Goal: Information Seeking & Learning: Learn about a topic

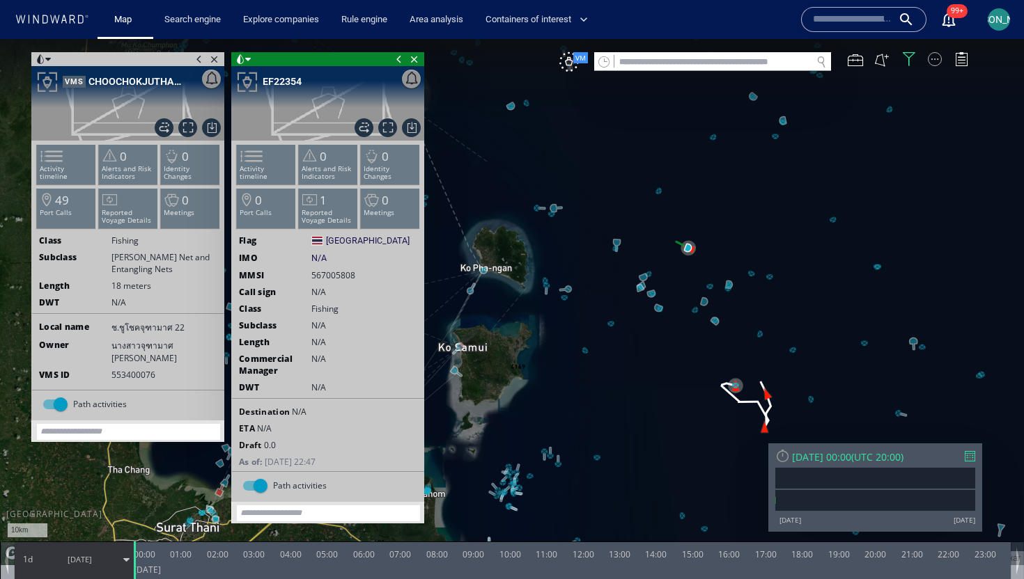
click at [933, 59] on div at bounding box center [935, 59] width 14 height 14
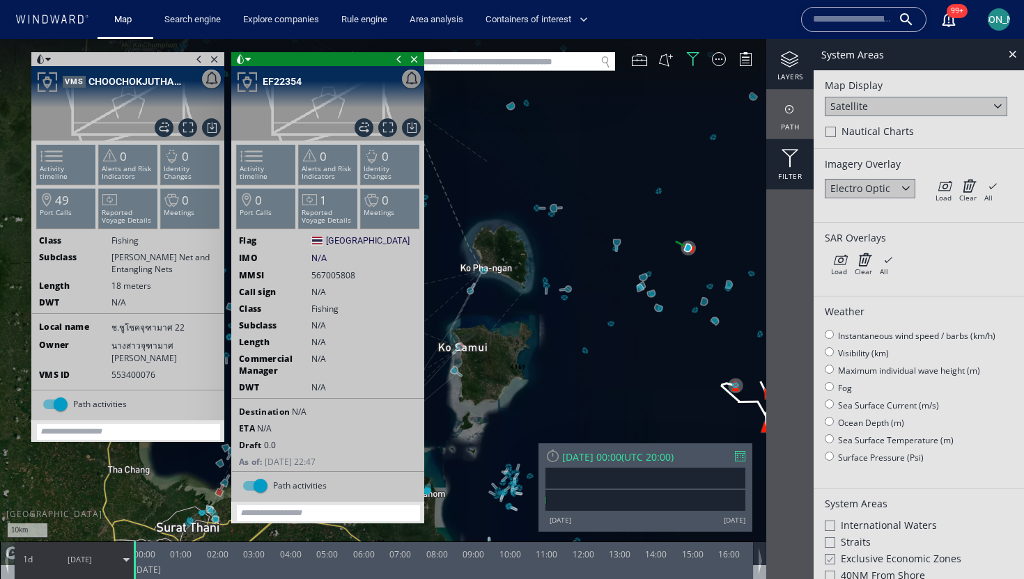
click at [783, 169] on div "Filter" at bounding box center [789, 164] width 47 height 50
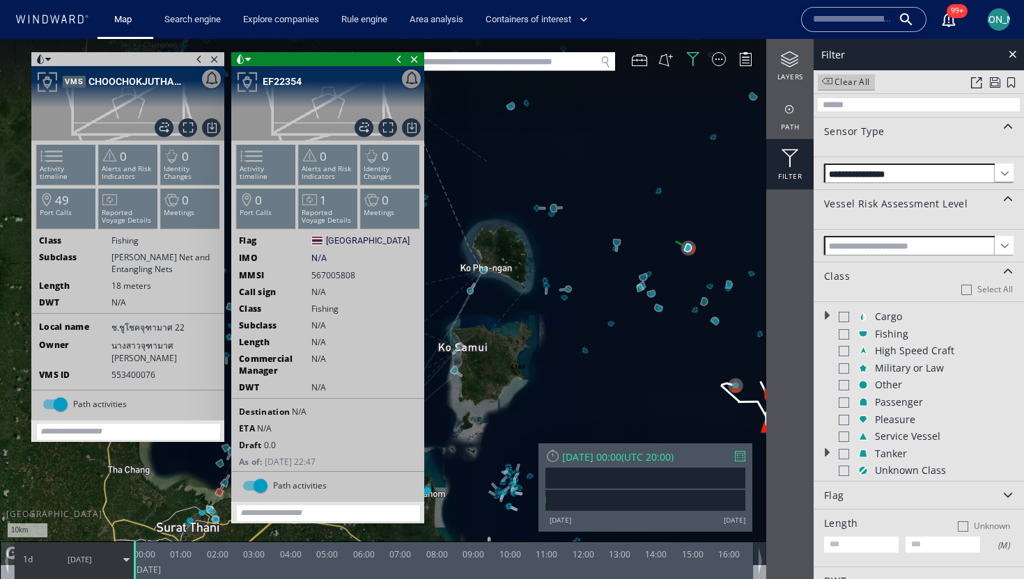
click at [998, 166] on span at bounding box center [1003, 173] width 19 height 19
click at [1005, 173] on span at bounding box center [1003, 173] width 19 height 19
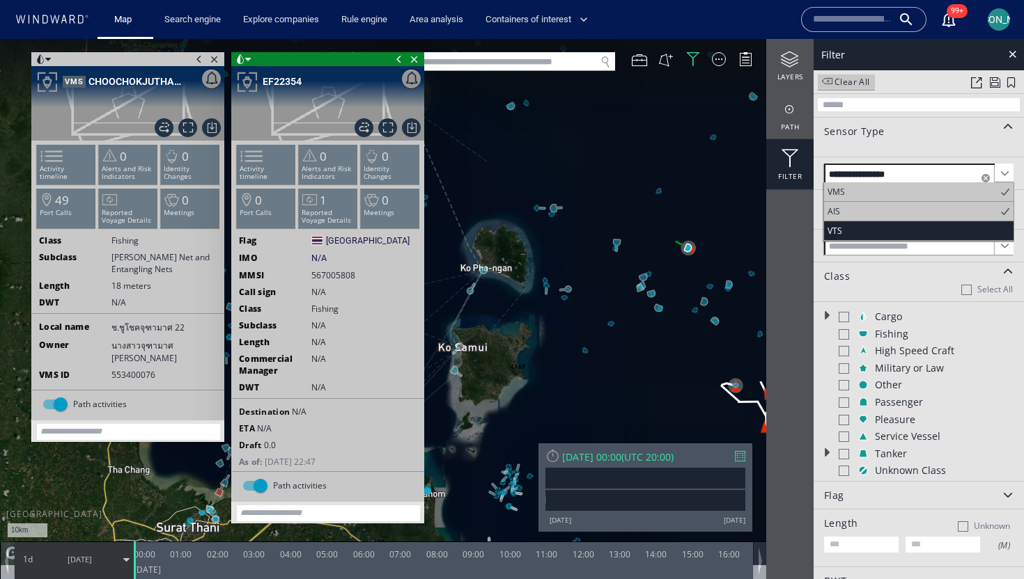
click at [922, 227] on span "VTS" at bounding box center [918, 230] width 189 height 19
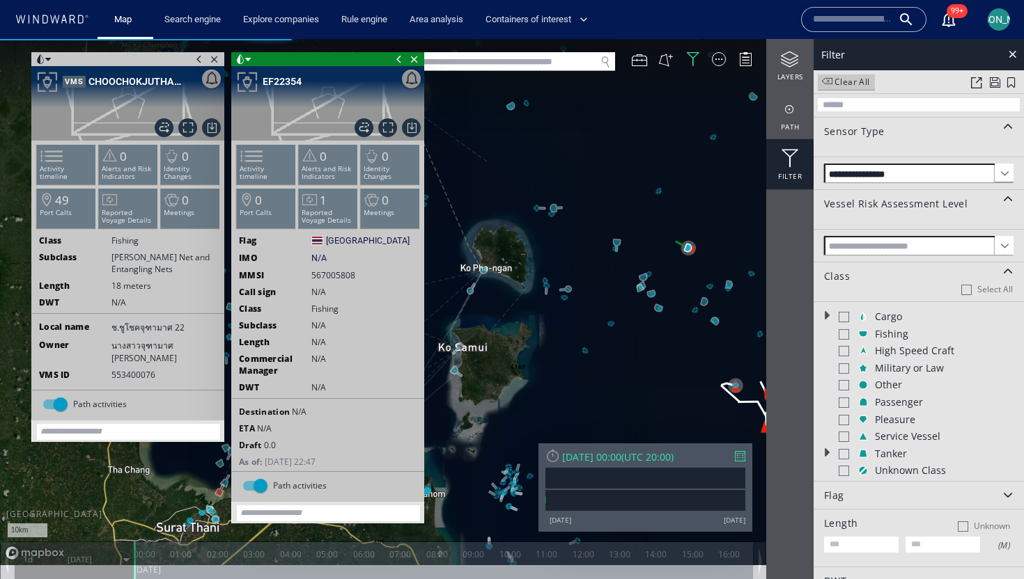
click at [395, 56] on span at bounding box center [398, 59] width 15 height 14
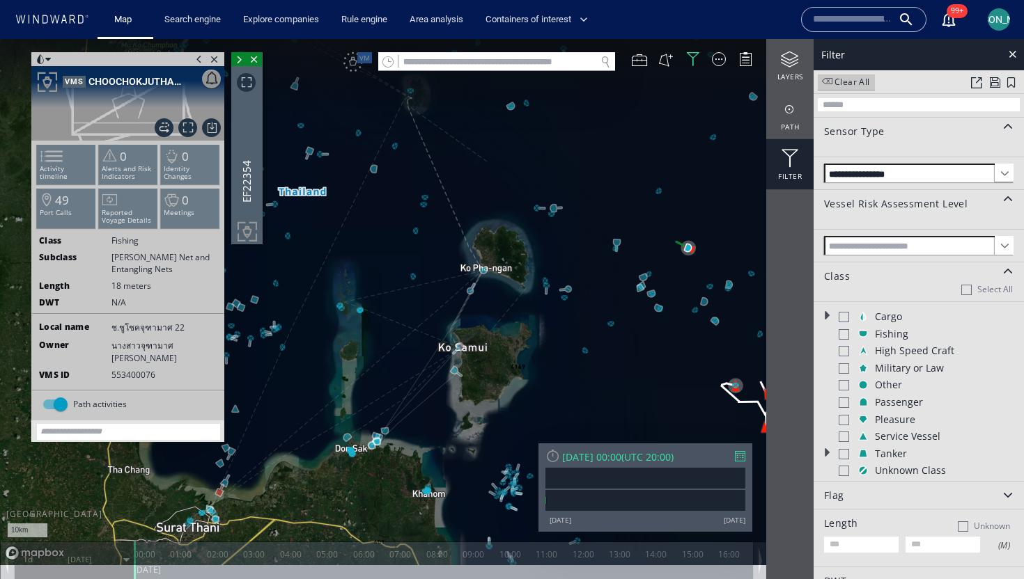
click at [200, 58] on span at bounding box center [199, 59] width 15 height 14
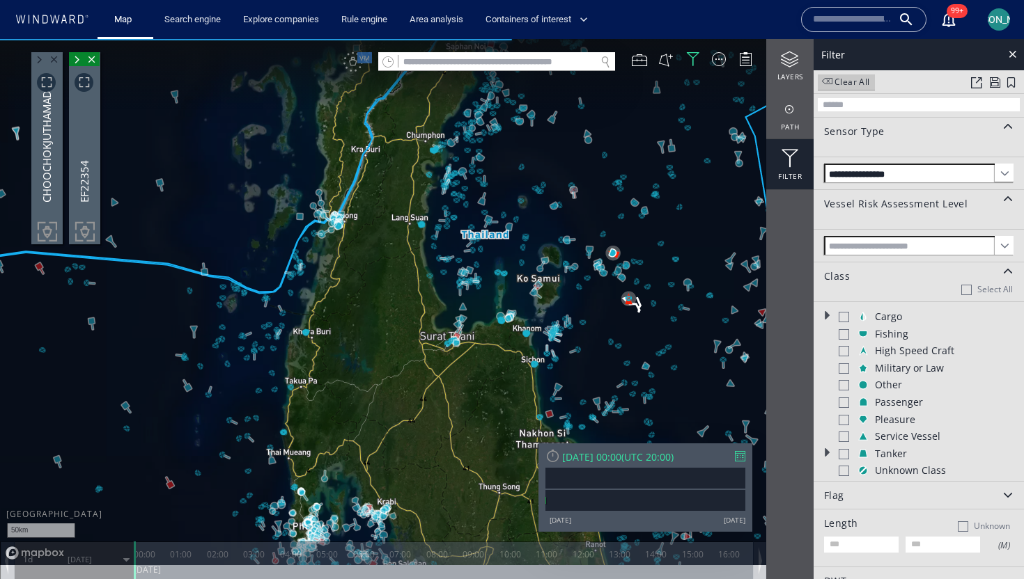
drag, startPoint x: 591, startPoint y: 171, endPoint x: 557, endPoint y: 372, distance: 203.5
click at [557, 372] on canvas "Map" at bounding box center [512, 302] width 1024 height 526
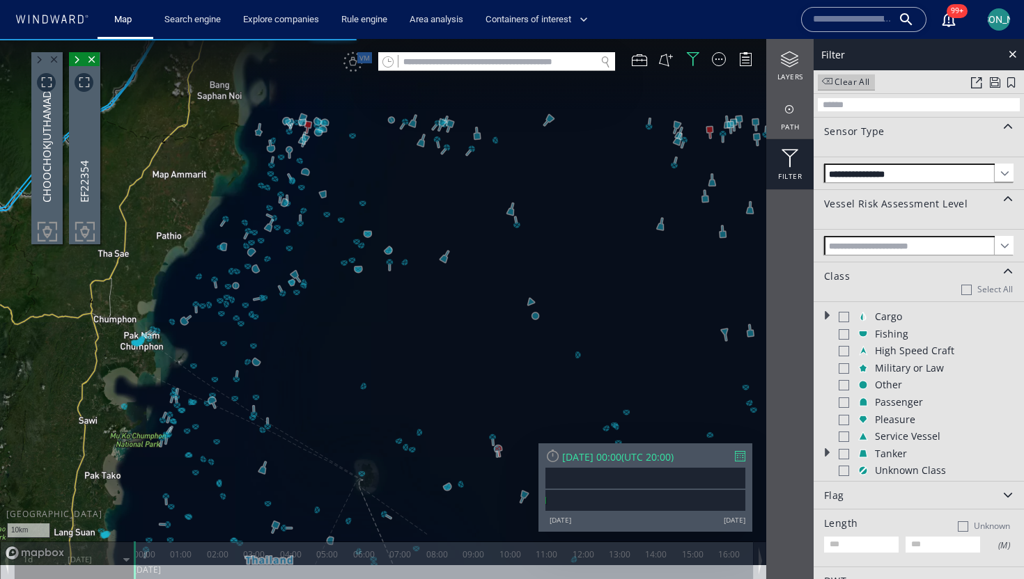
drag, startPoint x: 569, startPoint y: 299, endPoint x: 595, endPoint y: 121, distance: 179.4
click at [595, 119] on canvas "Map" at bounding box center [512, 302] width 1024 height 526
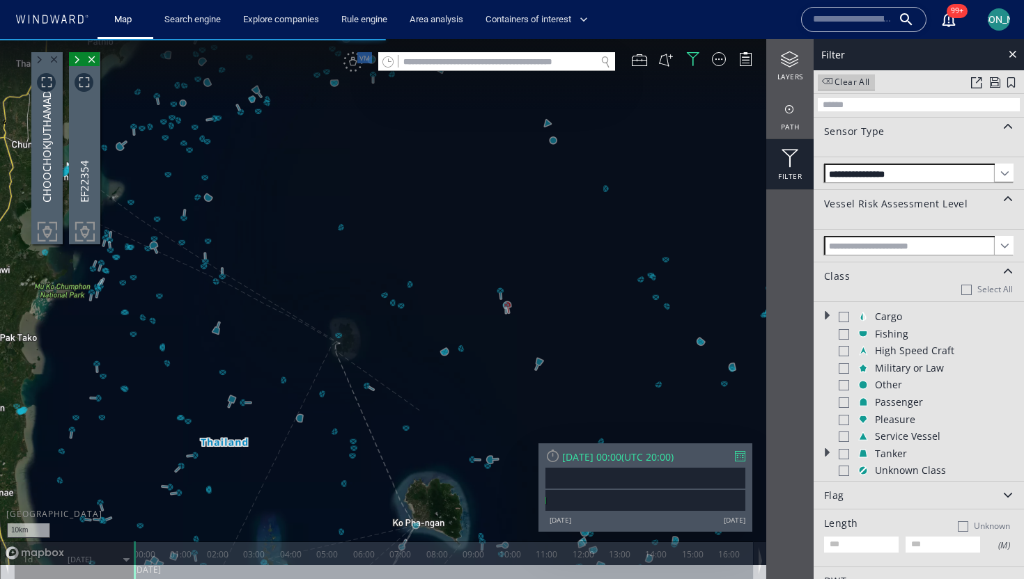
click at [999, 165] on span at bounding box center [1003, 173] width 19 height 19
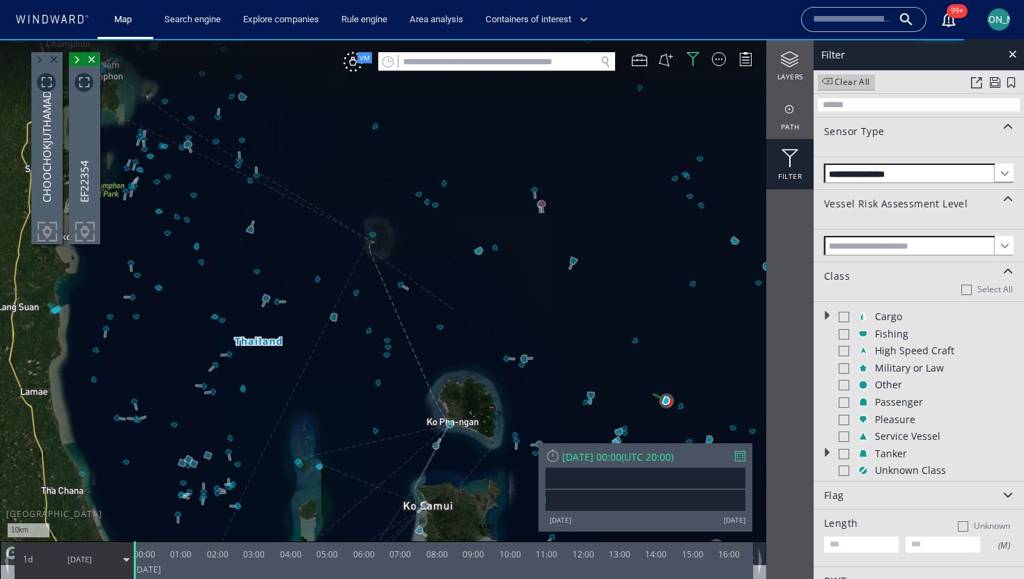
drag, startPoint x: 320, startPoint y: 330, endPoint x: 371, endPoint y: 210, distance: 130.8
click at [371, 209] on canvas "Map" at bounding box center [512, 302] width 1024 height 526
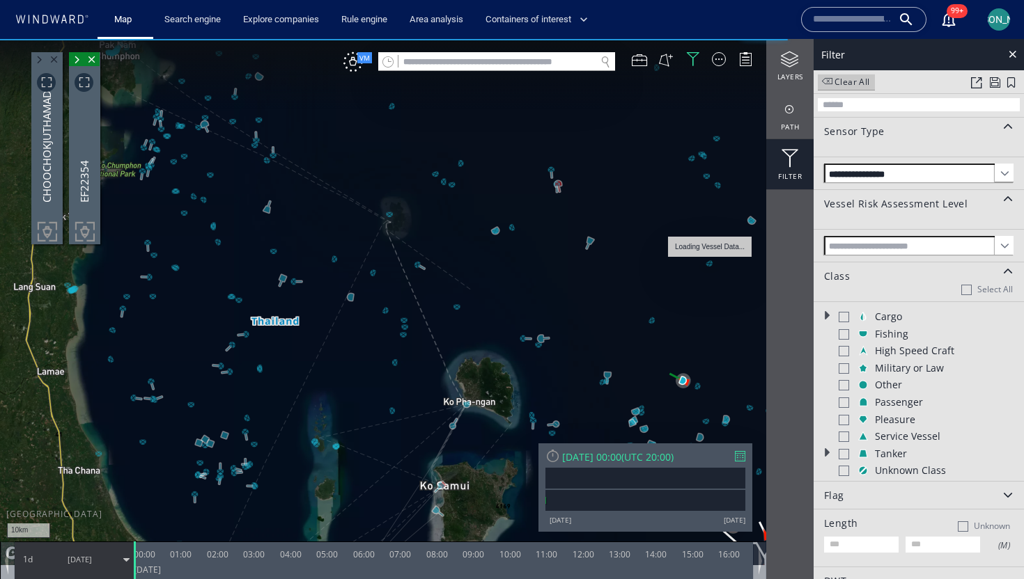
click at [1004, 175] on span at bounding box center [1003, 173] width 19 height 19
click at [1000, 173] on span at bounding box center [1003, 173] width 19 height 19
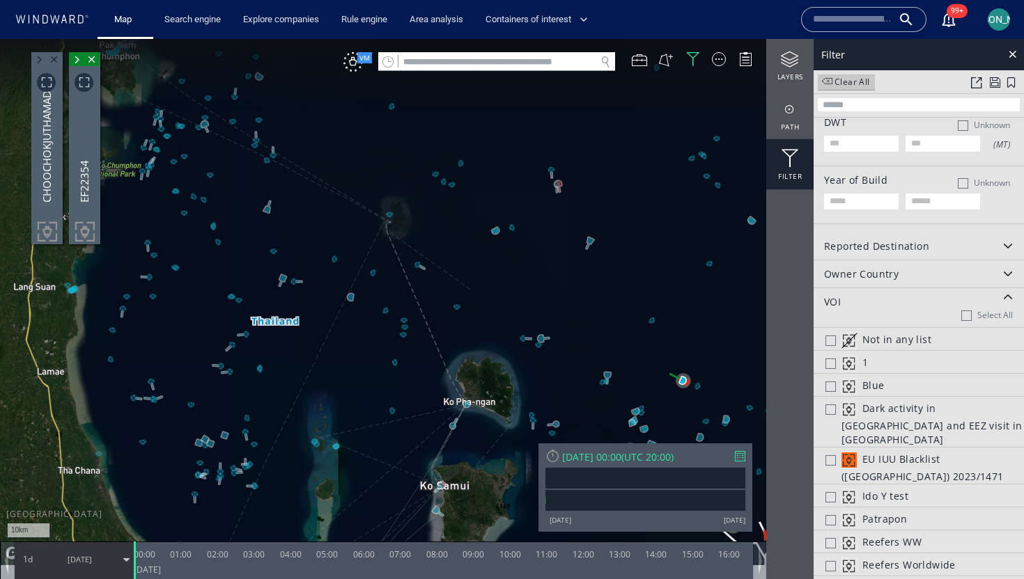
scroll to position [58, 0]
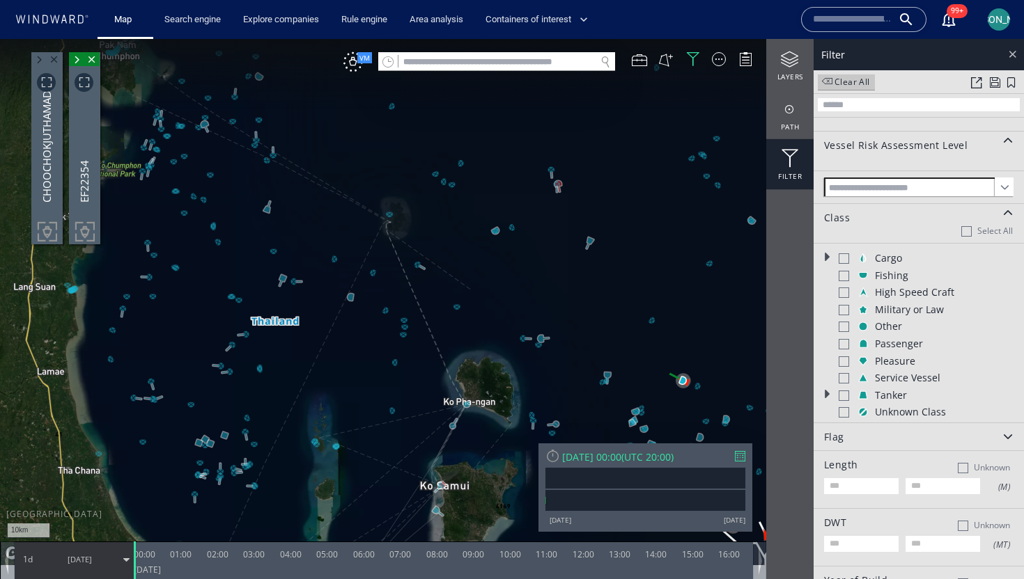
click at [1010, 54] on div at bounding box center [1012, 54] width 16 height 16
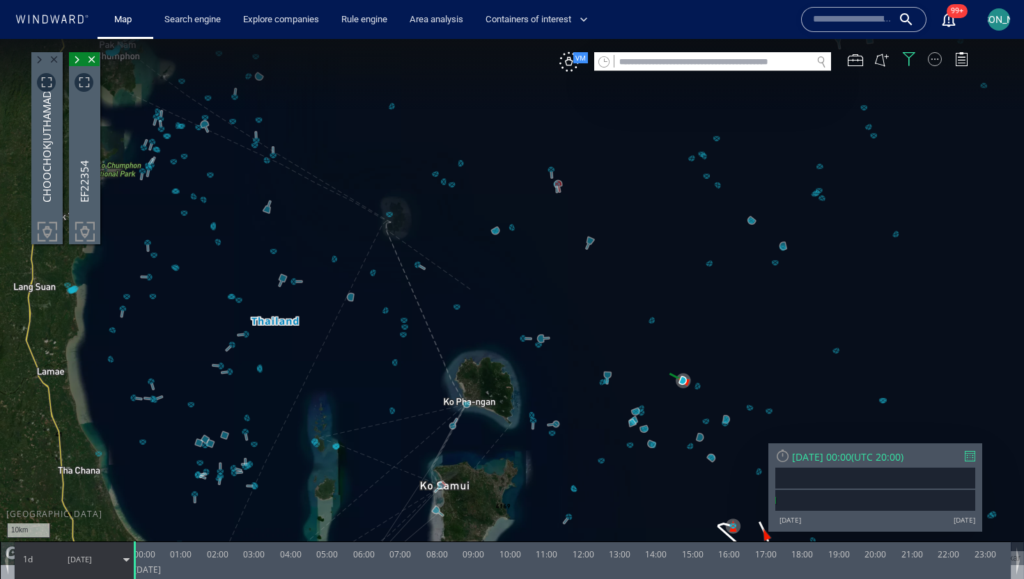
click at [939, 56] on div at bounding box center [935, 59] width 14 height 14
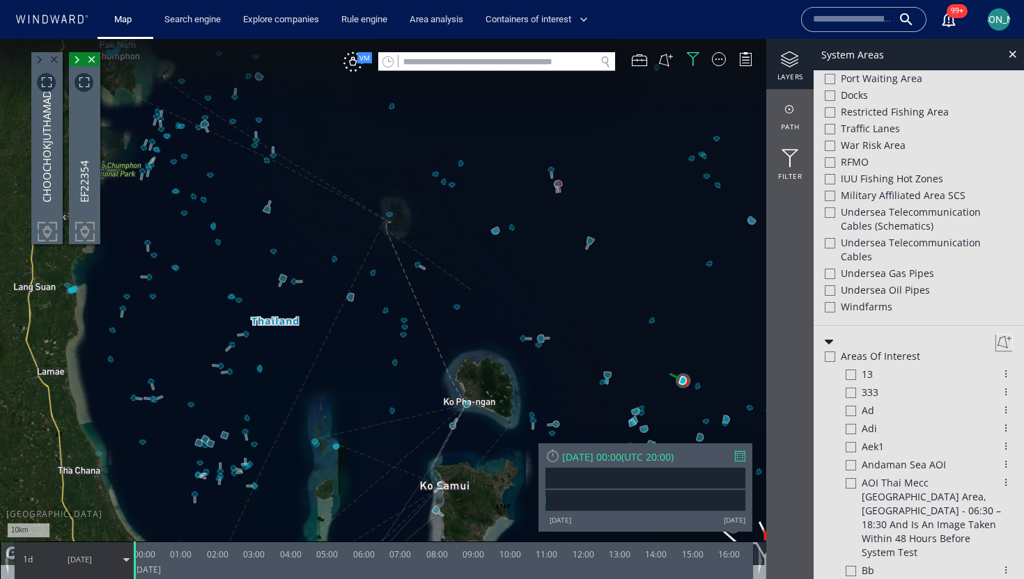
scroll to position [701, 0]
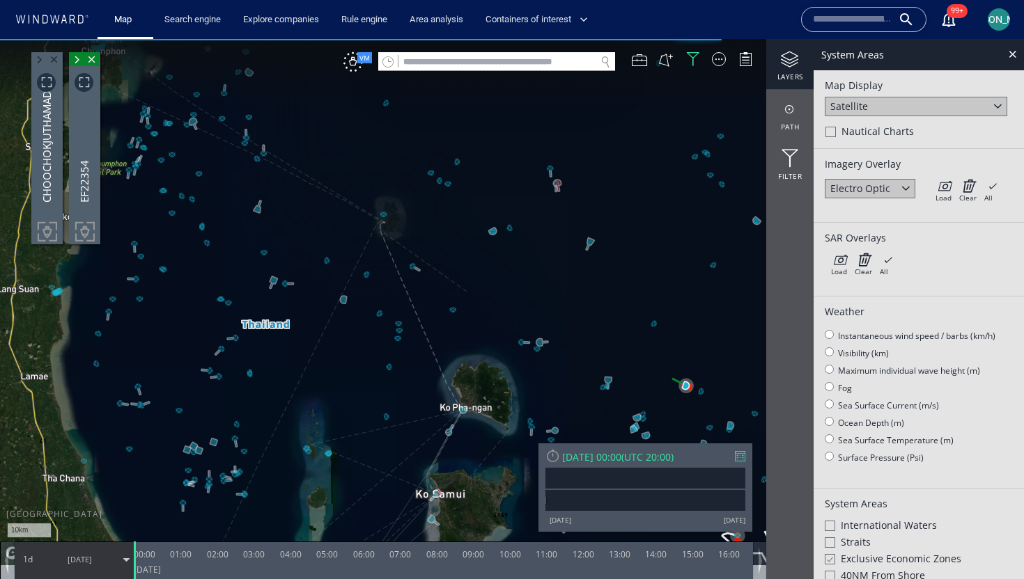
click at [999, 15] on span "[PERSON_NAME]" at bounding box center [999, 19] width 75 height 11
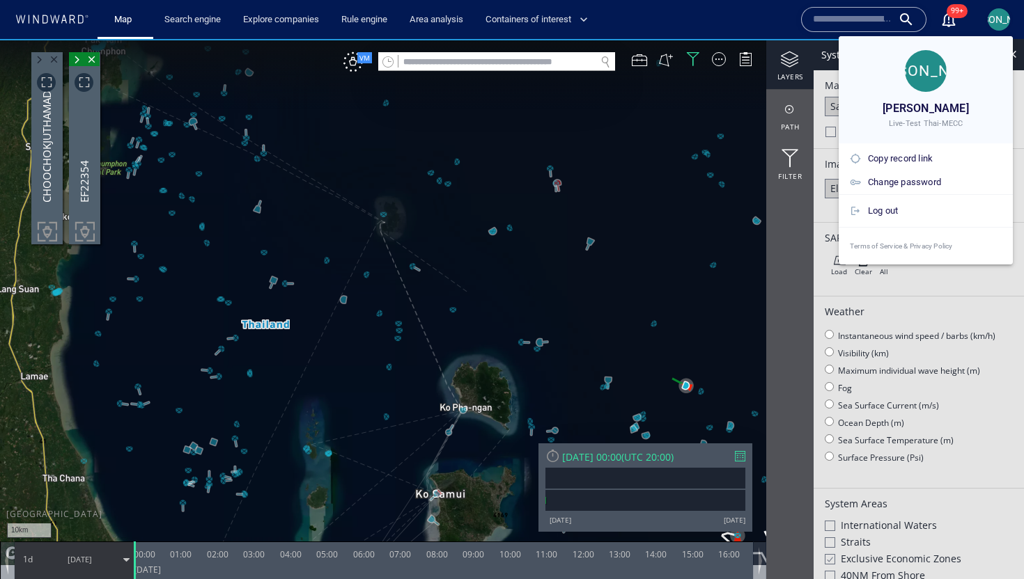
click at [1004, 22] on div at bounding box center [512, 289] width 1024 height 579
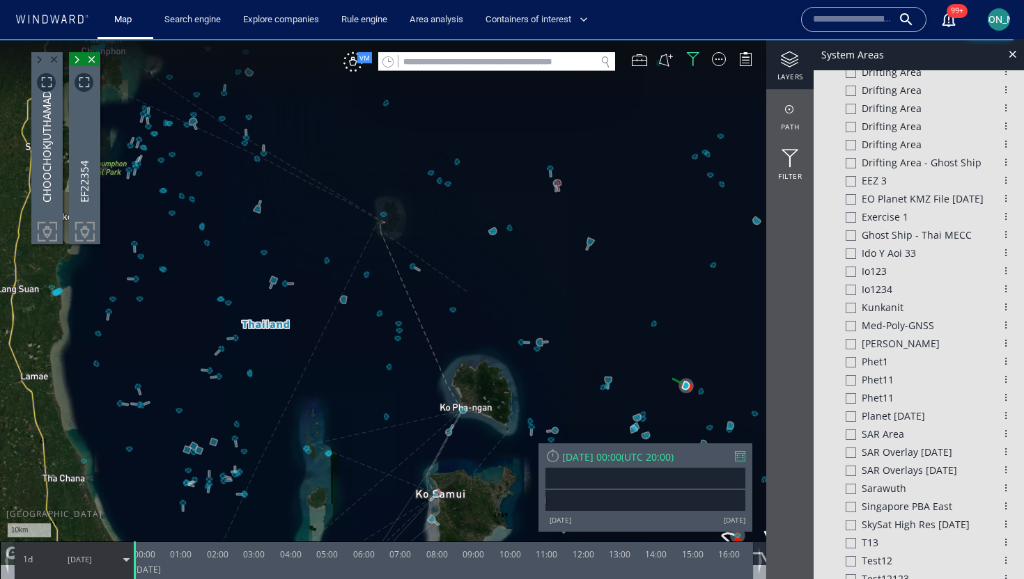
scroll to position [1402, 0]
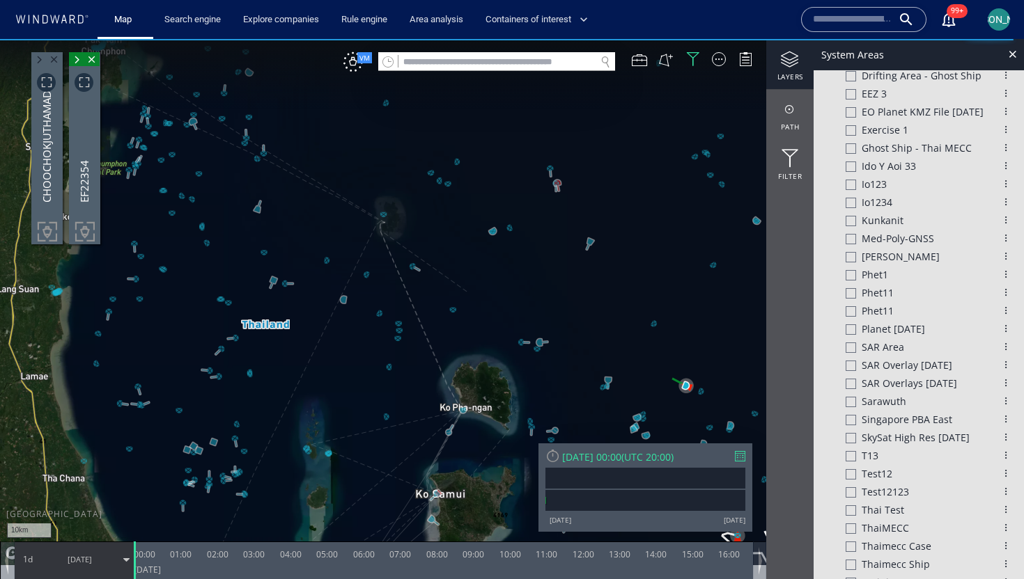
click at [855, 361] on div at bounding box center [850, 366] width 10 height 10
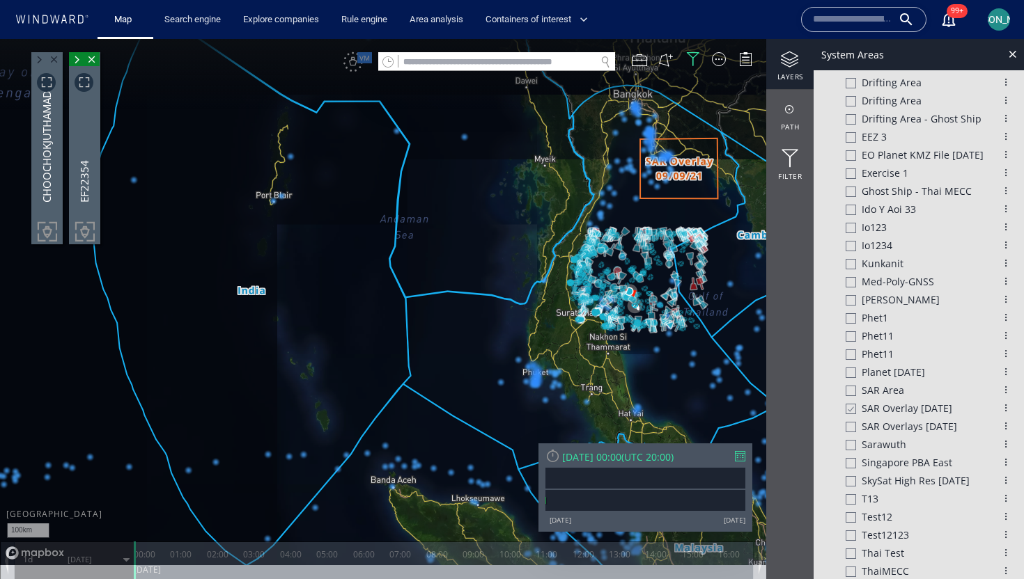
scroll to position [1445, 0]
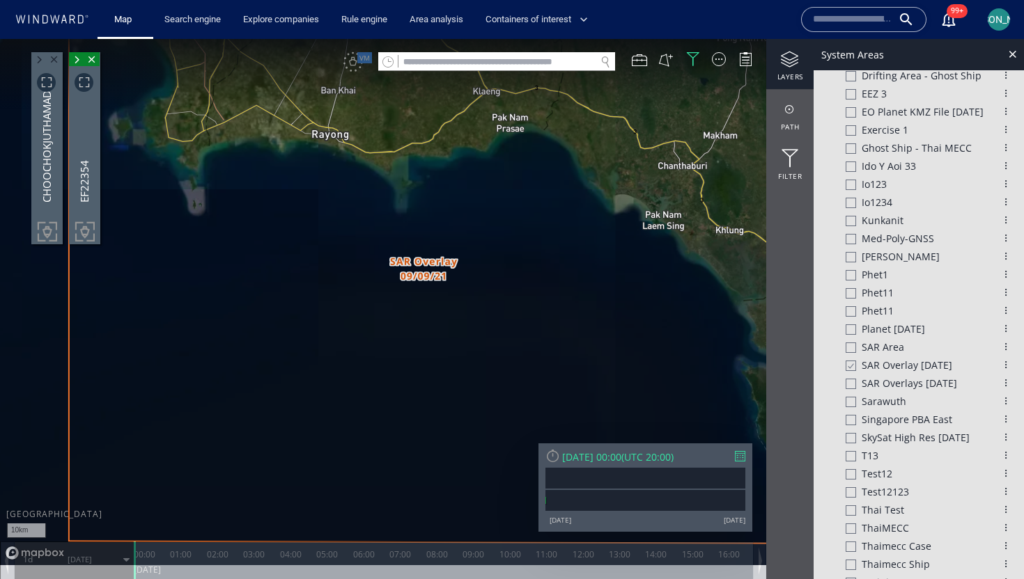
drag, startPoint x: 695, startPoint y: 159, endPoint x: 572, endPoint y: 186, distance: 126.1
click at [570, 186] on canvas "Map" at bounding box center [512, 302] width 1024 height 526
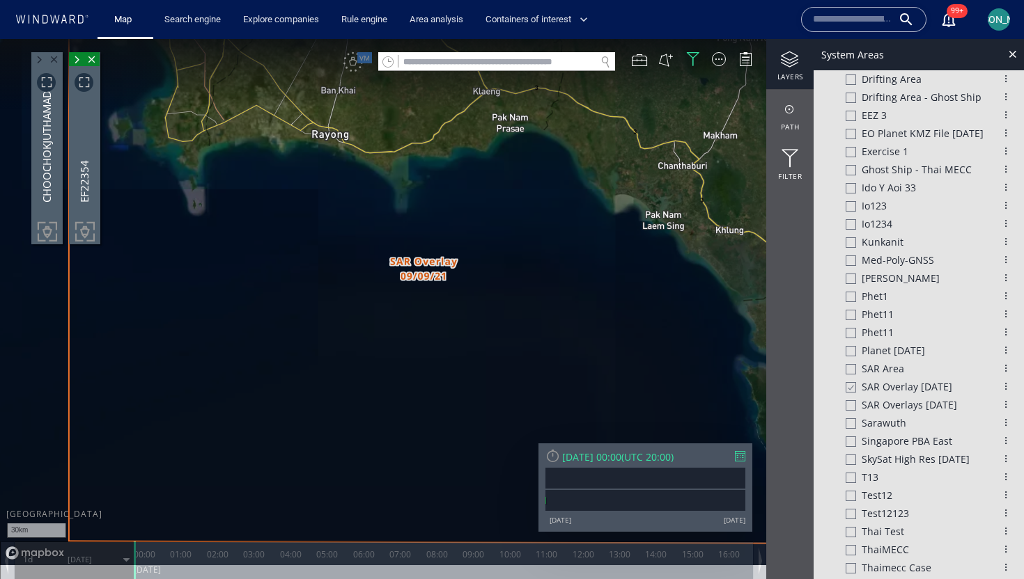
scroll to position [1423, 0]
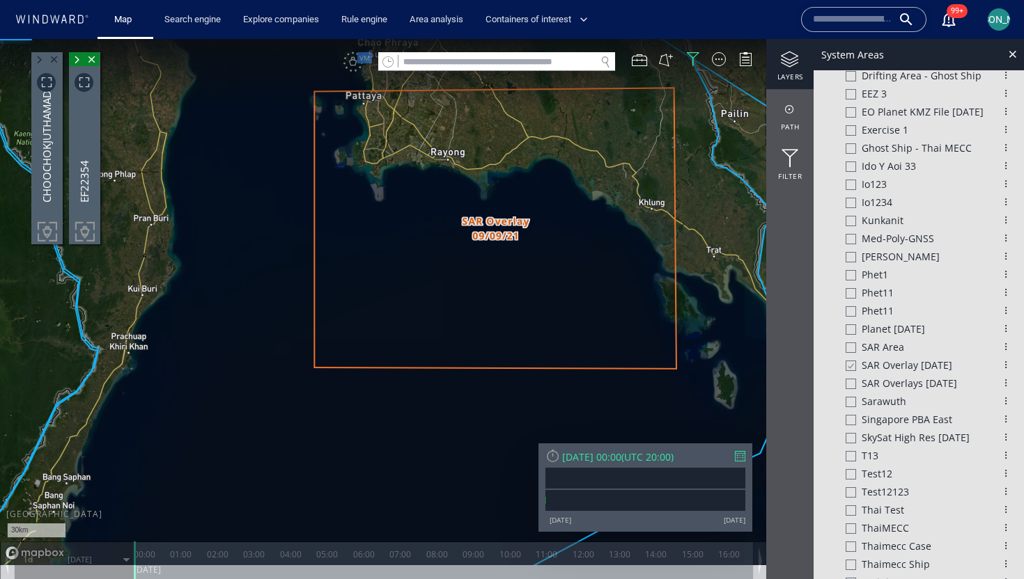
drag, startPoint x: 572, startPoint y: 186, endPoint x: 572, endPoint y: 209, distance: 23.0
click at [572, 209] on canvas "Map" at bounding box center [512, 302] width 1024 height 526
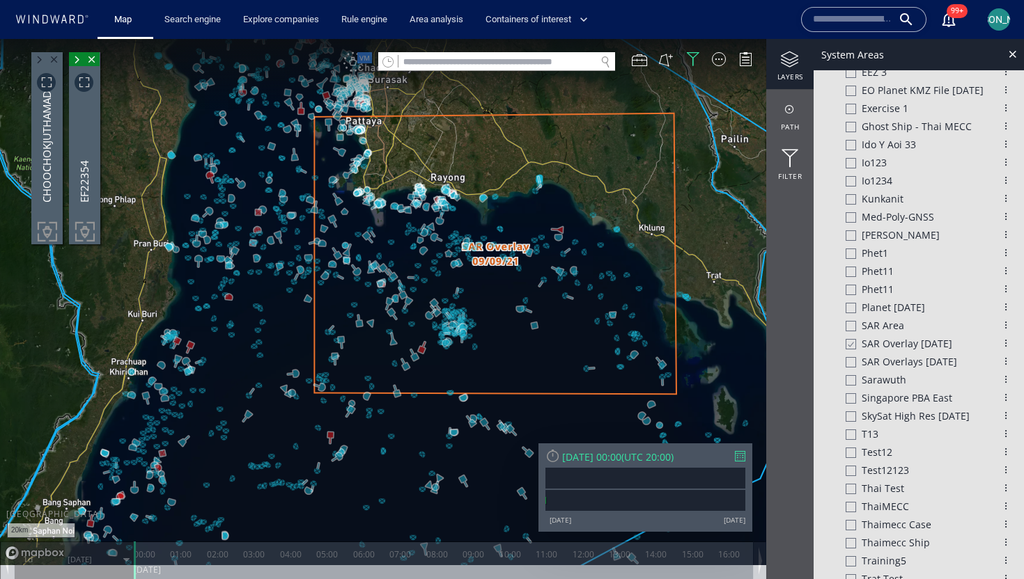
scroll to position [1402, 0]
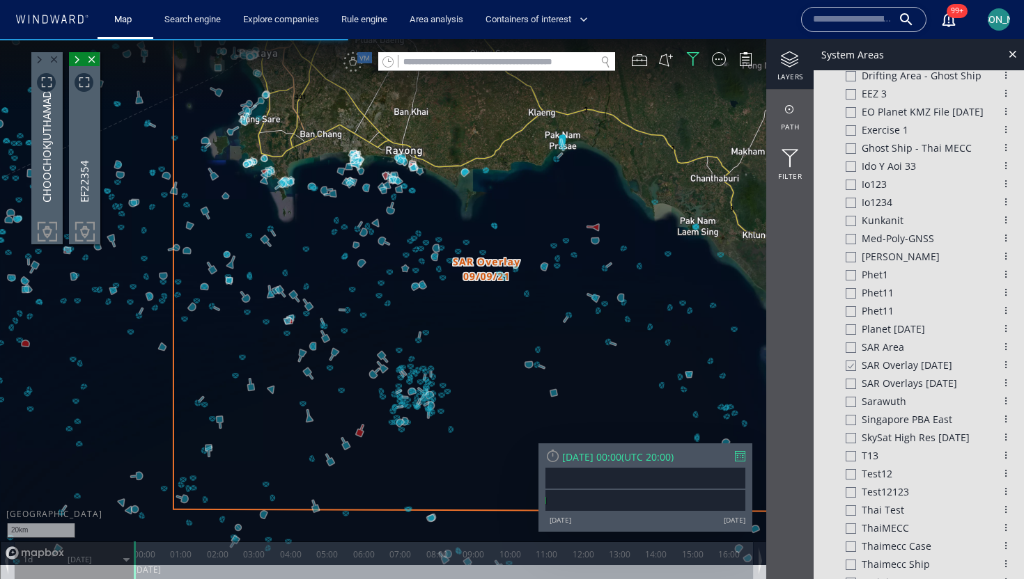
drag, startPoint x: 437, startPoint y: 325, endPoint x: 354, endPoint y: 331, distance: 82.4
click at [354, 330] on canvas "Map" at bounding box center [512, 302] width 1024 height 526
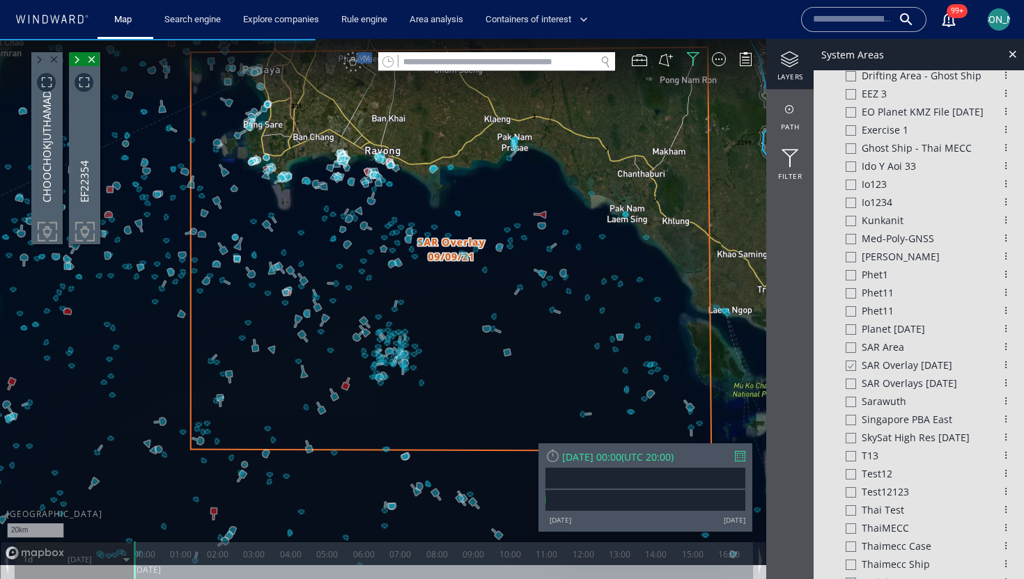
drag, startPoint x: 436, startPoint y: 354, endPoint x: 435, endPoint y: 370, distance: 16.7
click at [435, 370] on canvas "Map" at bounding box center [512, 302] width 1024 height 526
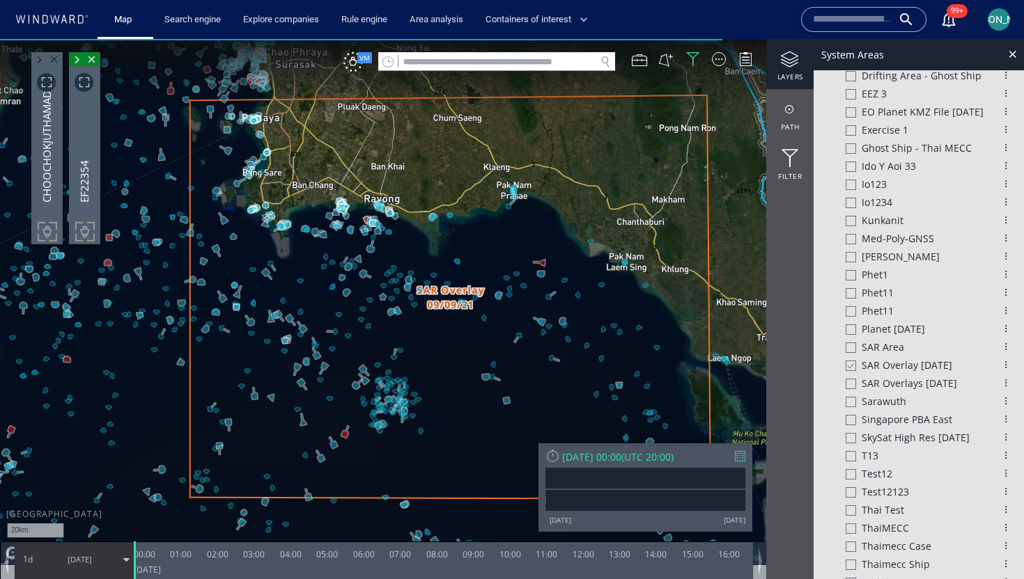
click at [621, 456] on div "Tue 17/01/2023 00:00" at bounding box center [591, 457] width 59 height 13
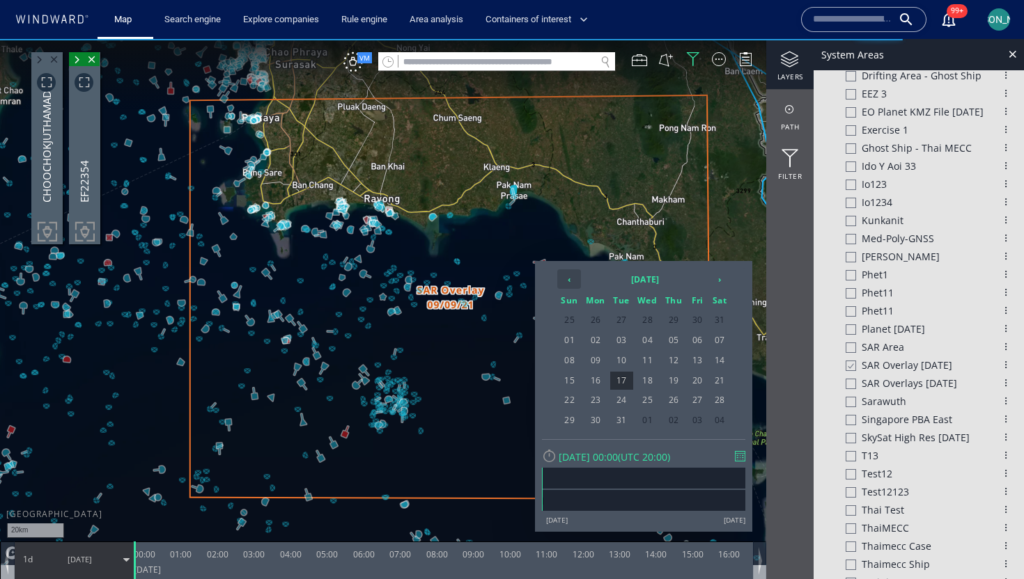
click at [571, 278] on th "‹" at bounding box center [569, 279] width 24 height 19
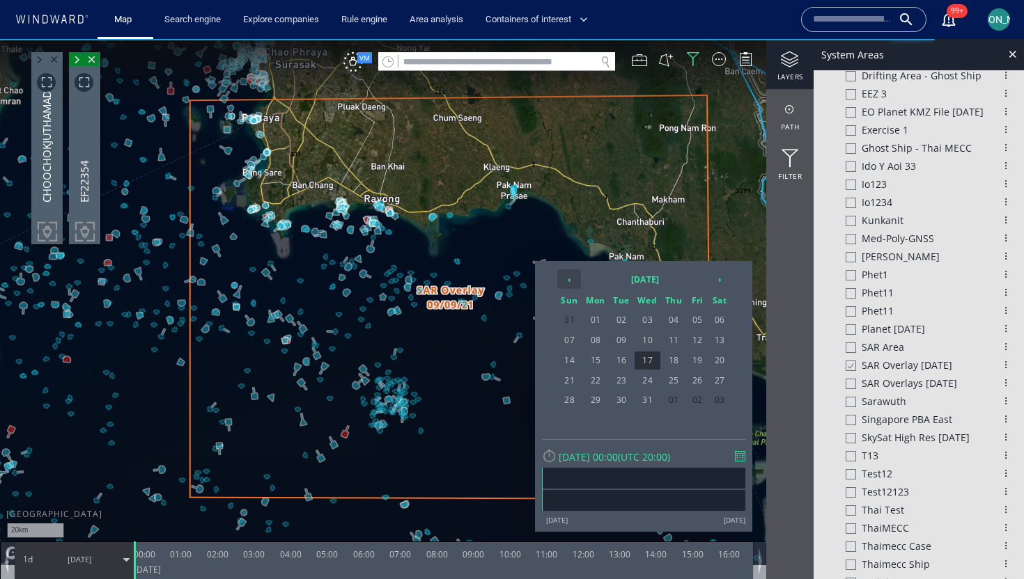
click at [571, 278] on th "‹" at bounding box center [569, 279] width 24 height 19
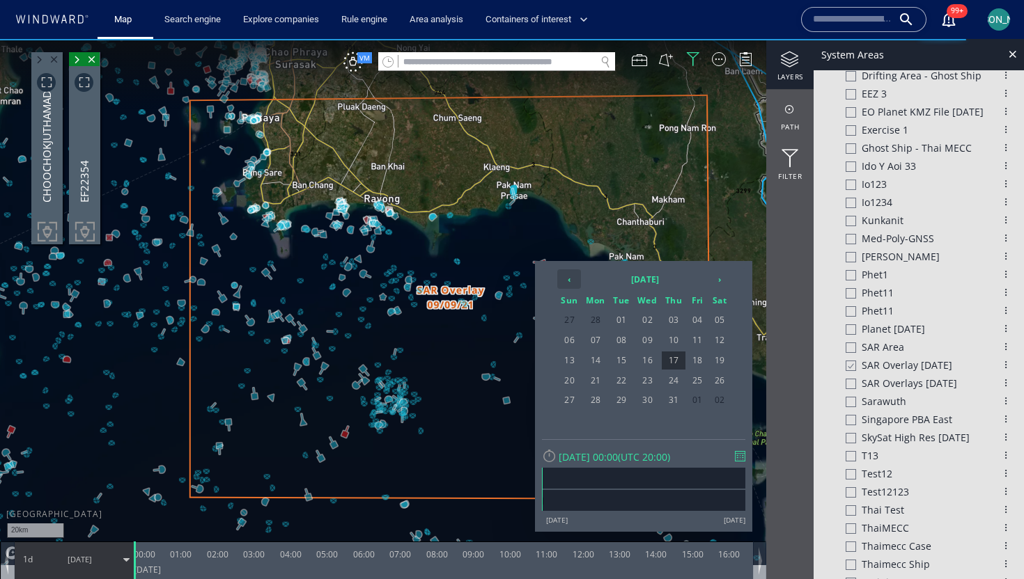
click at [571, 278] on th "‹" at bounding box center [569, 279] width 24 height 19
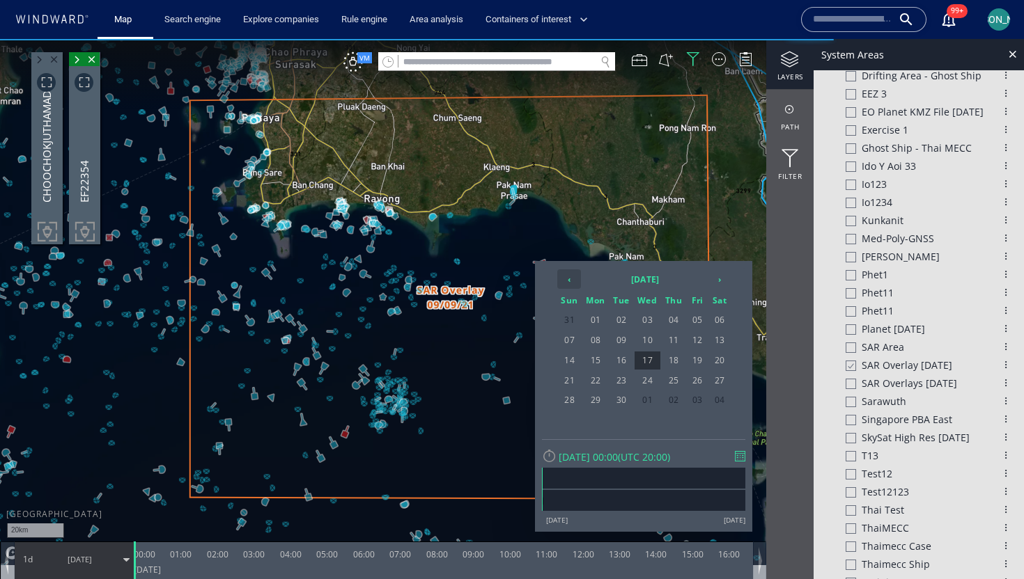
click at [571, 278] on th "‹" at bounding box center [569, 279] width 24 height 19
click at [673, 346] on span "09" at bounding box center [674, 340] width 24 height 18
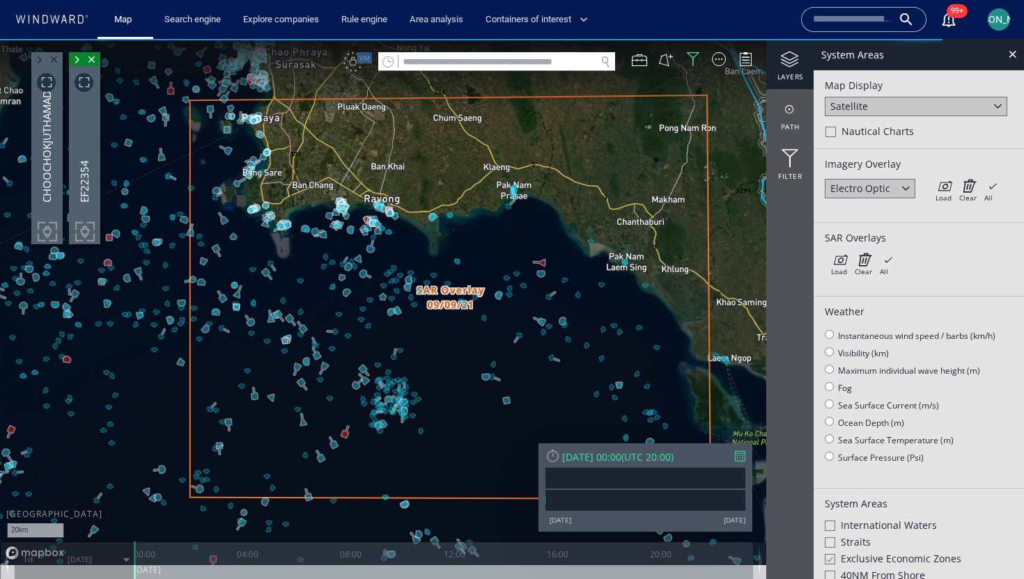
click at [910, 189] on div at bounding box center [906, 188] width 16 height 16
click at [912, 166] on div "Imagery Overlay" at bounding box center [919, 163] width 188 height 13
click at [908, 176] on div "Imagery Overlay Electro Optic Electro Optic Synthetic aperture radar Load Clear…" at bounding box center [918, 186] width 210 height 74
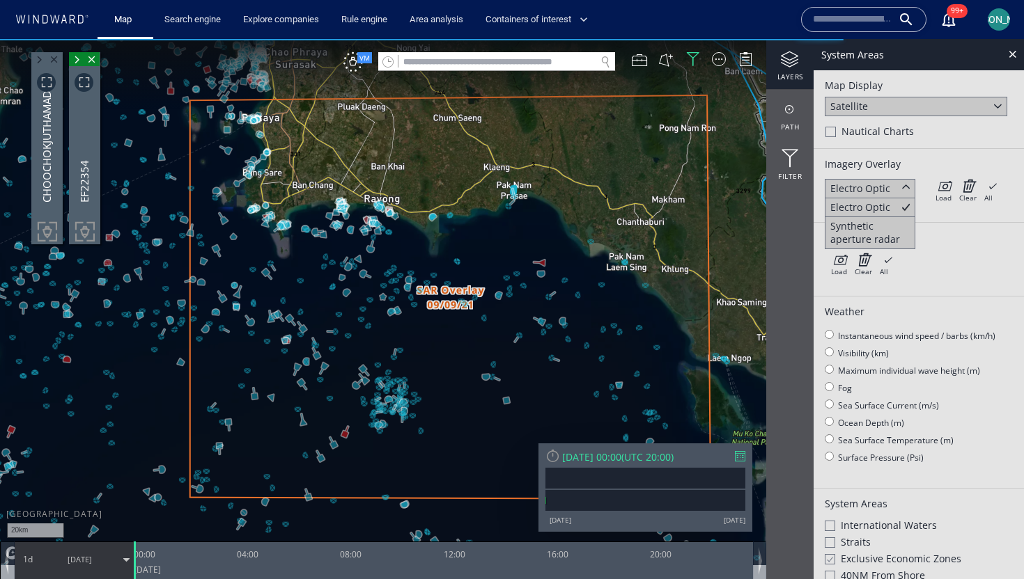
click at [914, 155] on div "Imagery Overlay Electro Optic Electro Optic Synthetic aperture radar Load Clear…" at bounding box center [918, 186] width 210 height 74
click at [845, 265] on icon at bounding box center [839, 260] width 16 height 14
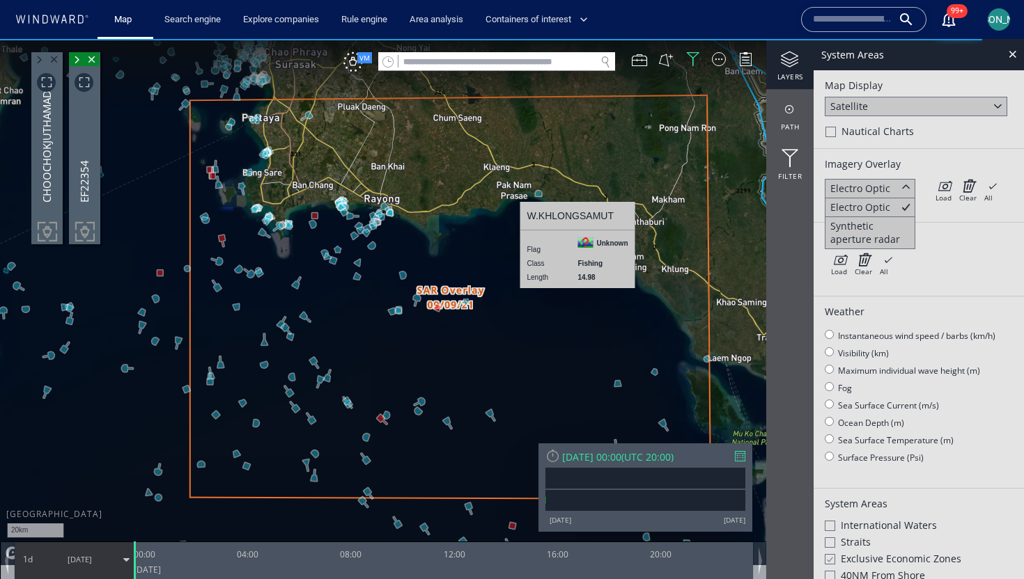
click at [903, 185] on div at bounding box center [906, 188] width 16 height 16
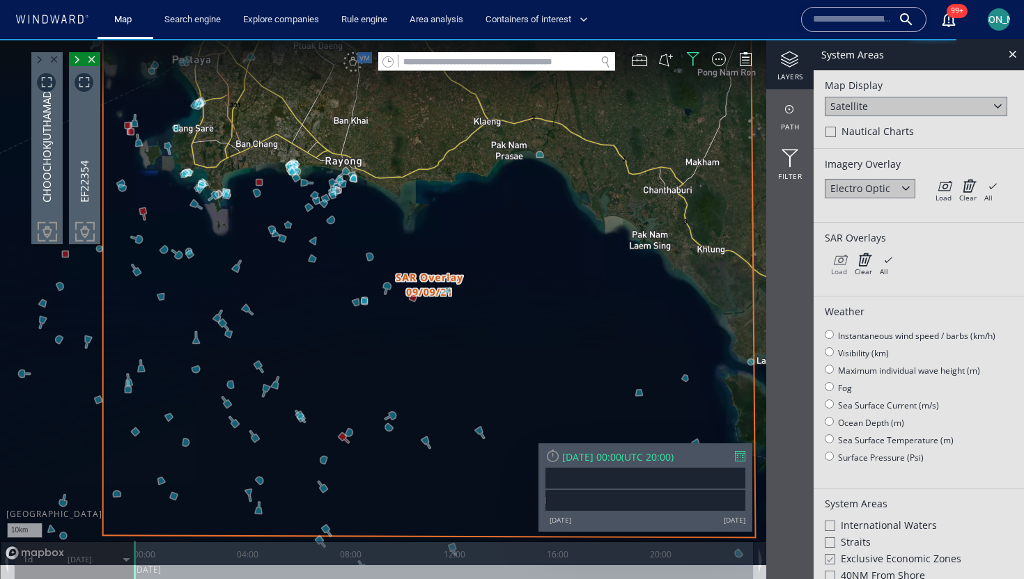
click at [843, 263] on icon at bounding box center [839, 260] width 16 height 14
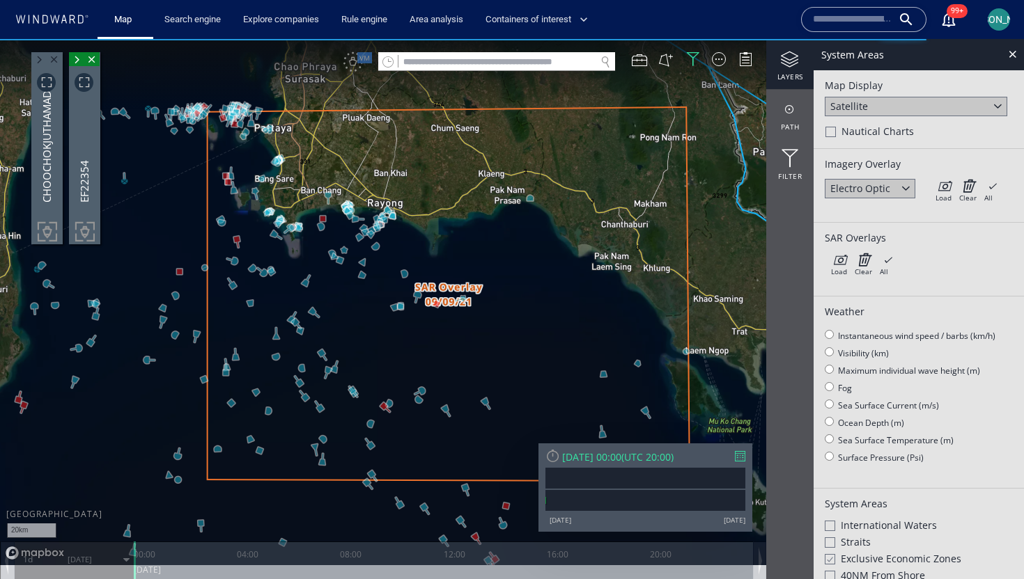
drag, startPoint x: 503, startPoint y: 322, endPoint x: 533, endPoint y: 322, distance: 30.6
click at [533, 322] on canvas "Map" at bounding box center [512, 302] width 1024 height 526
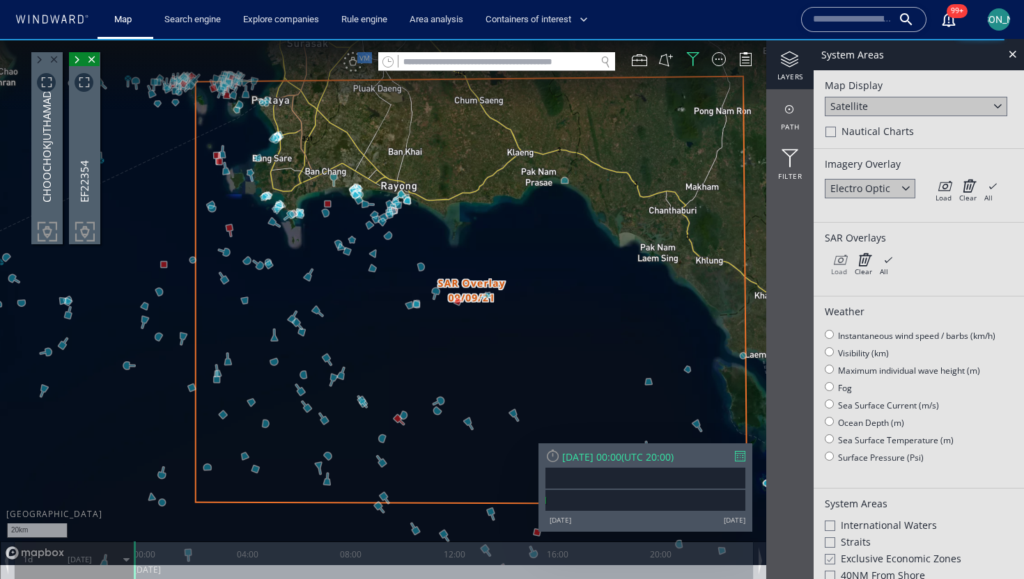
click at [842, 269] on div "Load" at bounding box center [839, 272] width 16 height 10
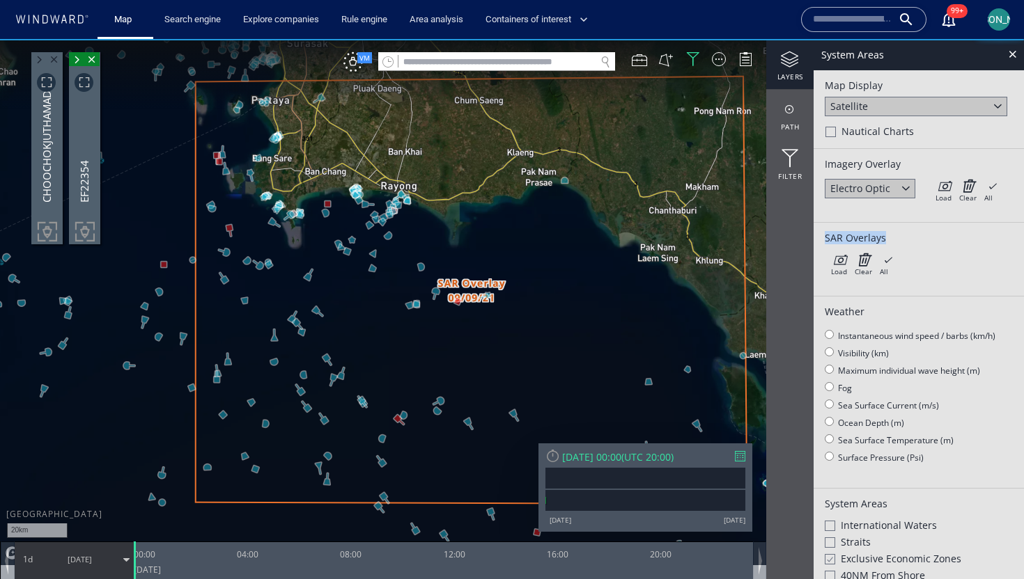
drag, startPoint x: 825, startPoint y: 235, endPoint x: 893, endPoint y: 235, distance: 67.6
click at [893, 235] on div "SAR Overlays" at bounding box center [919, 237] width 188 height 13
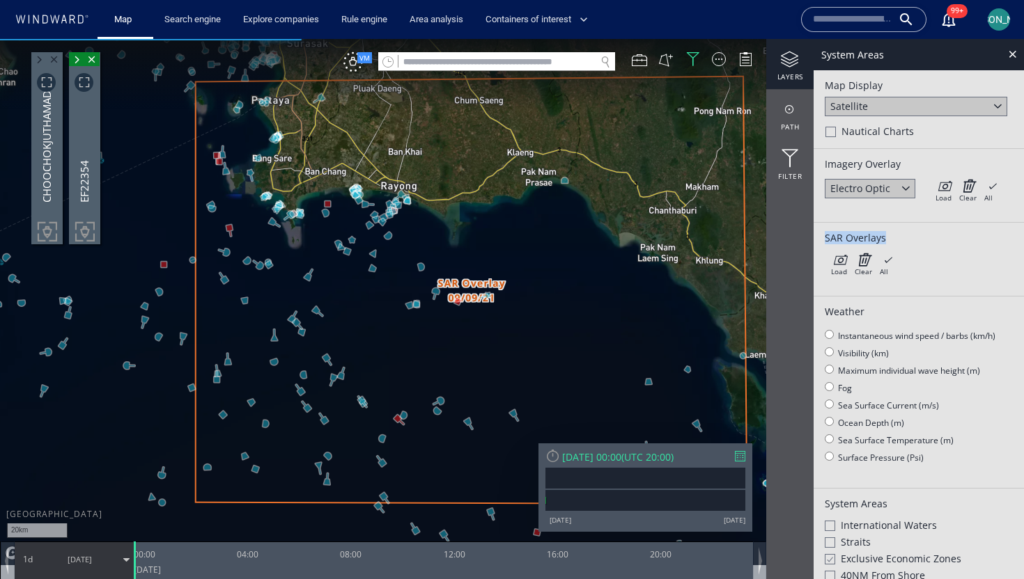
drag, startPoint x: 546, startPoint y: 281, endPoint x: 578, endPoint y: 231, distance: 58.9
click at [578, 231] on canvas "Map" at bounding box center [512, 302] width 1024 height 526
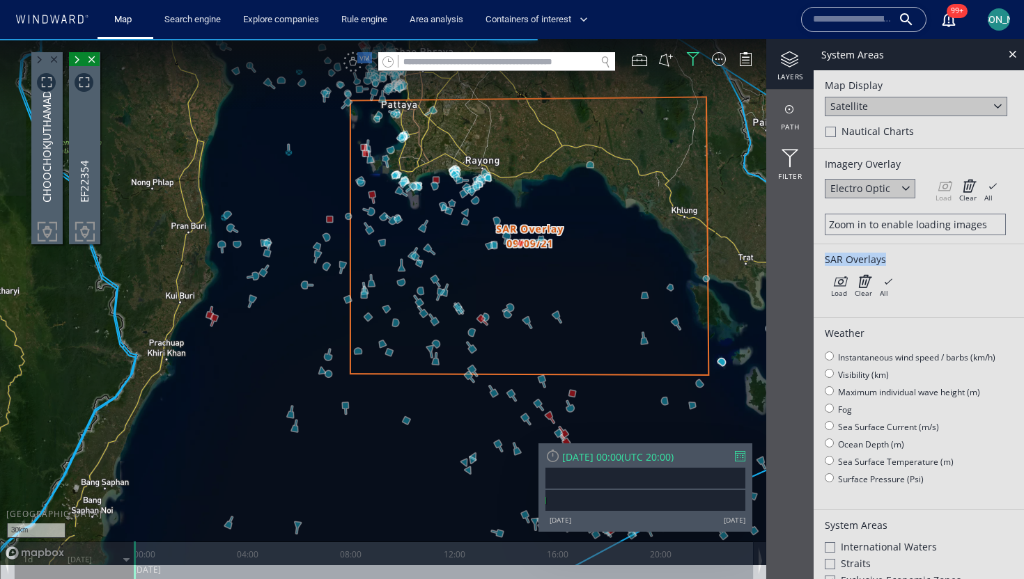
drag, startPoint x: 272, startPoint y: 352, endPoint x: 344, endPoint y: 298, distance: 89.6
click at [344, 298] on canvas "Map" at bounding box center [512, 302] width 1024 height 526
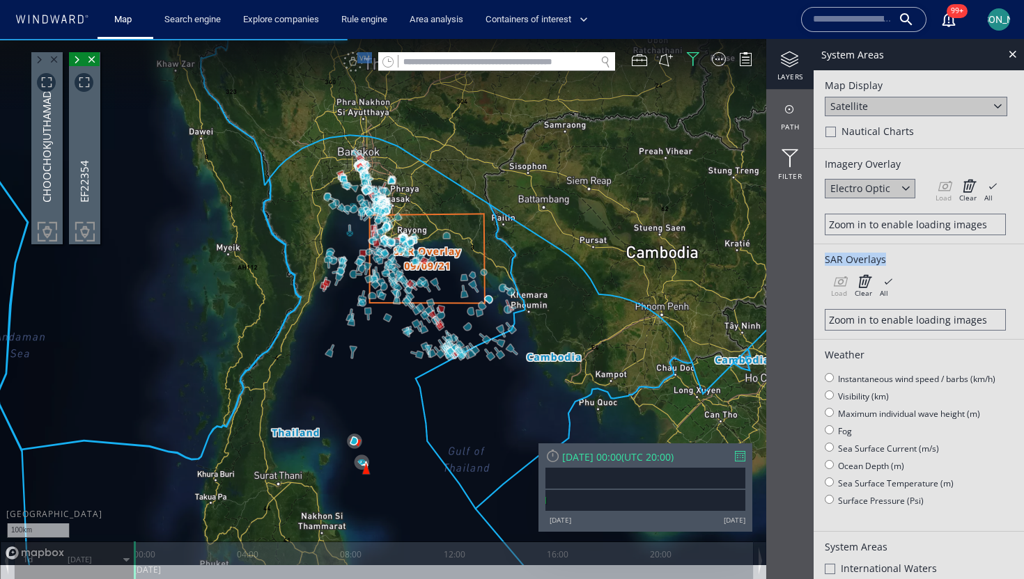
drag, startPoint x: 403, startPoint y: 298, endPoint x: 422, endPoint y: 263, distance: 40.2
click at [422, 263] on canvas "Map" at bounding box center [512, 302] width 1024 height 526
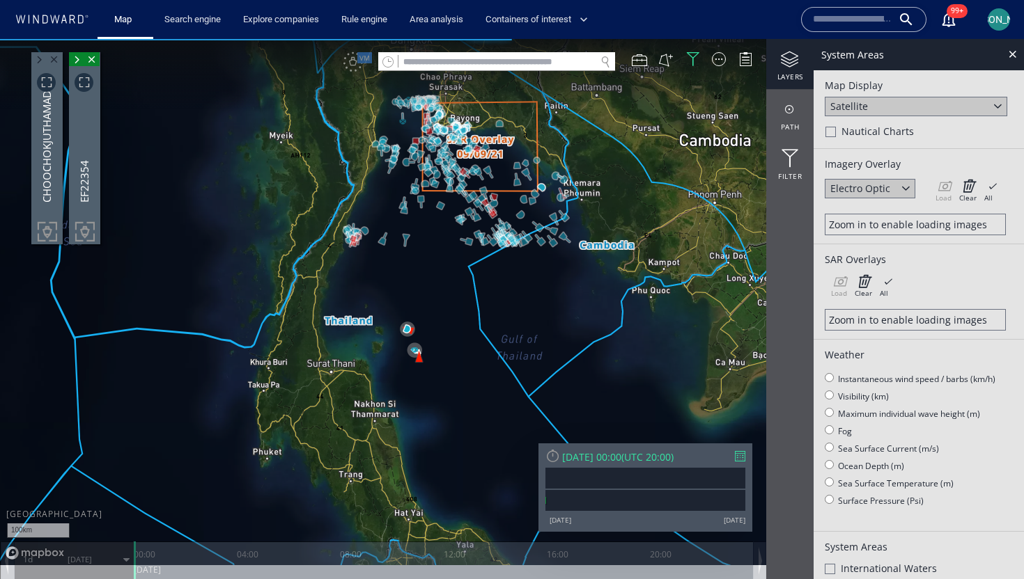
click at [926, 277] on div "Load Clear All × Loading all overlays might take a while!" at bounding box center [919, 284] width 188 height 21
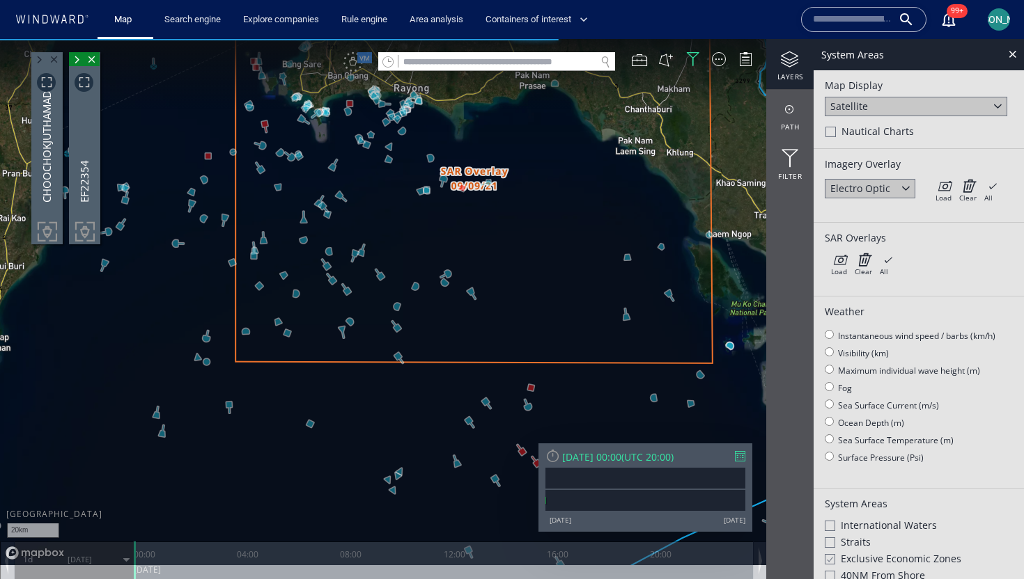
click at [546, 309] on canvas "Map" at bounding box center [512, 302] width 1024 height 526
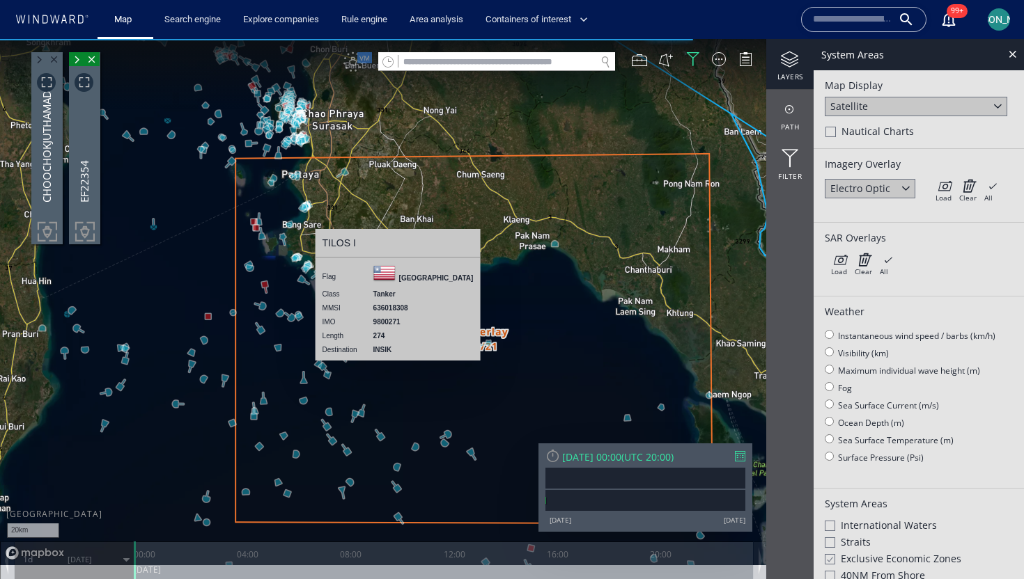
drag, startPoint x: 546, startPoint y: 309, endPoint x: 576, endPoint y: 307, distance: 30.0
click at [555, 93] on canvas "Map" at bounding box center [512, 302] width 1024 height 526
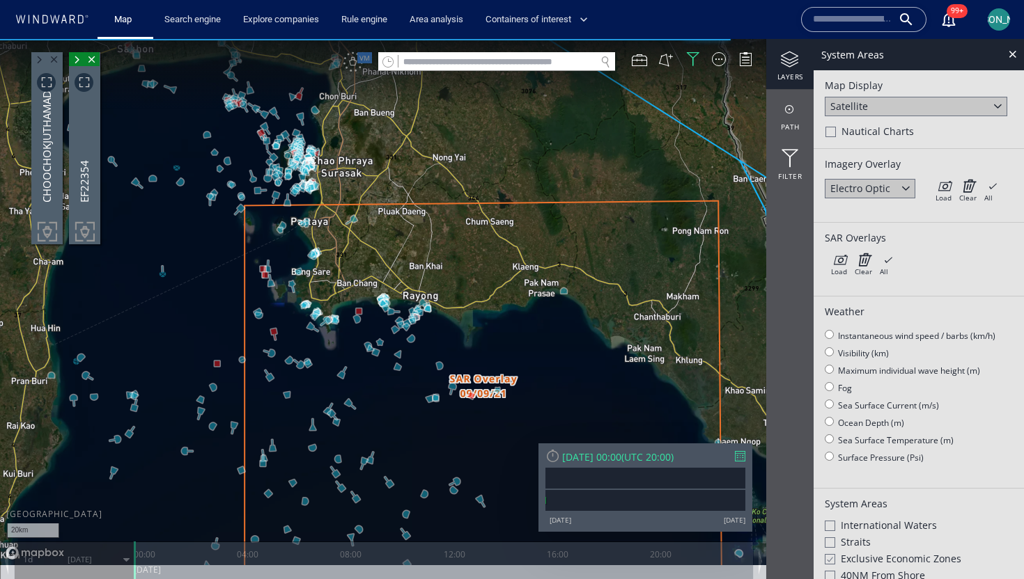
drag, startPoint x: 583, startPoint y: 333, endPoint x: 584, endPoint y: 226, distance: 107.3
click at [583, 225] on canvas "Map" at bounding box center [512, 302] width 1024 height 526
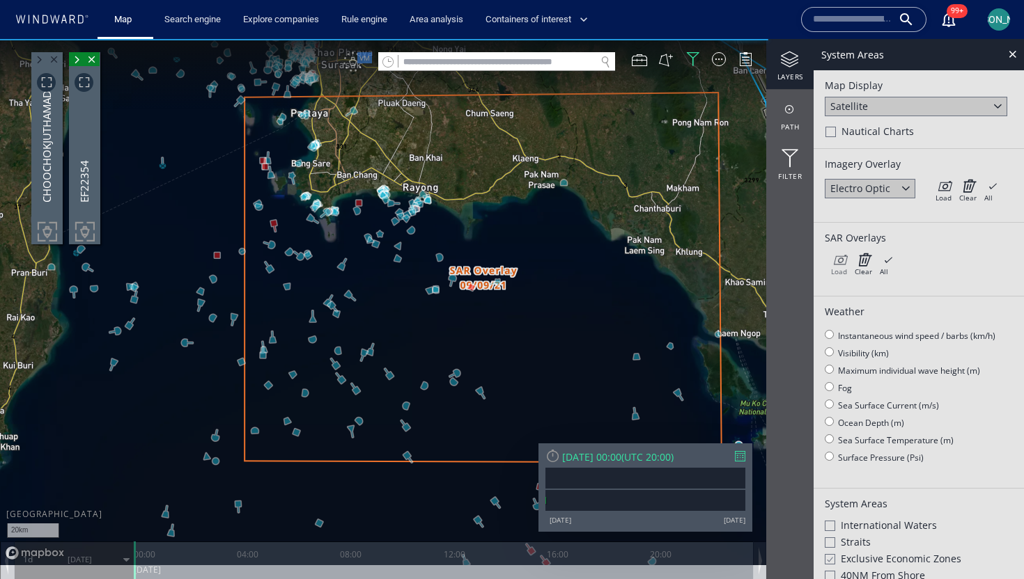
click at [841, 260] on icon at bounding box center [839, 260] width 16 height 14
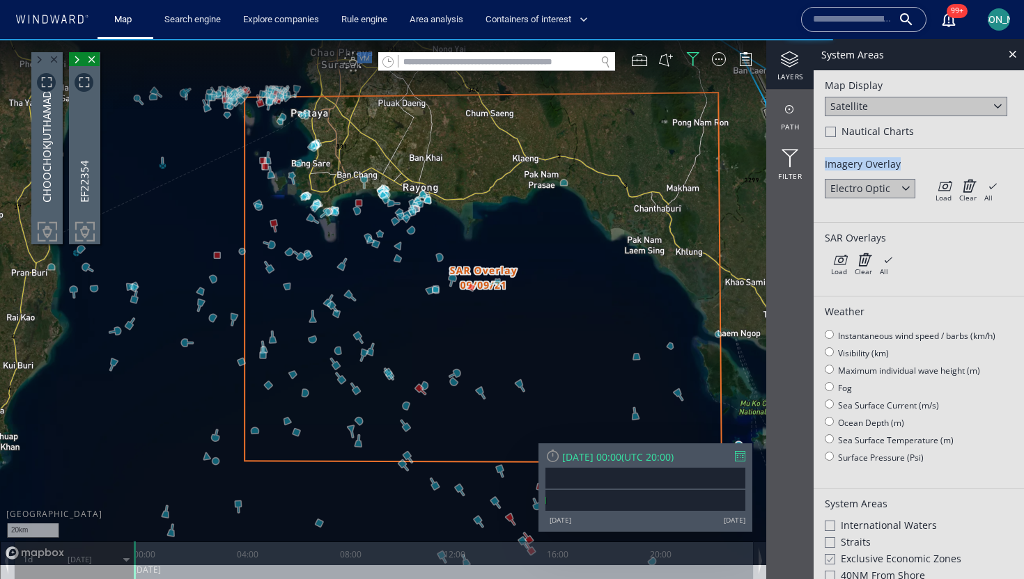
drag, startPoint x: 904, startPoint y: 166, endPoint x: 827, endPoint y: 164, distance: 77.3
click at [826, 164] on div "Imagery Overlay" at bounding box center [919, 163] width 188 height 13
click at [884, 168] on div "Imagery Overlay" at bounding box center [919, 163] width 188 height 13
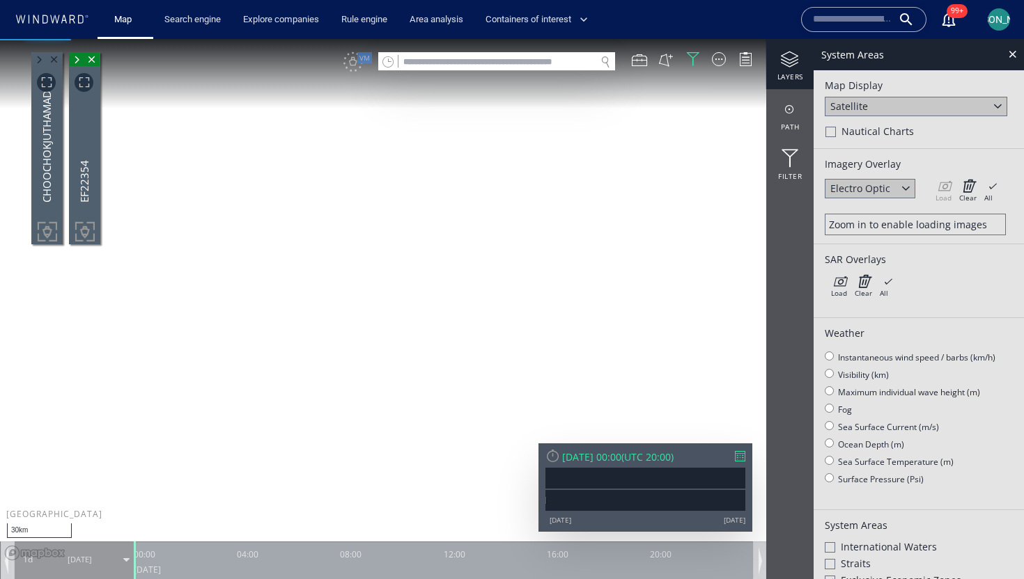
drag, startPoint x: 609, startPoint y: 358, endPoint x: 630, endPoint y: 338, distance: 28.6
click at [630, 338] on canvas "Map" at bounding box center [512, 302] width 1024 height 526
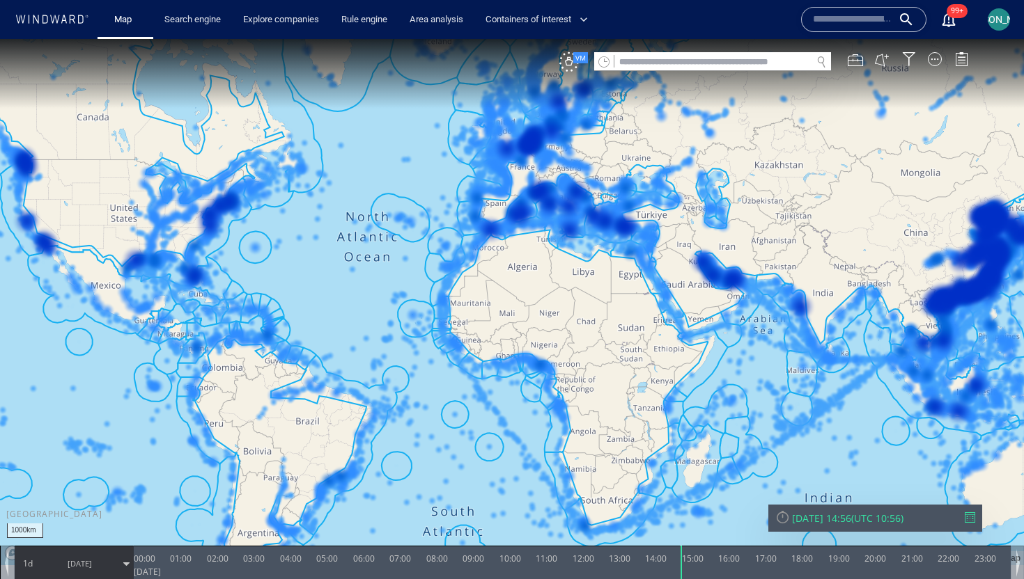
drag, startPoint x: 887, startPoint y: 401, endPoint x: 449, endPoint y: 287, distance: 452.0
click at [448, 287] on canvas "Map" at bounding box center [512, 302] width 1024 height 526
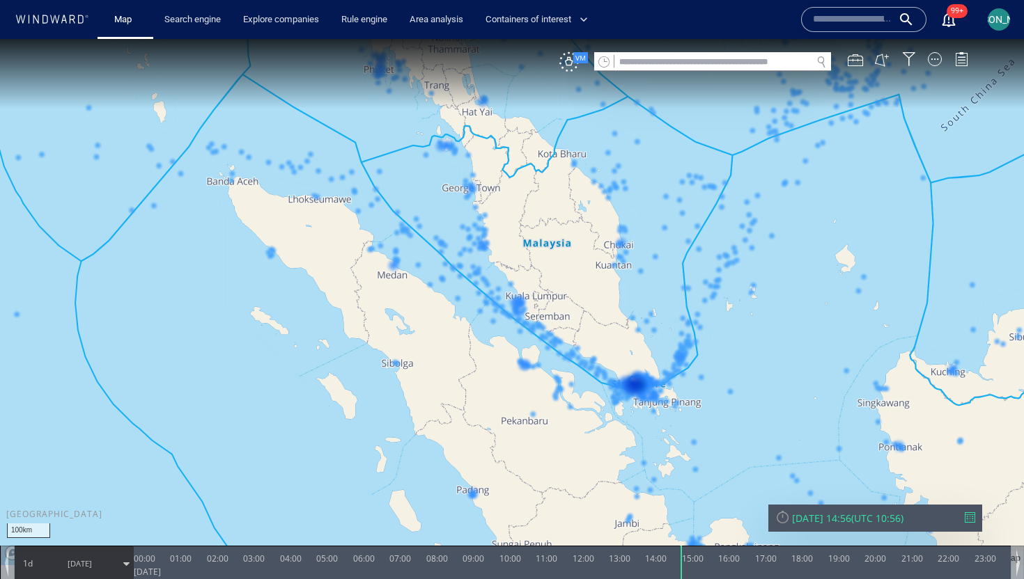
drag, startPoint x: 547, startPoint y: 111, endPoint x: 547, endPoint y: 424, distance: 312.7
click at [547, 424] on canvas "Map" at bounding box center [512, 302] width 1024 height 526
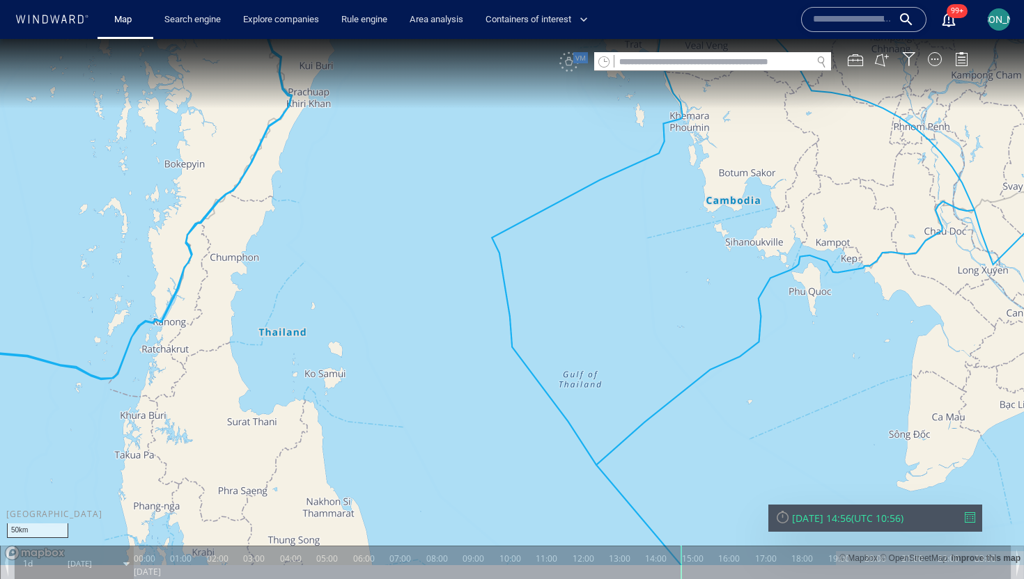
drag, startPoint x: 465, startPoint y: 187, endPoint x: 471, endPoint y: 234, distance: 47.1
click at [471, 235] on canvas "Map" at bounding box center [512, 302] width 1024 height 526
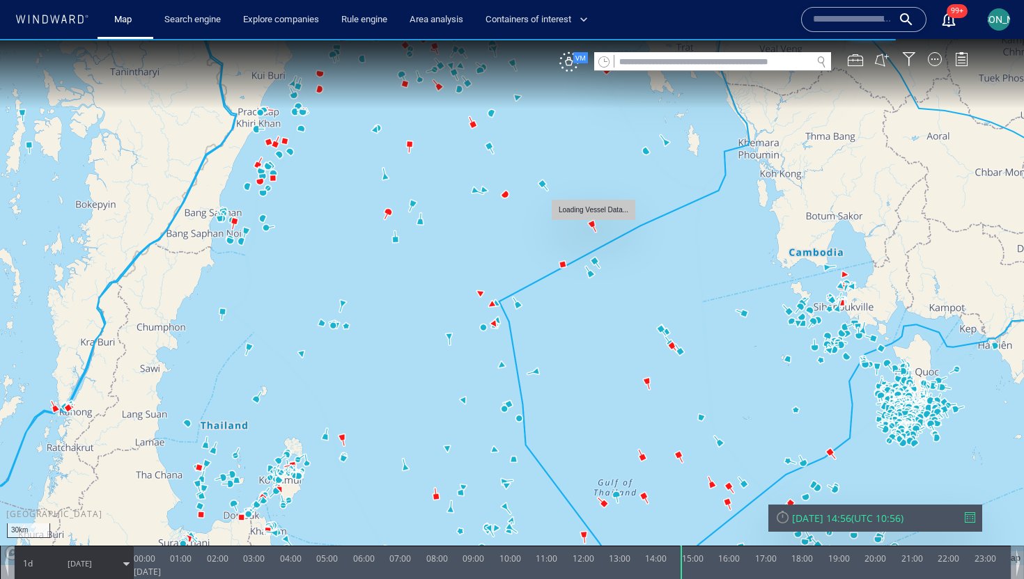
click at [591, 221] on canvas "Map" at bounding box center [512, 302] width 1024 height 526
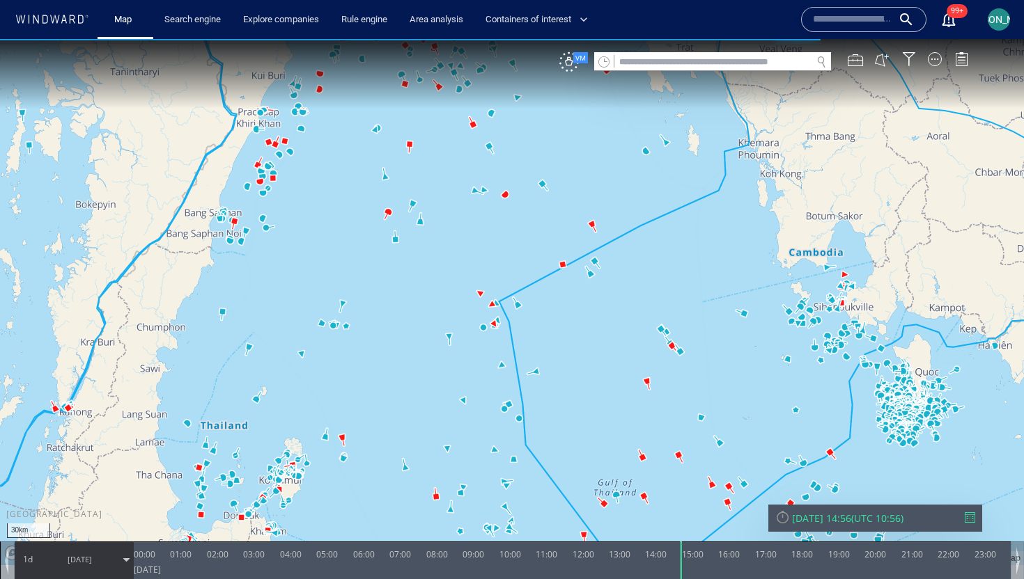
click at [595, 259] on canvas "Map" at bounding box center [512, 302] width 1024 height 526
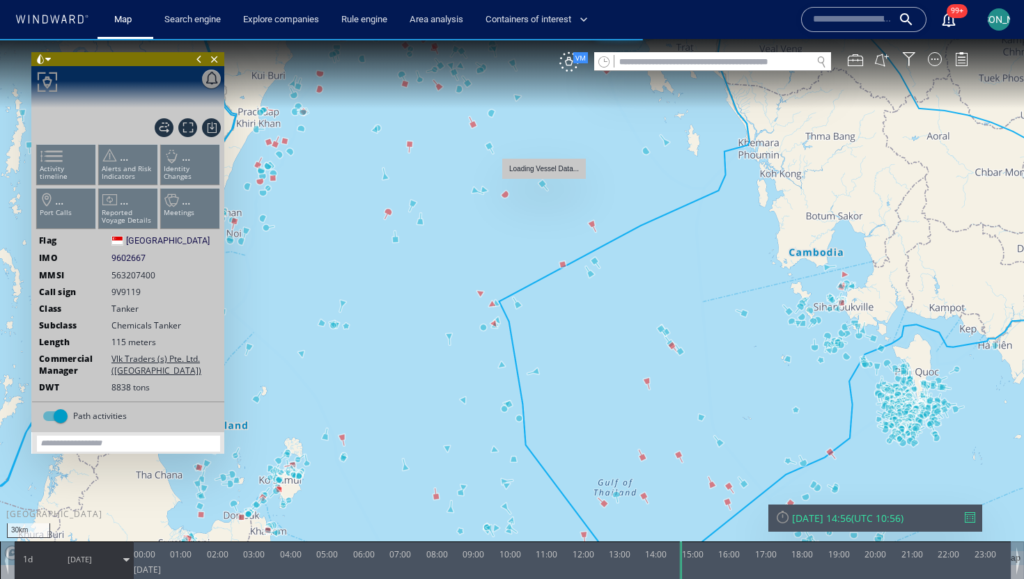
click at [540, 185] on canvas "Map" at bounding box center [512, 302] width 1024 height 526
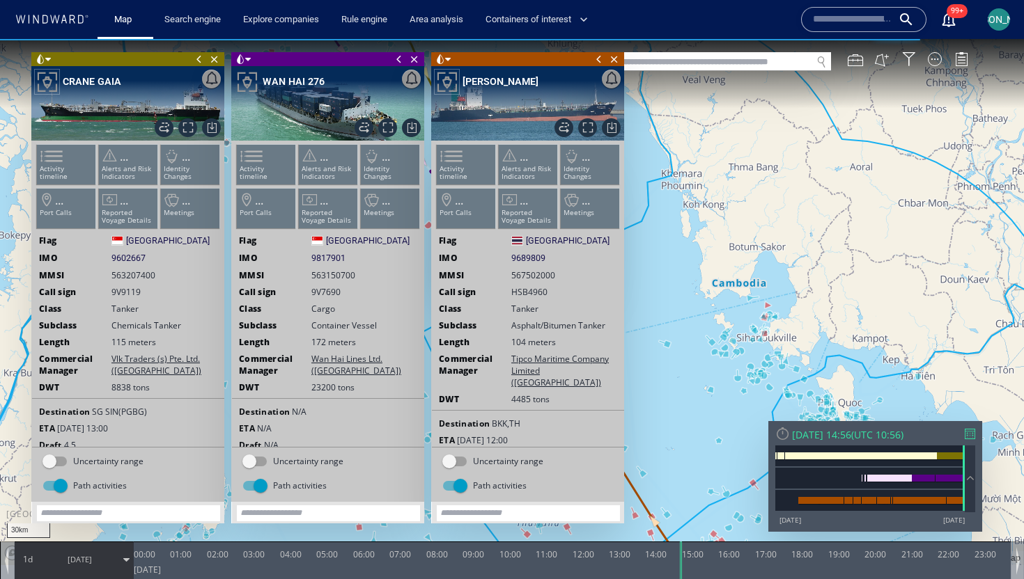
click at [598, 58] on span at bounding box center [598, 59] width 15 height 14
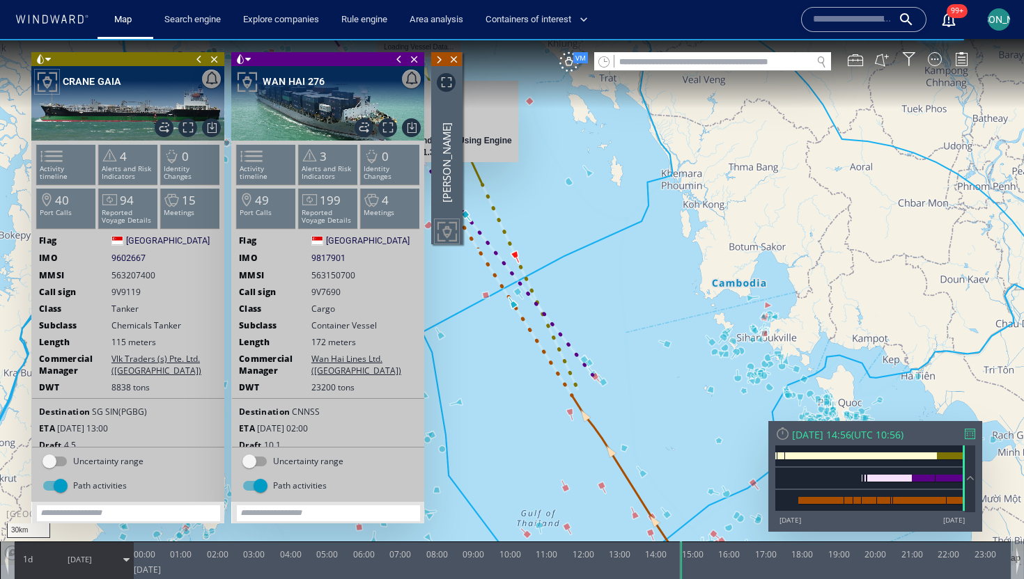
click at [398, 61] on span at bounding box center [398, 59] width 15 height 14
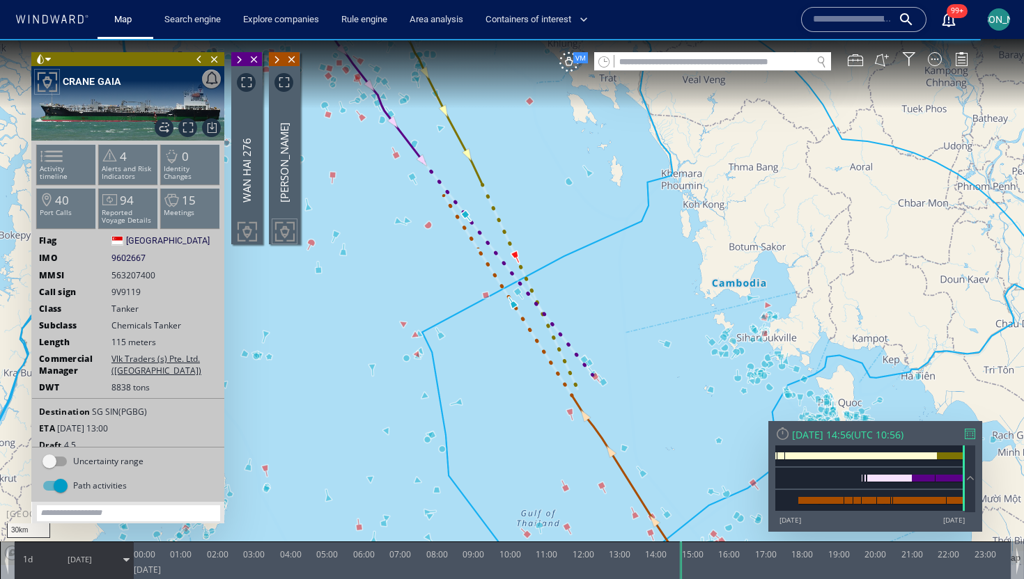
click at [198, 60] on span at bounding box center [199, 59] width 15 height 14
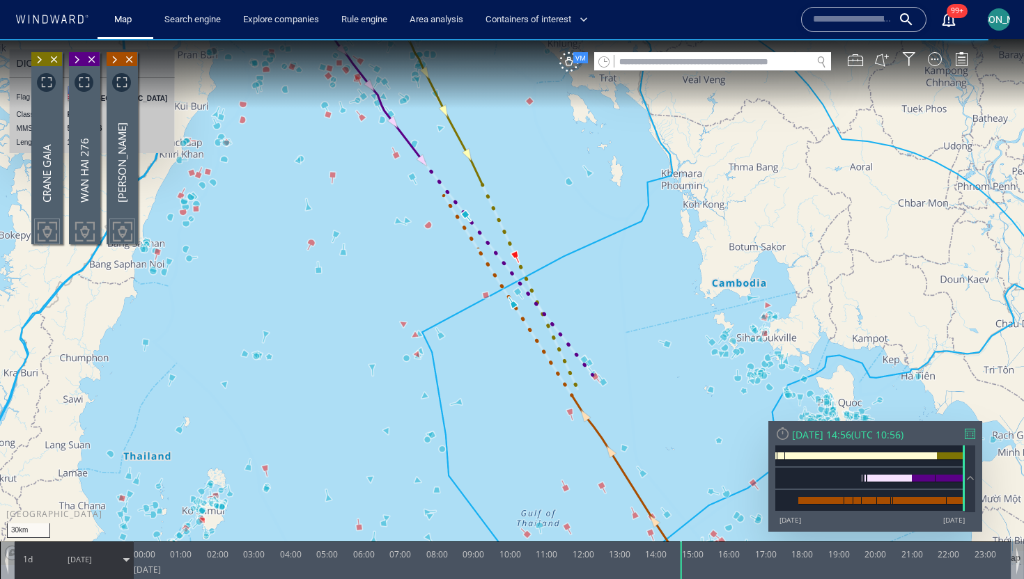
drag, startPoint x: 561, startPoint y: 235, endPoint x: 443, endPoint y: 226, distance: 118.0
click at [443, 226] on canvas "Map" at bounding box center [512, 302] width 1024 height 526
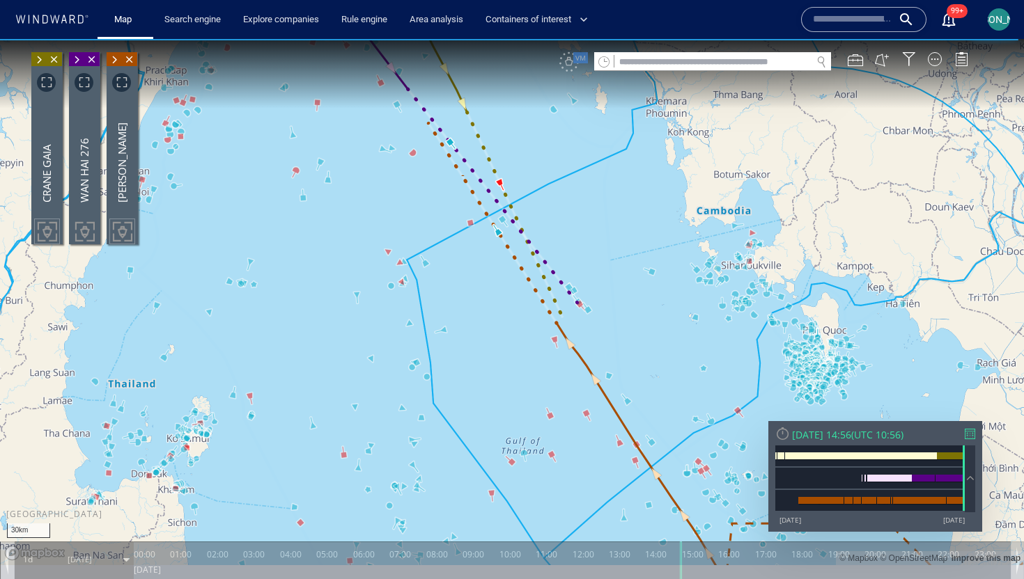
drag, startPoint x: 458, startPoint y: 256, endPoint x: 628, endPoint y: 221, distance: 173.5
click at [628, 221] on canvas "Map" at bounding box center [512, 302] width 1024 height 526
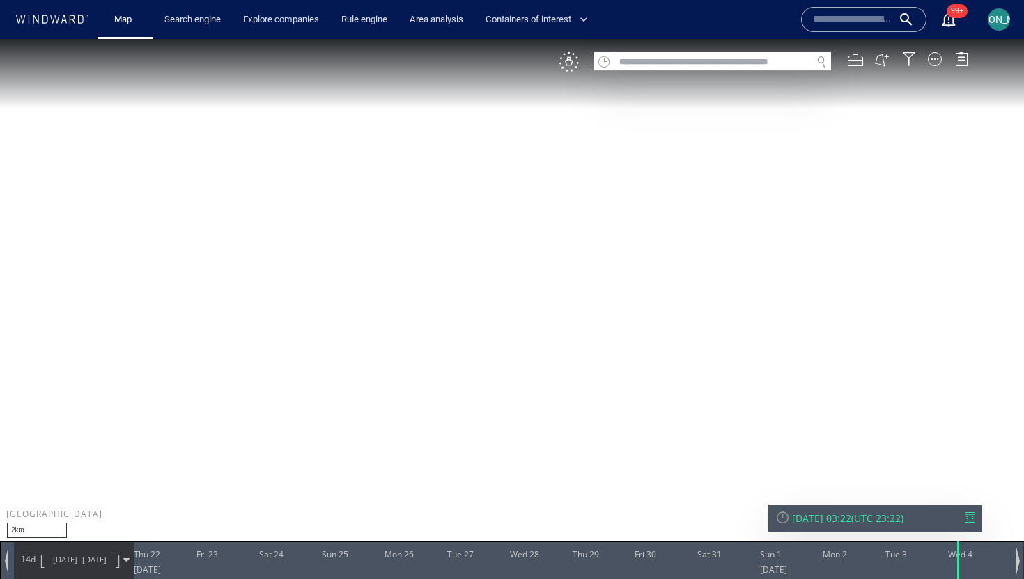
click at [999, 19] on span "[PERSON_NAME]" at bounding box center [999, 19] width 75 height 11
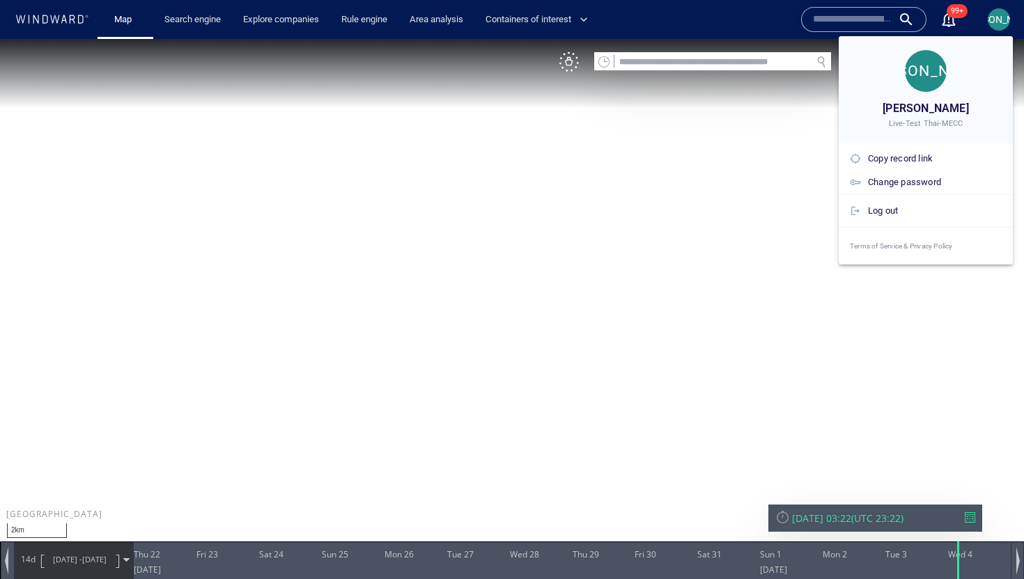
click at [999, 19] on div at bounding box center [512, 289] width 1024 height 579
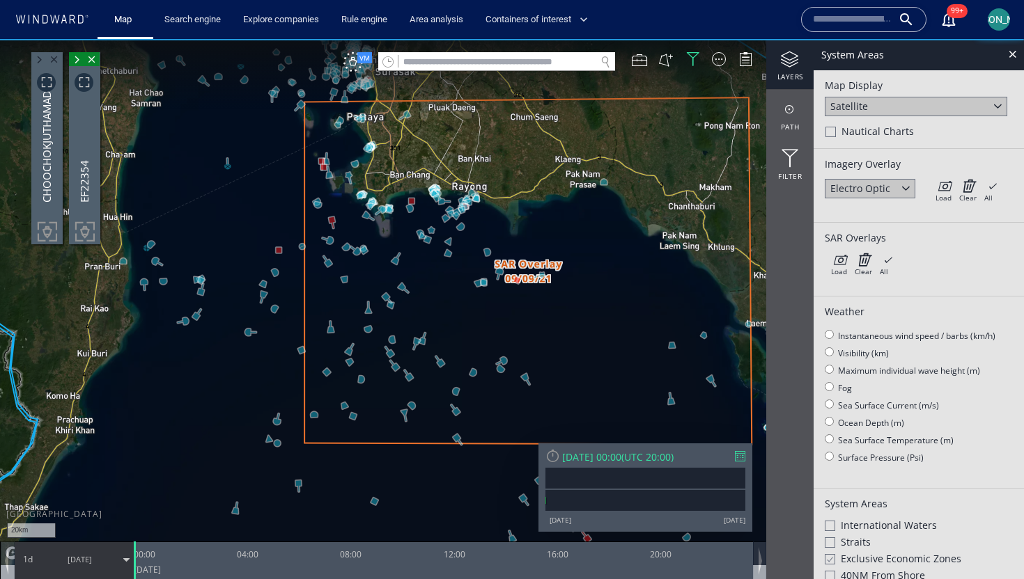
click at [621, 453] on div "[DATE] 00:00" at bounding box center [591, 457] width 59 height 13
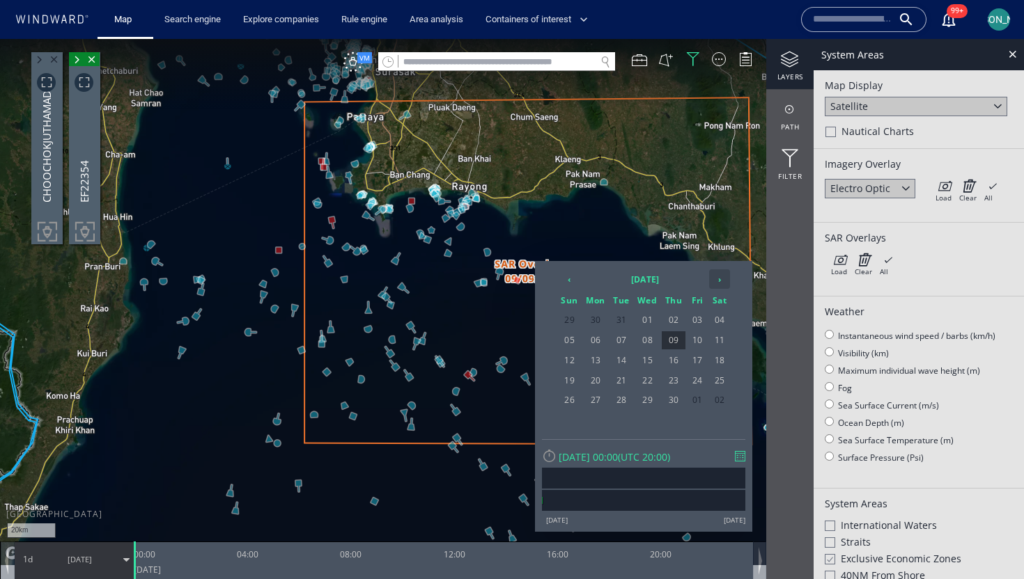
click at [717, 279] on th "›" at bounding box center [719, 279] width 21 height 19
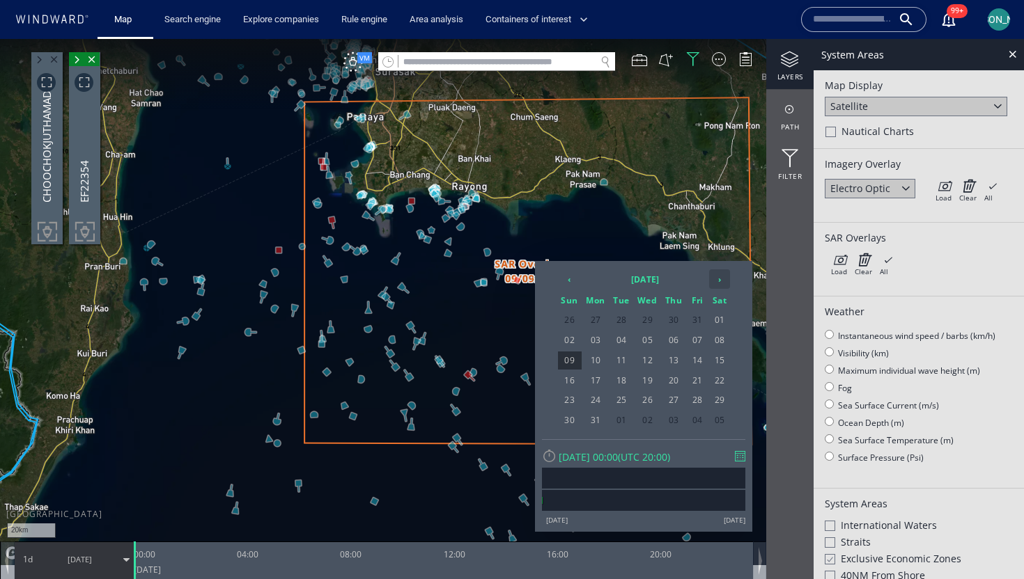
click at [717, 279] on th "›" at bounding box center [719, 279] width 21 height 19
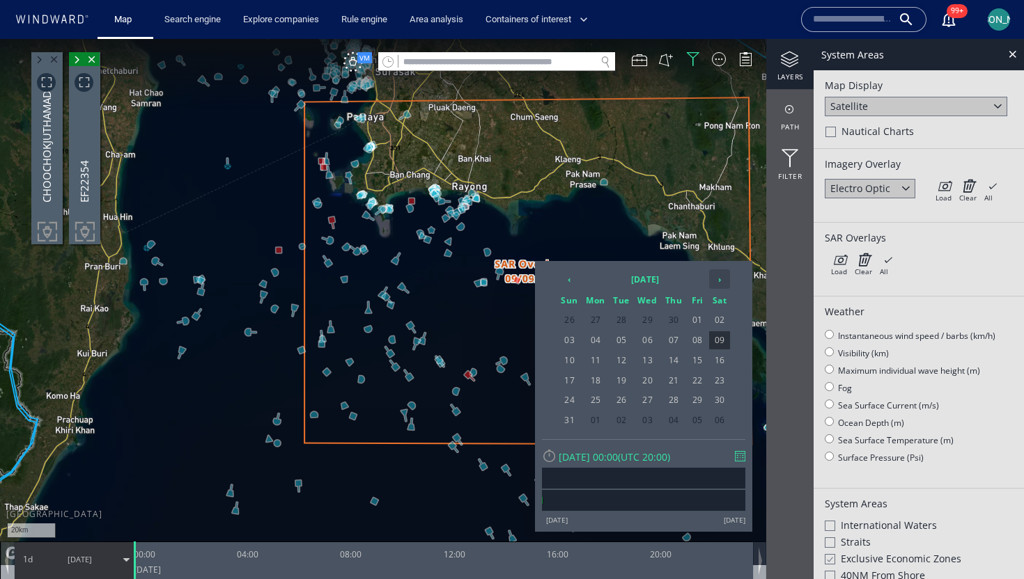
click at [717, 279] on th "›" at bounding box center [719, 279] width 21 height 19
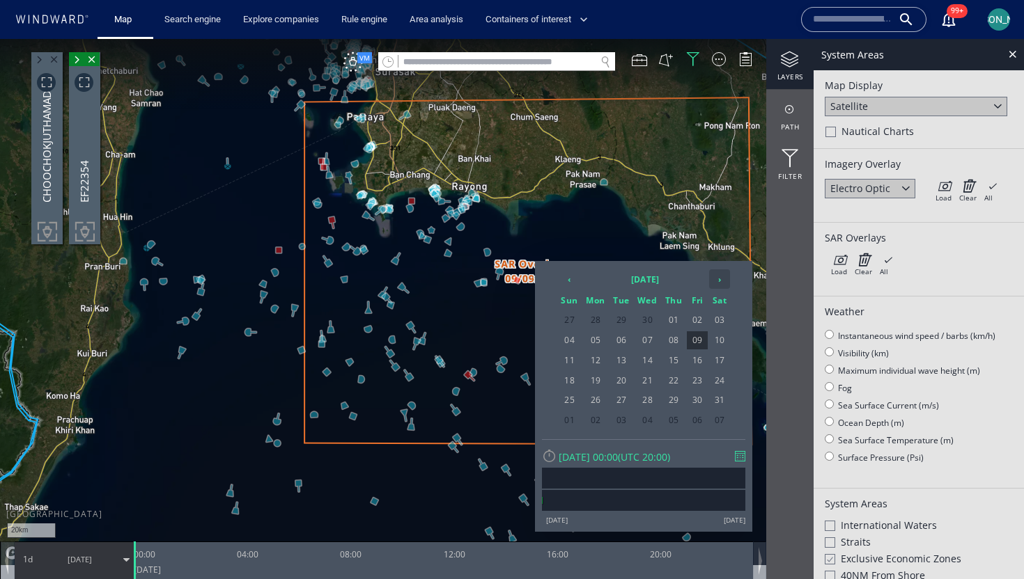
click at [717, 279] on th "›" at bounding box center [719, 279] width 21 height 19
click at [568, 275] on th "‹" at bounding box center [569, 279] width 24 height 19
click at [718, 362] on span "14" at bounding box center [719, 361] width 21 height 18
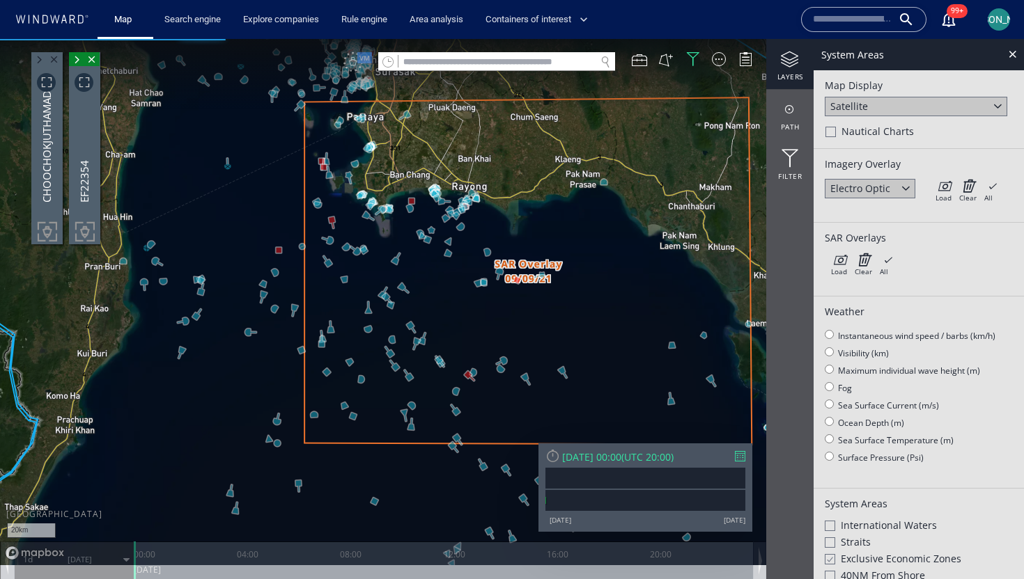
click at [619, 299] on canvas "Map" at bounding box center [512, 302] width 1024 height 526
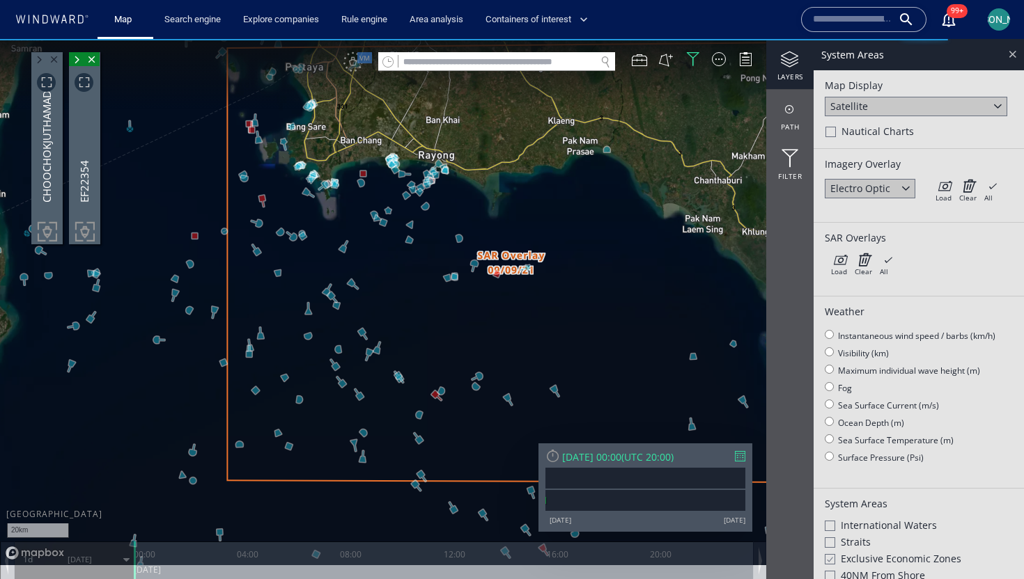
click at [1011, 61] on div at bounding box center [1012, 54] width 16 height 16
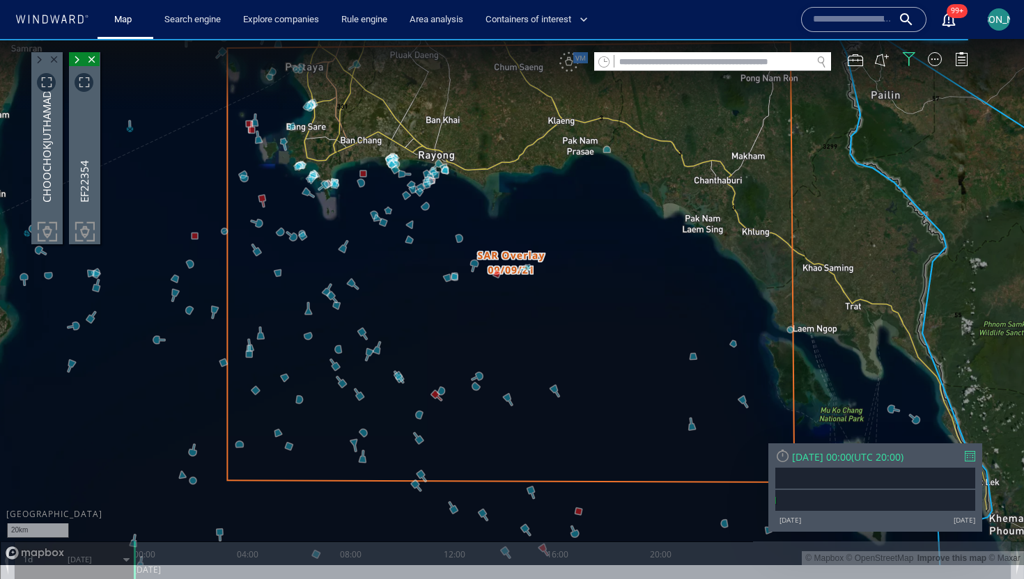
drag, startPoint x: 628, startPoint y: 319, endPoint x: 722, endPoint y: 319, distance: 94.0
click at [722, 319] on canvas "Map" at bounding box center [512, 302] width 1024 height 526
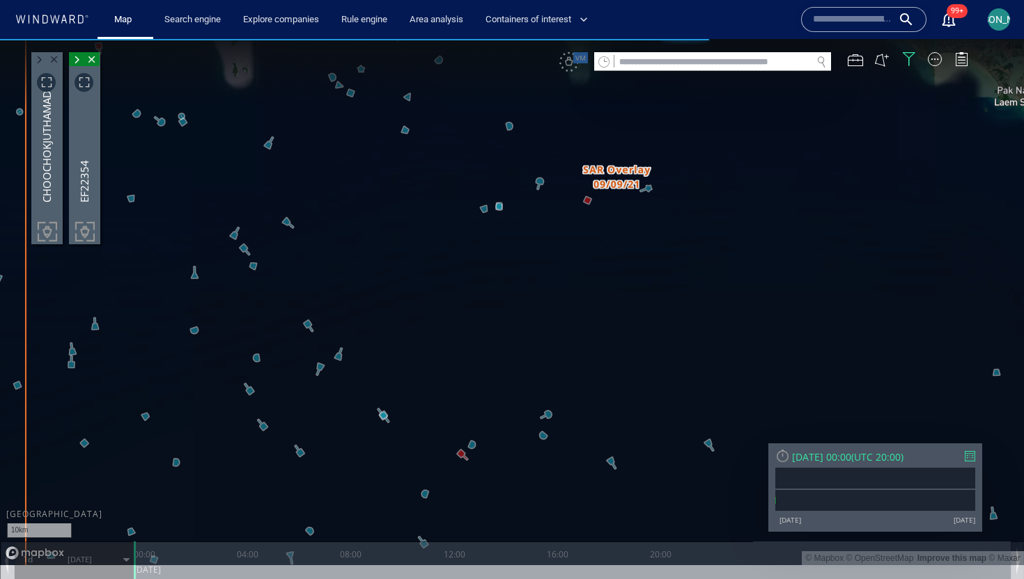
click at [594, 342] on canvas "Map" at bounding box center [512, 302] width 1024 height 526
drag, startPoint x: 594, startPoint y: 342, endPoint x: 699, endPoint y: 342, distance: 105.2
click at [699, 342] on canvas "Map" at bounding box center [512, 302] width 1024 height 526
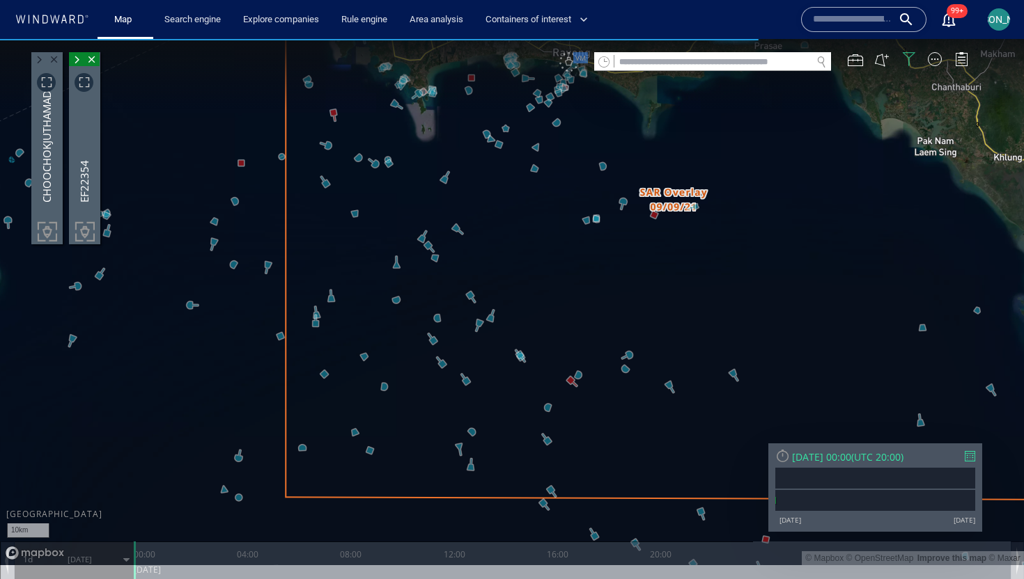
click at [905, 56] on div at bounding box center [909, 59] width 14 height 14
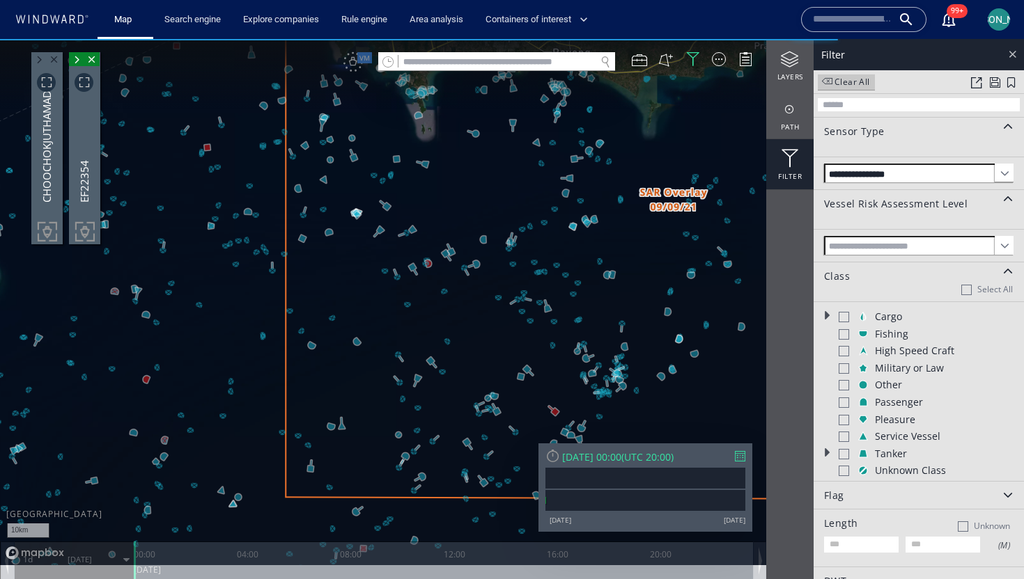
click at [1007, 51] on div at bounding box center [1012, 54] width 16 height 16
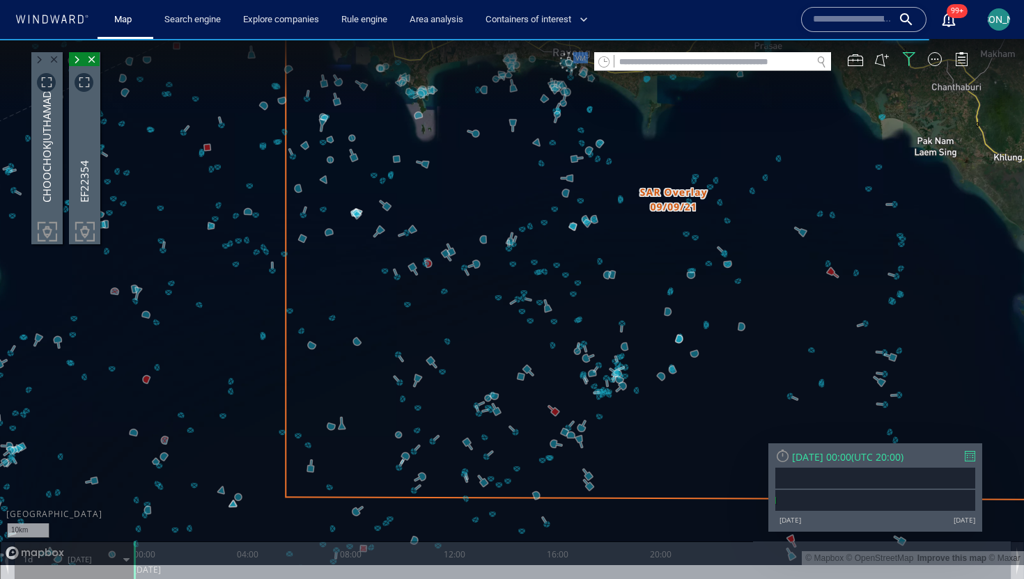
drag, startPoint x: 629, startPoint y: 234, endPoint x: 629, endPoint y: 243, distance: 9.1
click at [629, 243] on canvas "Map" at bounding box center [512, 302] width 1024 height 526
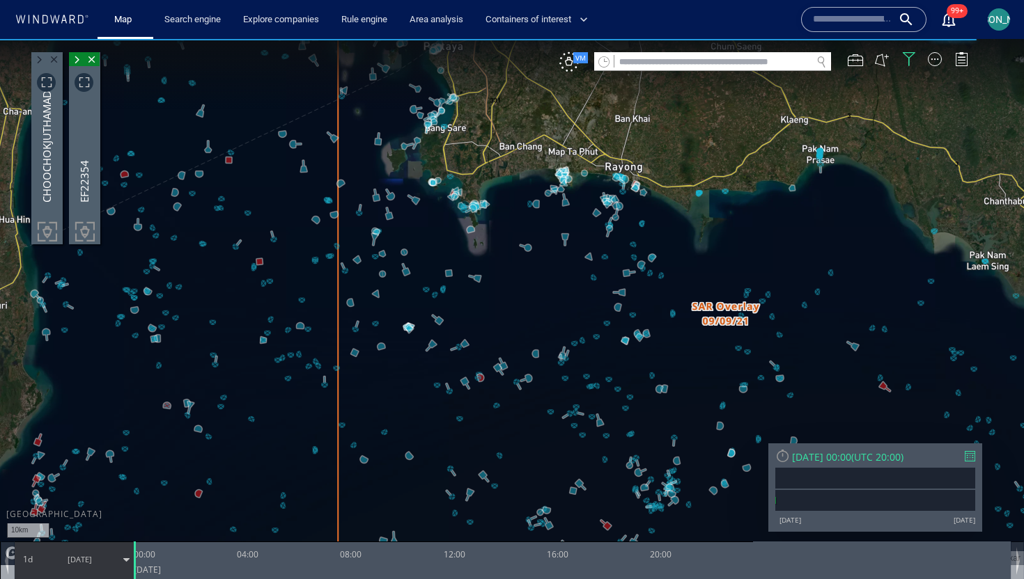
drag, startPoint x: 497, startPoint y: 201, endPoint x: 549, endPoint y: 306, distance: 117.4
click at [549, 306] on canvas "Map" at bounding box center [512, 302] width 1024 height 526
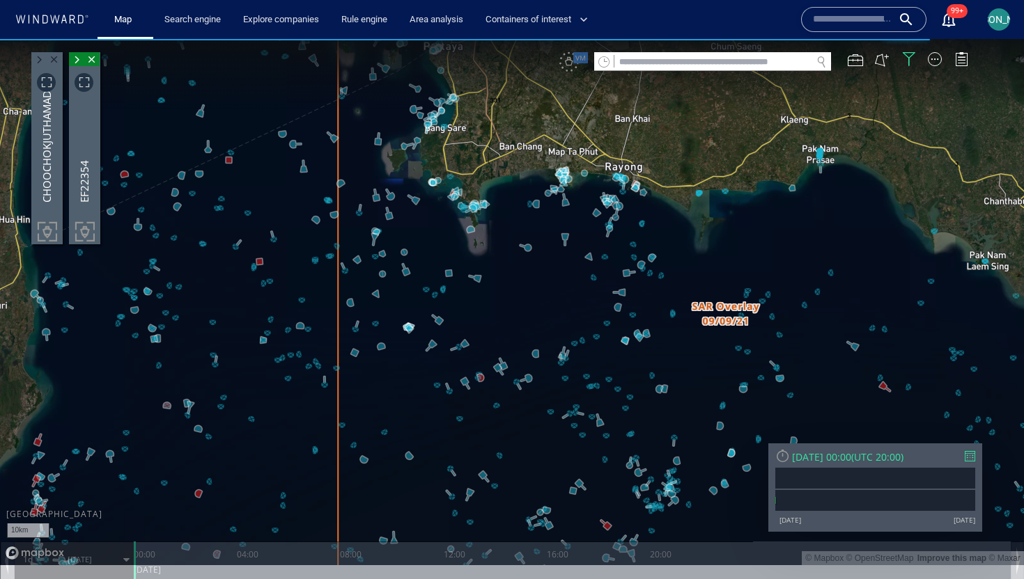
click at [549, 306] on canvas "Map" at bounding box center [512, 302] width 1024 height 526
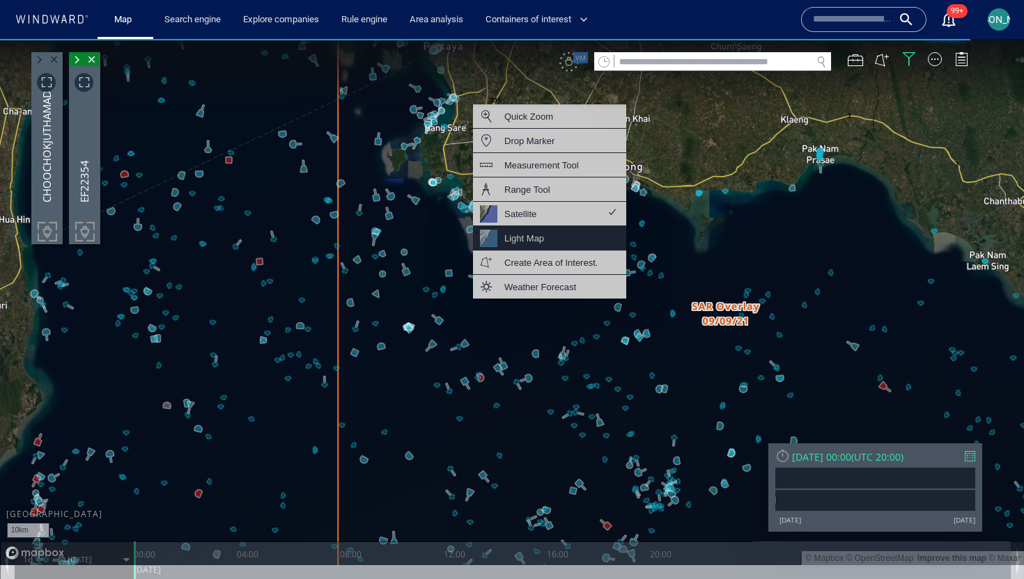
click at [554, 247] on div "Light Map" at bounding box center [549, 238] width 153 height 24
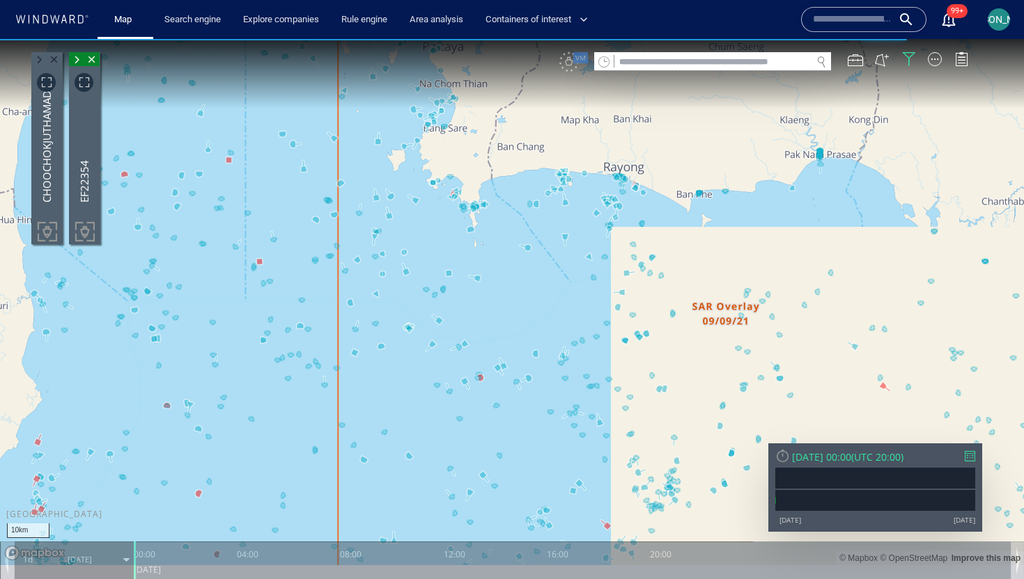
click at [531, 293] on canvas "Map" at bounding box center [512, 302] width 1024 height 526
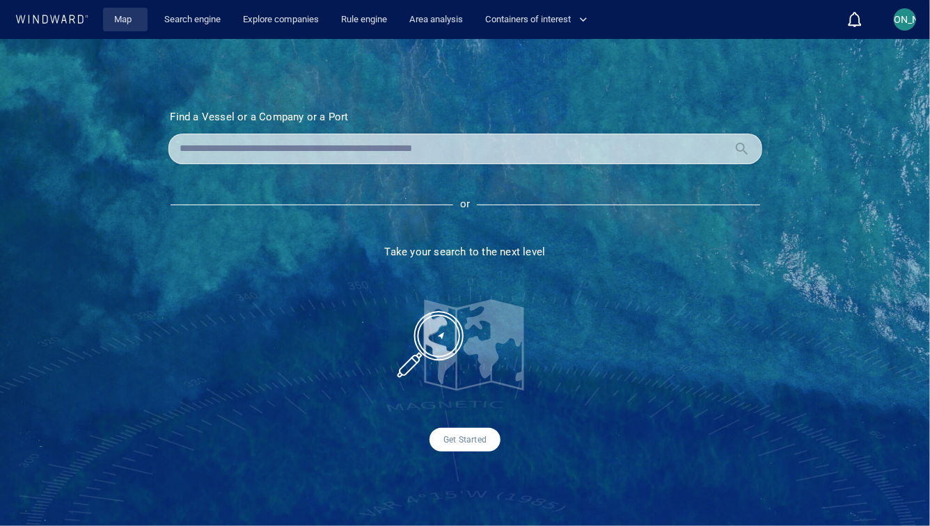
click at [122, 12] on link "Map" at bounding box center [125, 20] width 33 height 24
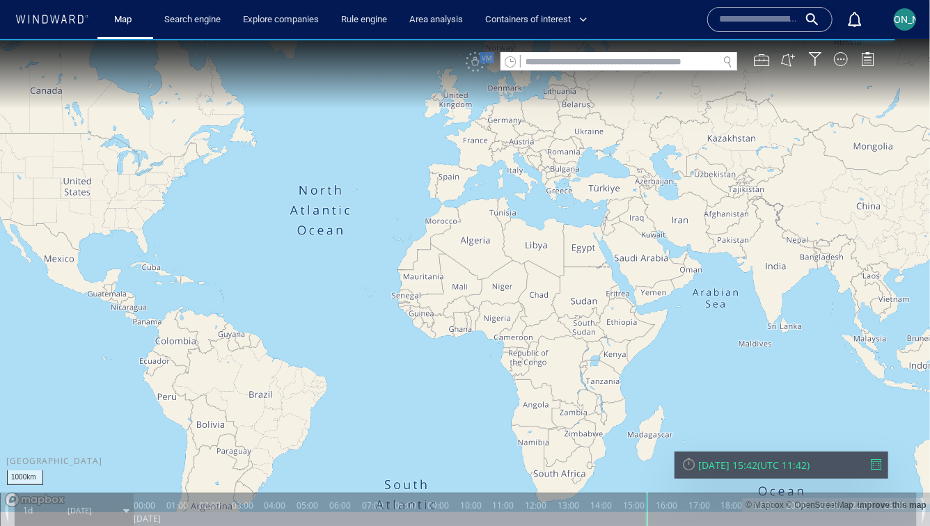
drag, startPoint x: 751, startPoint y: 302, endPoint x: 555, endPoint y: 255, distance: 201.2
click at [555, 255] on canvas "Map" at bounding box center [465, 275] width 930 height 474
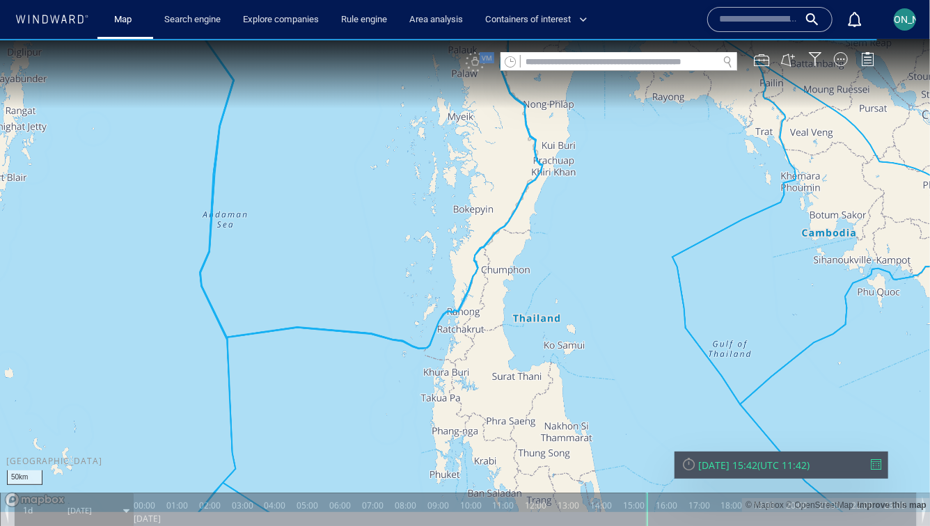
drag, startPoint x: 626, startPoint y: 192, endPoint x: 609, endPoint y: 307, distance: 116.1
click at [609, 307] on canvas "Map" at bounding box center [465, 275] width 930 height 474
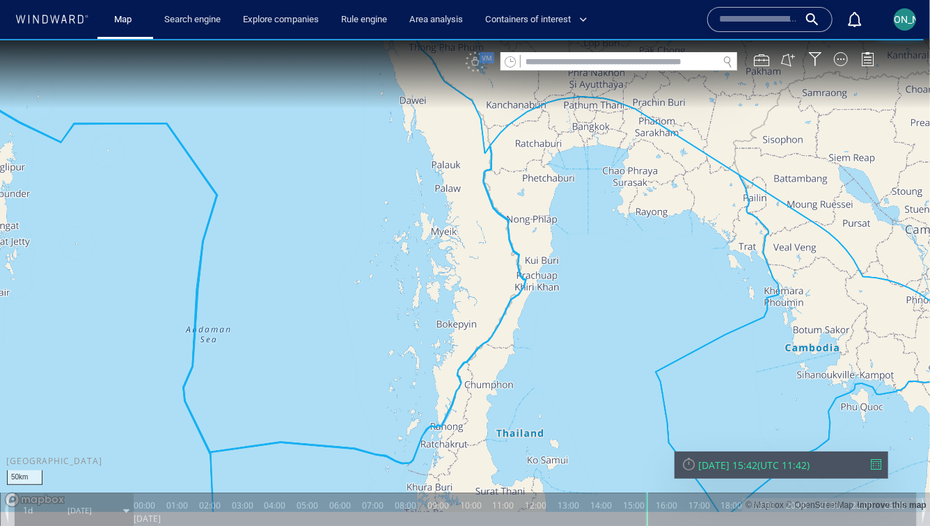
click at [751, 466] on div "[DATE] 15:42" at bounding box center [728, 464] width 59 height 13
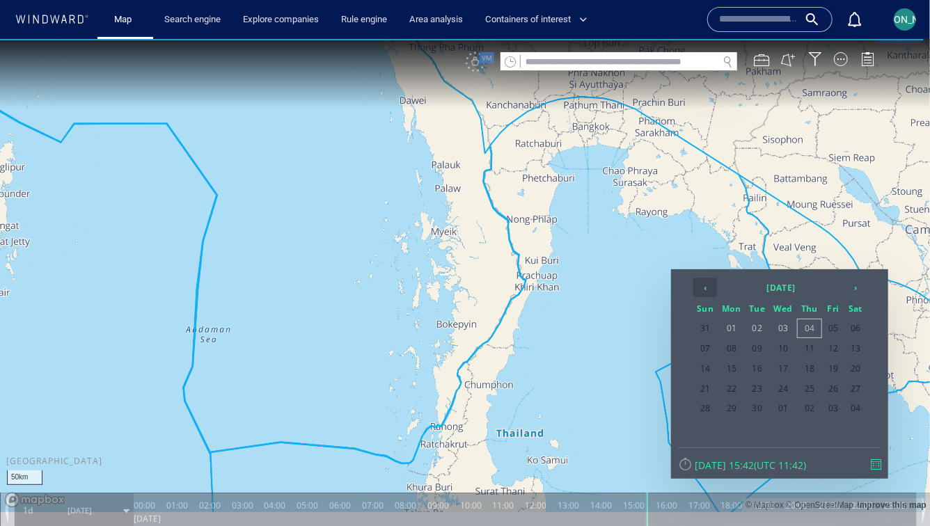
click at [705, 288] on th "‹" at bounding box center [706, 286] width 24 height 19
click at [832, 330] on span "01" at bounding box center [833, 328] width 21 height 18
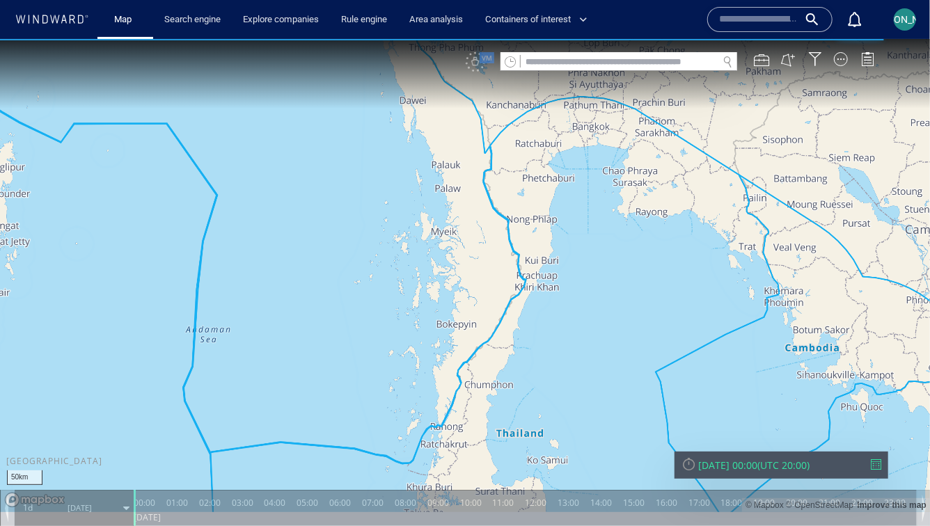
click at [667, 246] on canvas "Map" at bounding box center [465, 275] width 930 height 474
click at [734, 467] on div "[DATE] 00:00" at bounding box center [728, 464] width 59 height 13
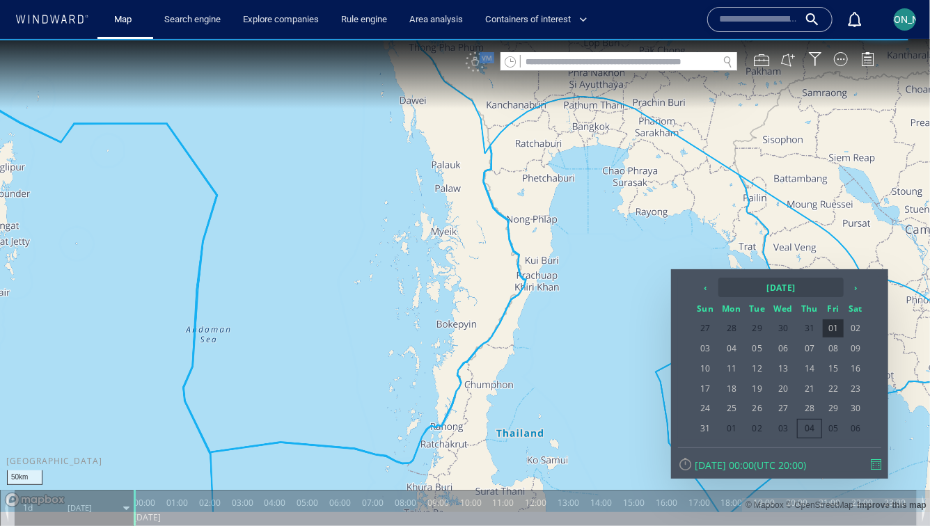
click at [781, 293] on th "[DATE]" at bounding box center [781, 286] width 125 height 19
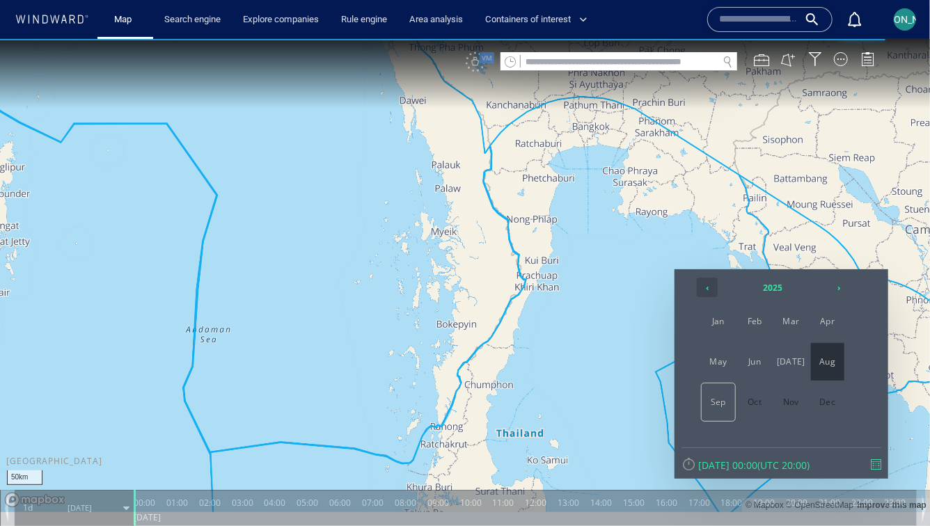
click at [708, 286] on th "‹" at bounding box center [707, 286] width 21 height 19
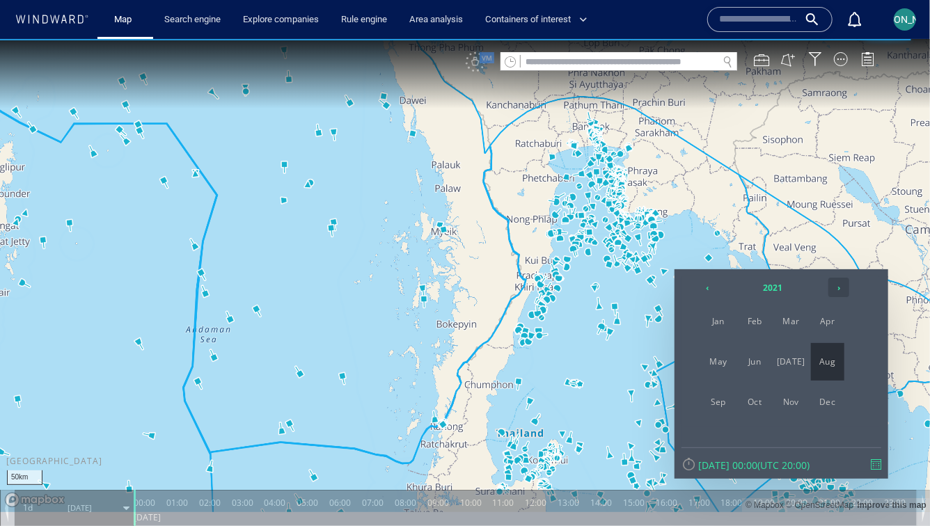
click at [838, 292] on th "›" at bounding box center [839, 286] width 21 height 19
click at [725, 313] on span "Jan" at bounding box center [718, 321] width 33 height 38
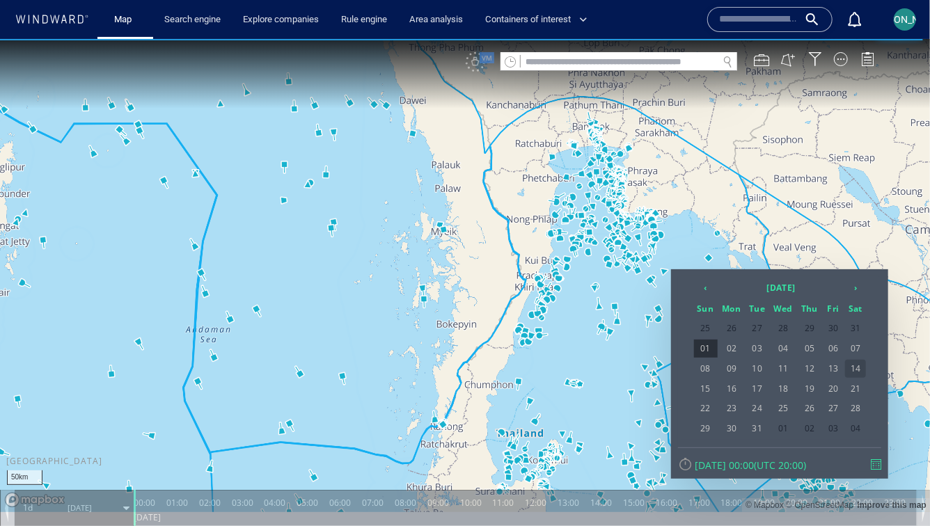
click at [857, 366] on span "14" at bounding box center [855, 368] width 21 height 18
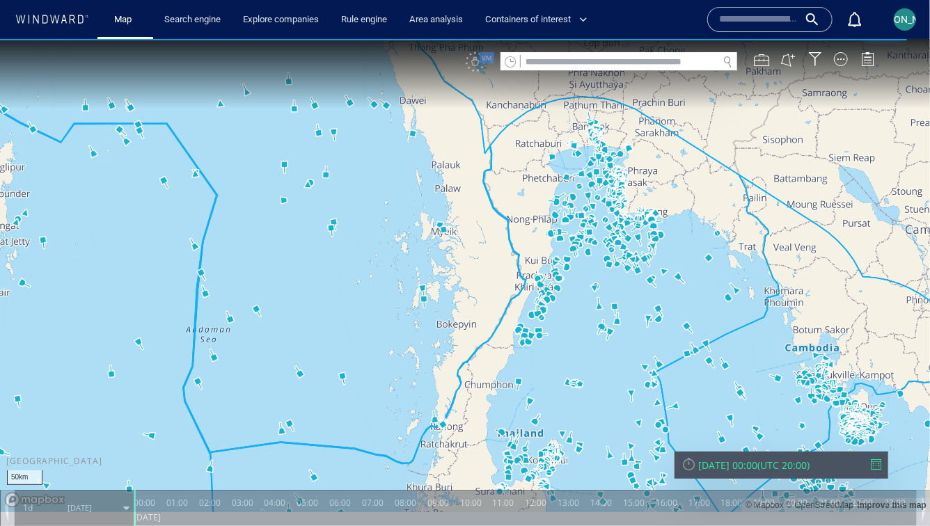
click at [676, 237] on canvas "Map" at bounding box center [465, 275] width 930 height 474
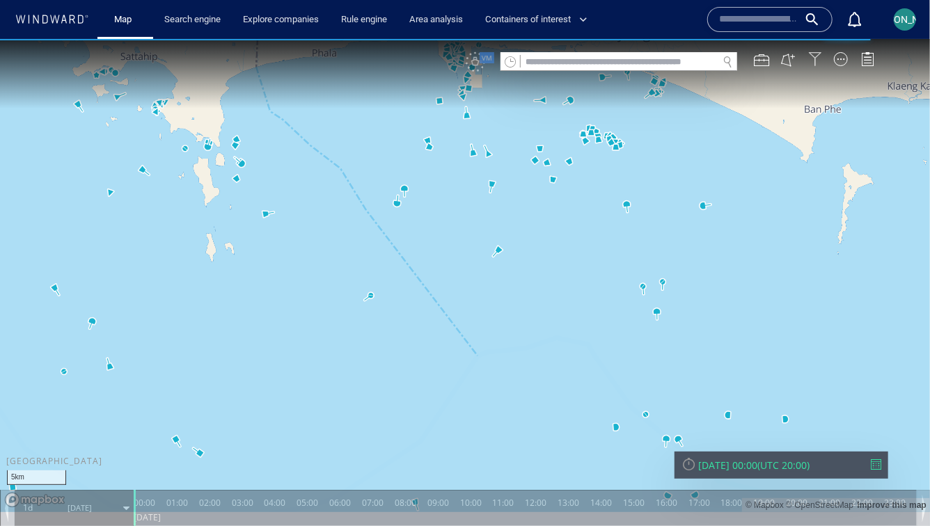
click at [816, 53] on div at bounding box center [816, 59] width 14 height 14
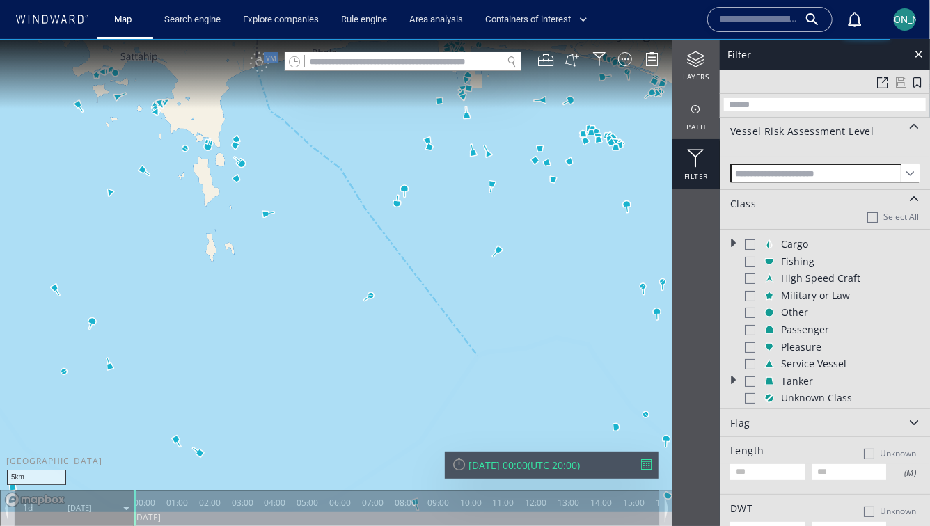
click at [904, 168] on span at bounding box center [910, 172] width 19 height 19
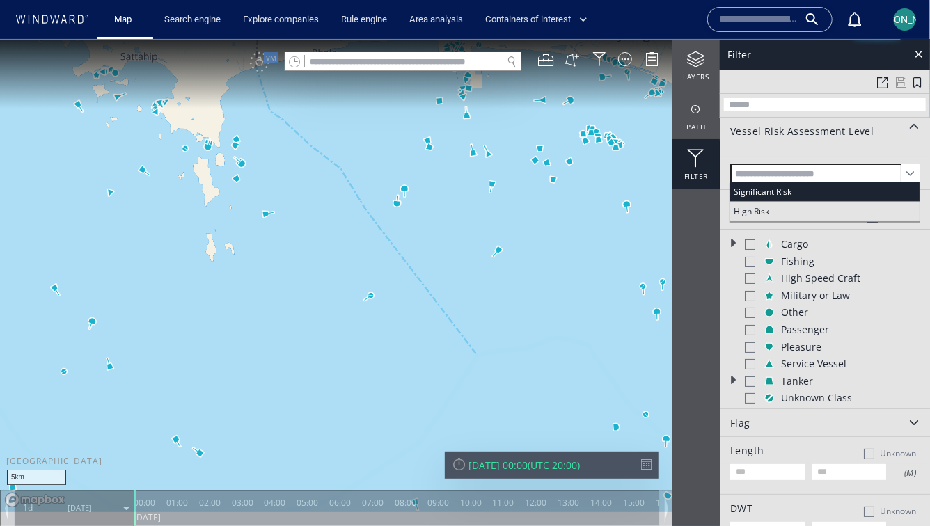
click at [904, 168] on span at bounding box center [910, 172] width 19 height 19
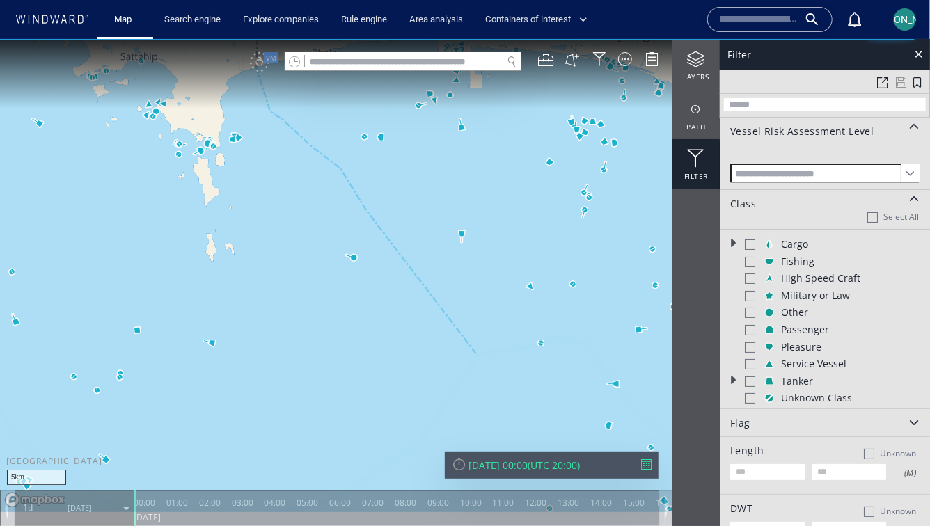
click at [905, 123] on div at bounding box center [914, 126] width 18 height 10
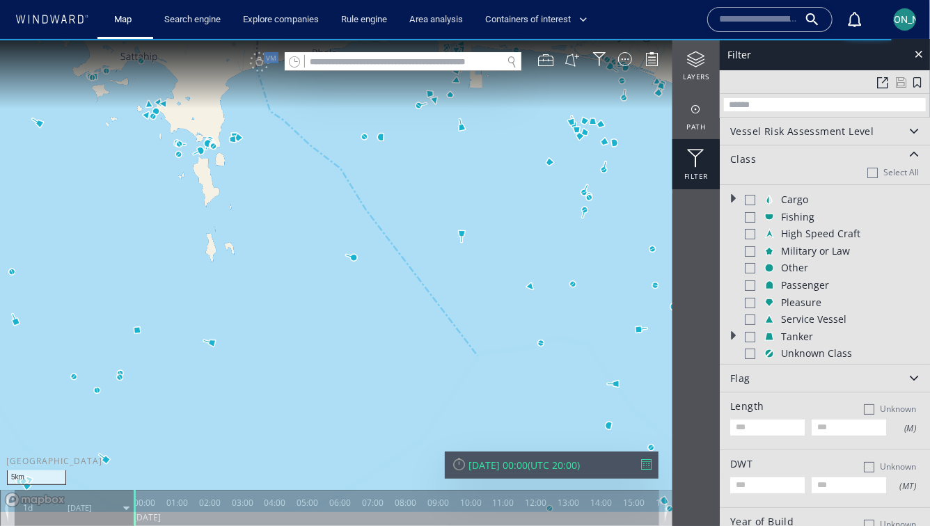
click at [905, 123] on div at bounding box center [914, 130] width 18 height 18
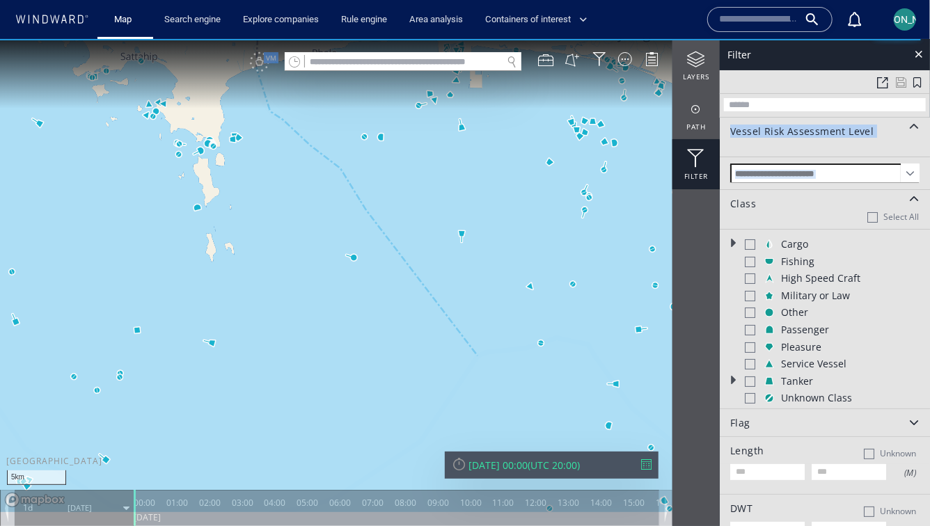
drag, startPoint x: 538, startPoint y: 228, endPoint x: 531, endPoint y: 244, distance: 18.1
click at [531, 244] on canvas "Map" at bounding box center [465, 275] width 930 height 474
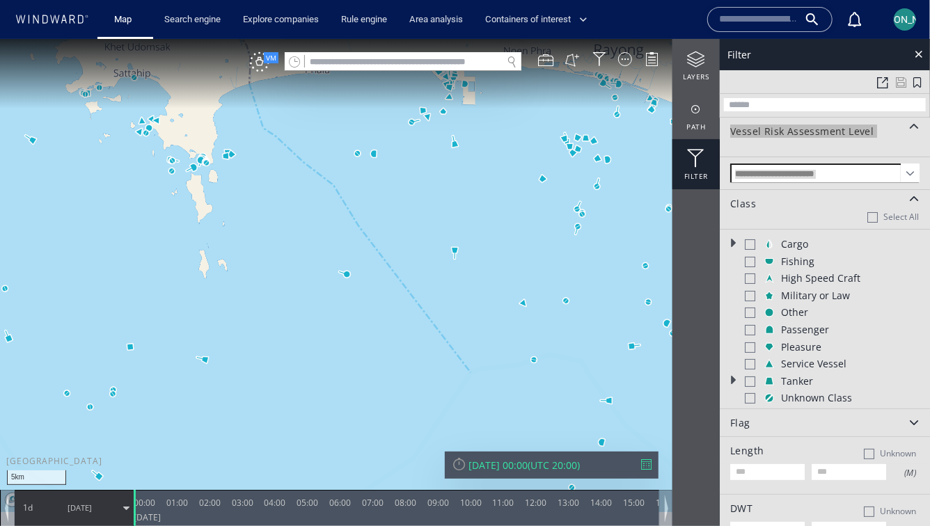
click at [916, 27] on button "[PERSON_NAME]" at bounding box center [905, 20] width 28 height 28
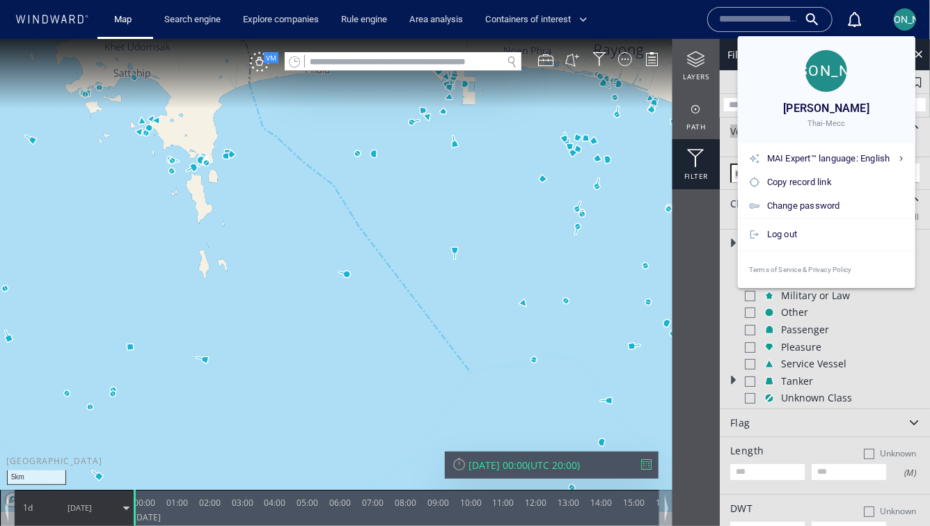
click at [914, 25] on div at bounding box center [465, 263] width 930 height 526
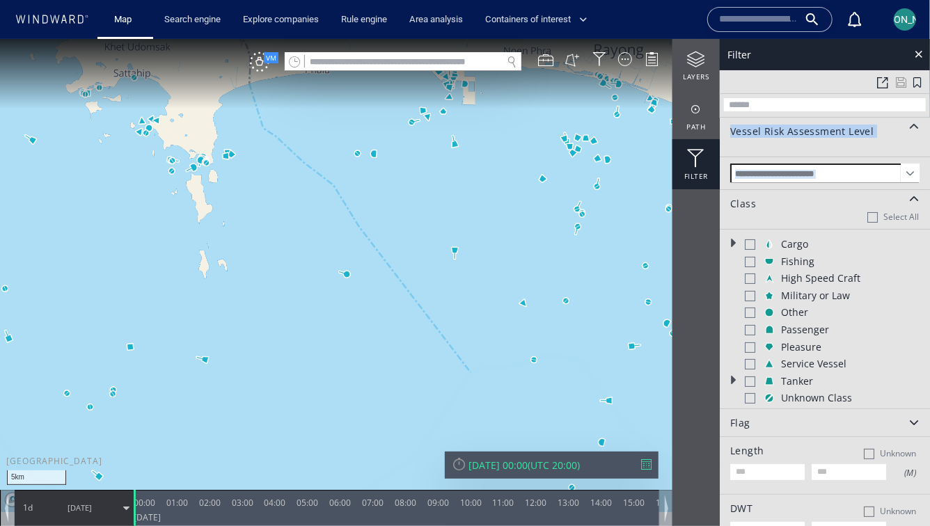
click at [534, 211] on canvas "Map" at bounding box center [465, 275] width 930 height 474
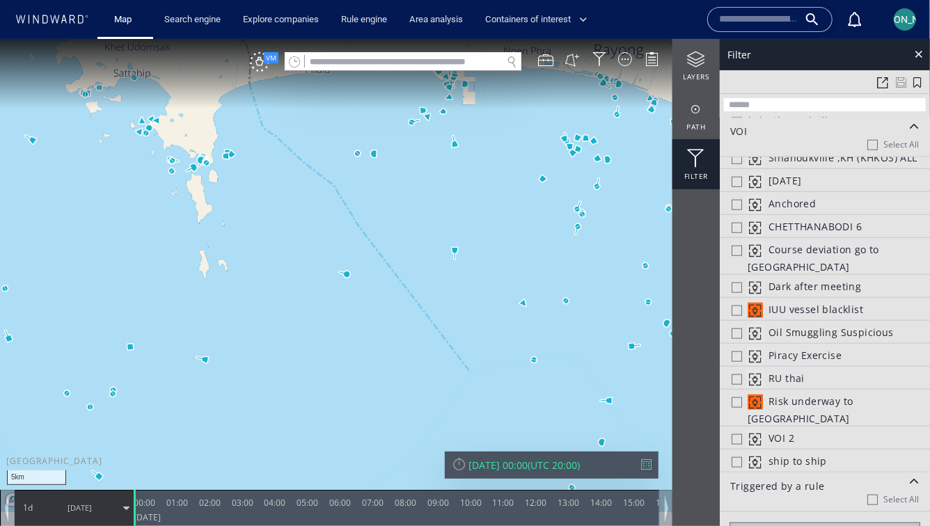
scroll to position [635, 0]
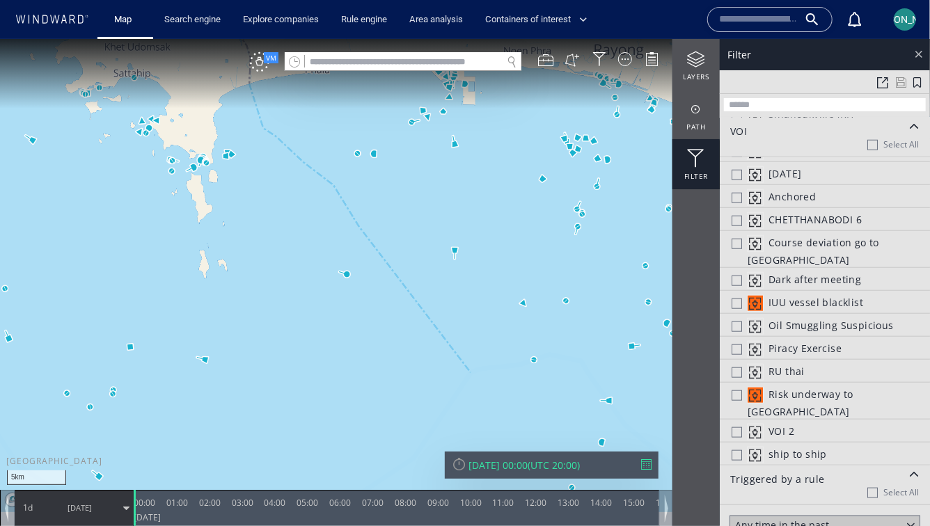
click at [919, 56] on div at bounding box center [919, 53] width 16 height 16
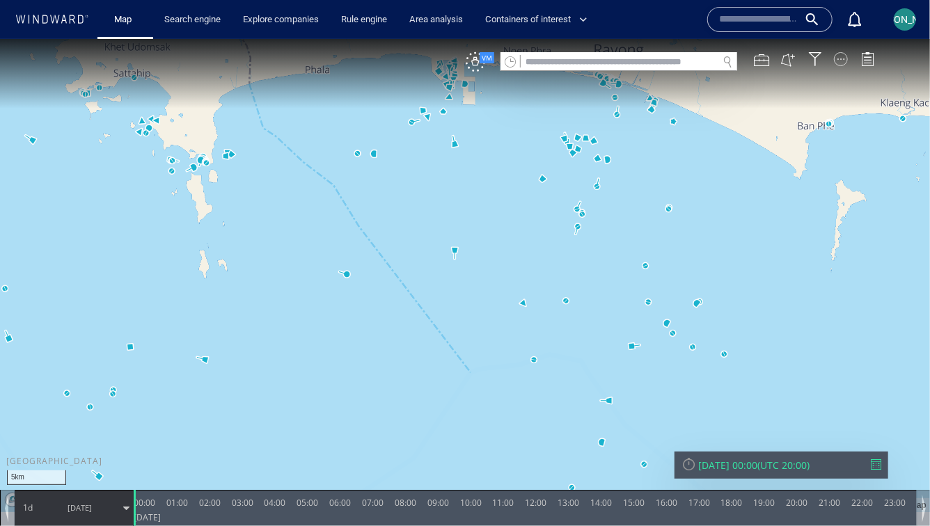
click at [843, 60] on div at bounding box center [841, 59] width 14 height 14
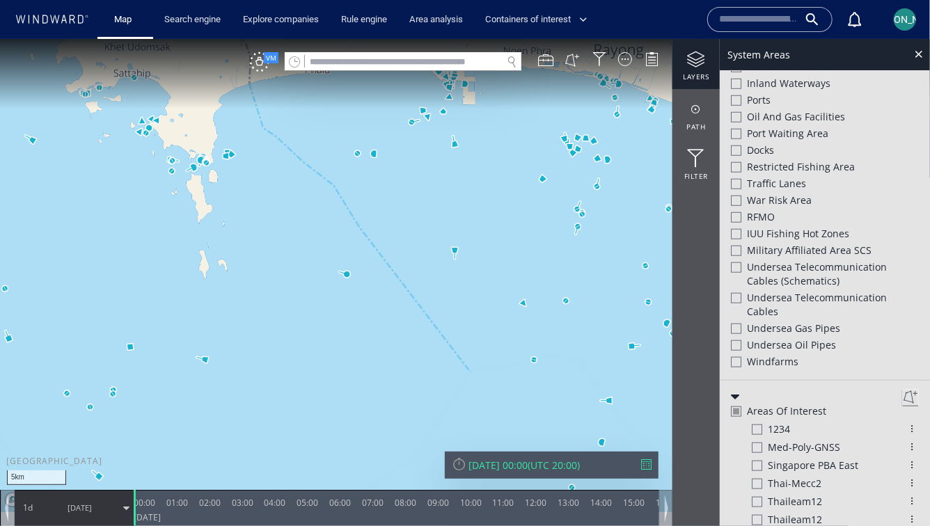
scroll to position [604, 0]
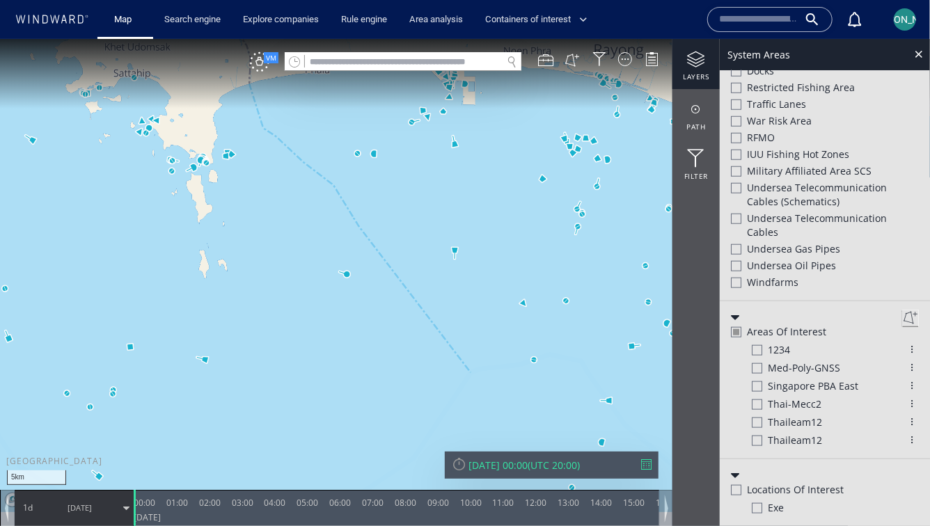
click at [919, 17] on div "[PERSON_NAME]" at bounding box center [905, 19] width 33 height 33
click at [915, 17] on div "[PERSON_NAME]" at bounding box center [905, 19] width 22 height 22
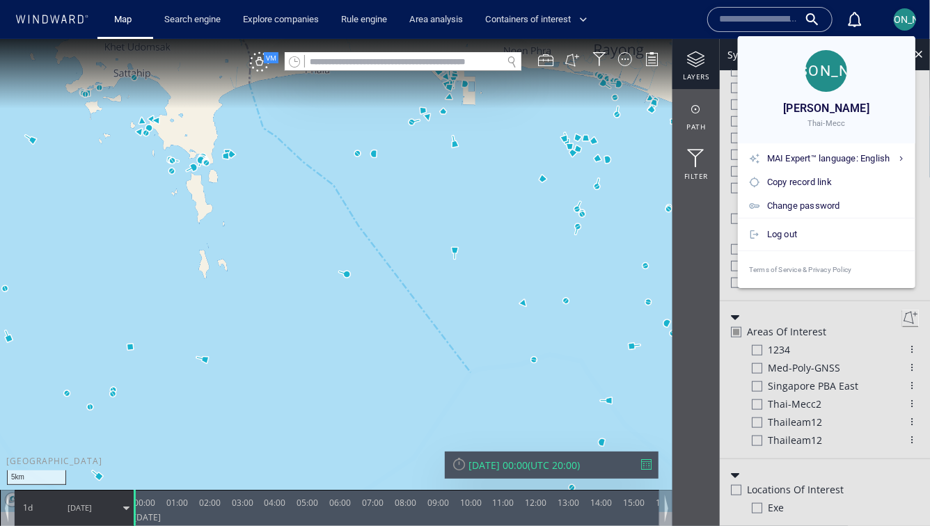
click at [913, 17] on div at bounding box center [465, 263] width 930 height 526
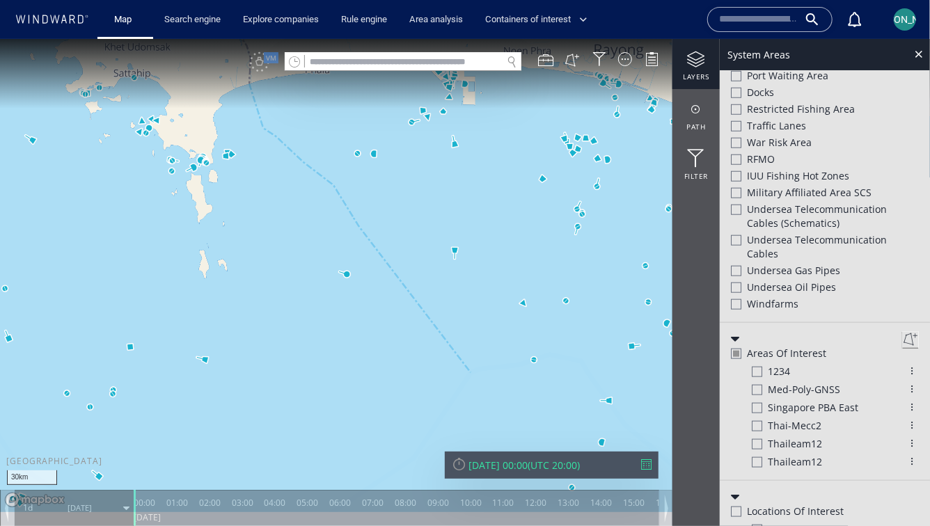
scroll to position [626, 0]
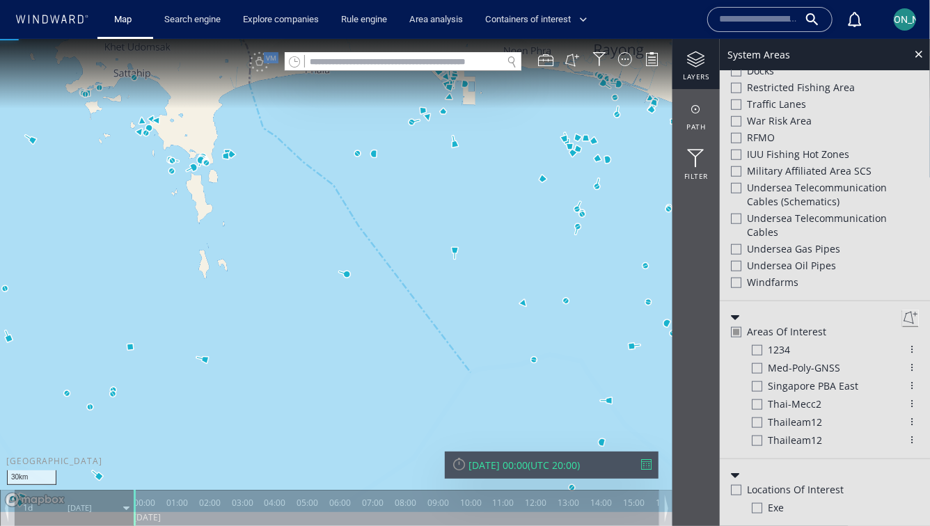
drag, startPoint x: 407, startPoint y: 394, endPoint x: 533, endPoint y: 54, distance: 362.9
click at [533, 38] on div "30km © Mapbox © OpenStreetMap Improve this map 0 0 23:00 Saturday 14 January 20…" at bounding box center [465, 38] width 930 height 0
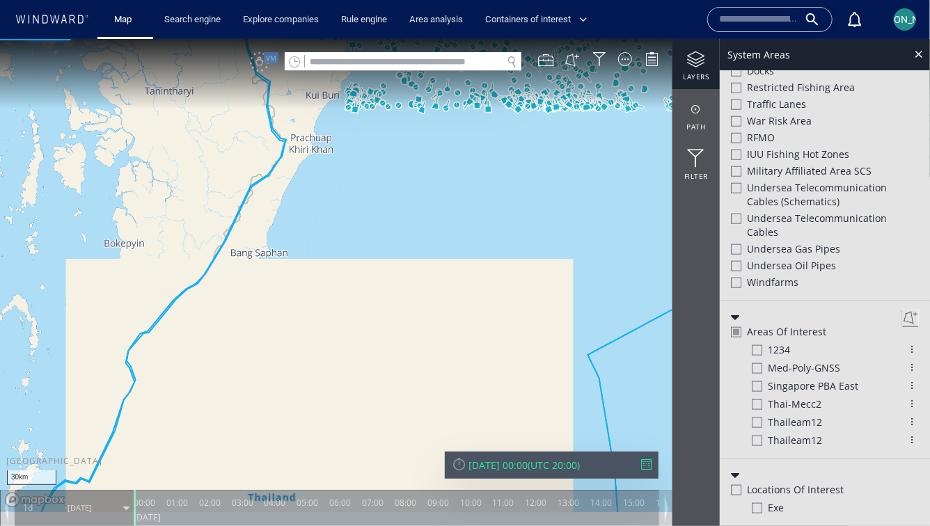
drag, startPoint x: 381, startPoint y: 323, endPoint x: 502, endPoint y: 167, distance: 197.5
click at [502, 167] on canvas "Map" at bounding box center [465, 275] width 930 height 474
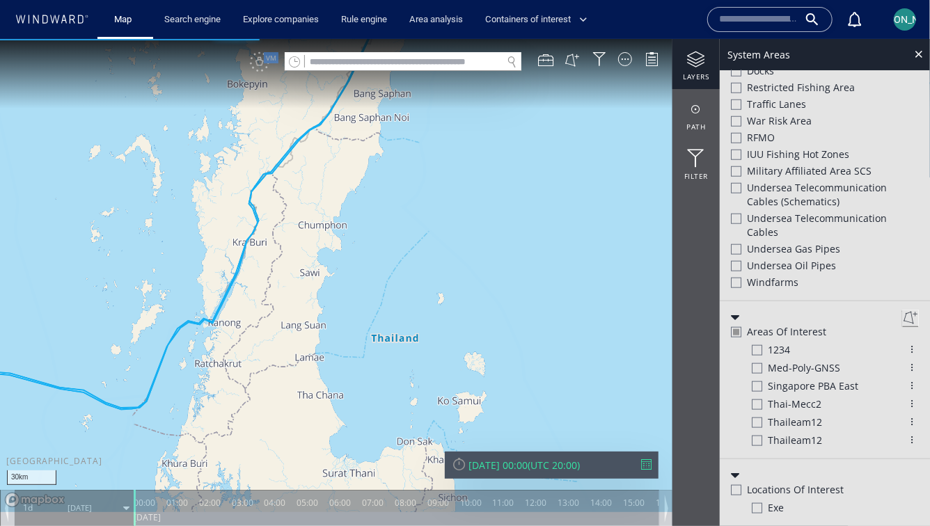
drag, startPoint x: 420, startPoint y: 398, endPoint x: 420, endPoint y: 296, distance: 102.4
click at [420, 295] on canvas "Map" at bounding box center [465, 275] width 930 height 474
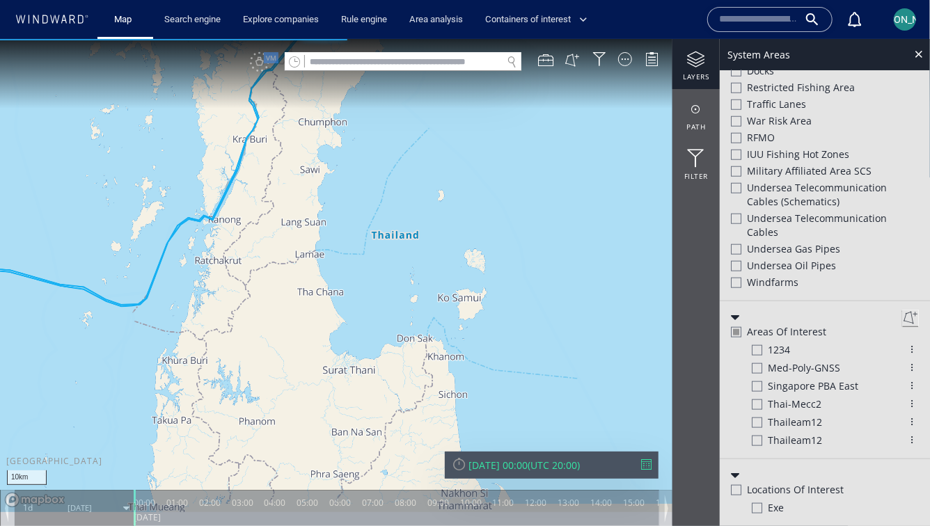
scroll to position [604, 0]
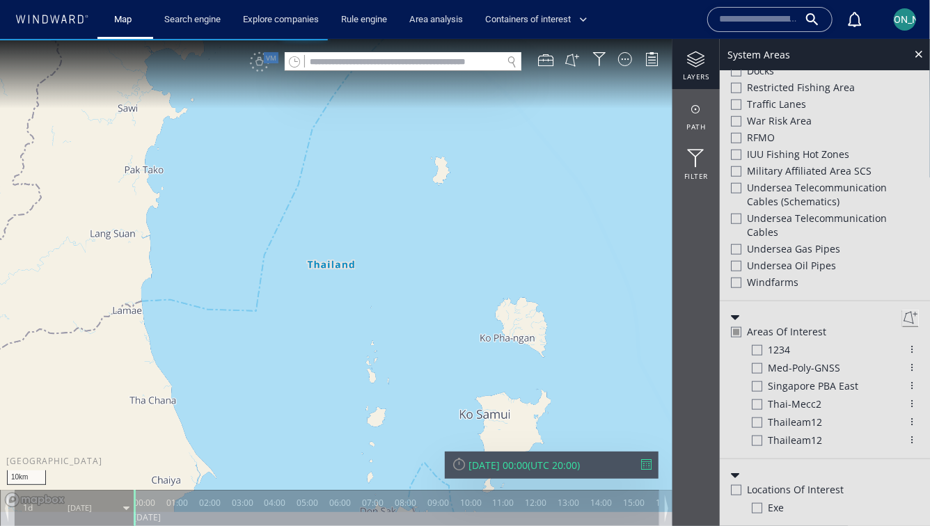
drag, startPoint x: 445, startPoint y: 279, endPoint x: 453, endPoint y: 202, distance: 77.8
click at [453, 201] on canvas "Map" at bounding box center [465, 275] width 930 height 474
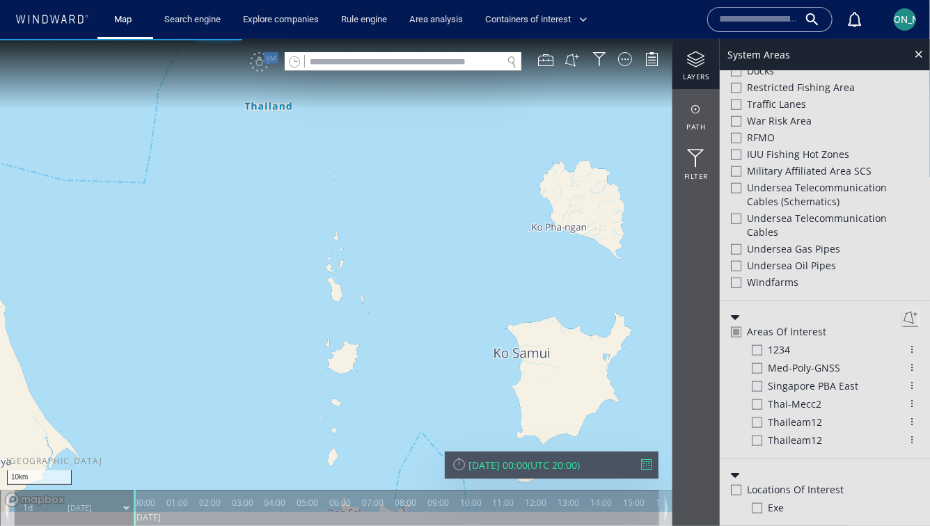
drag, startPoint x: 453, startPoint y: 286, endPoint x: 460, endPoint y: 221, distance: 65.2
click at [460, 221] on canvas "Map" at bounding box center [465, 275] width 930 height 474
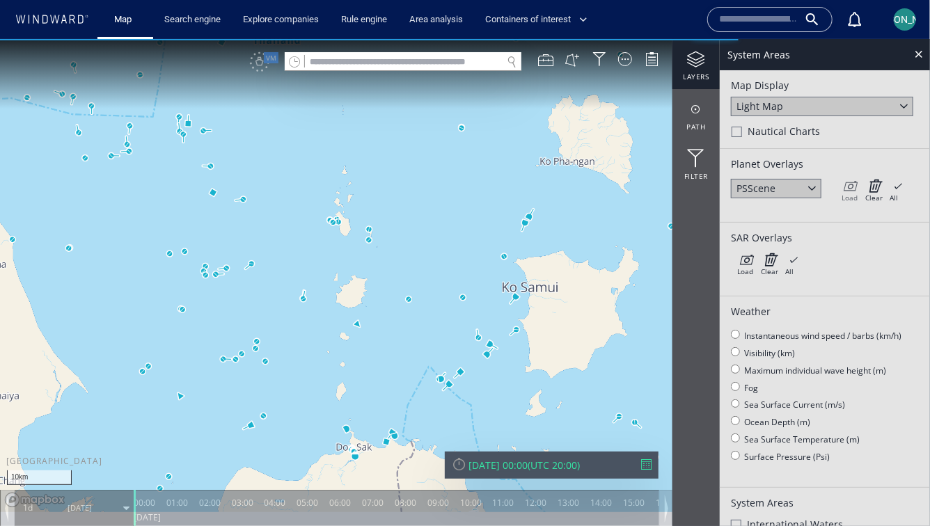
click at [854, 192] on icon at bounding box center [850, 185] width 16 height 14
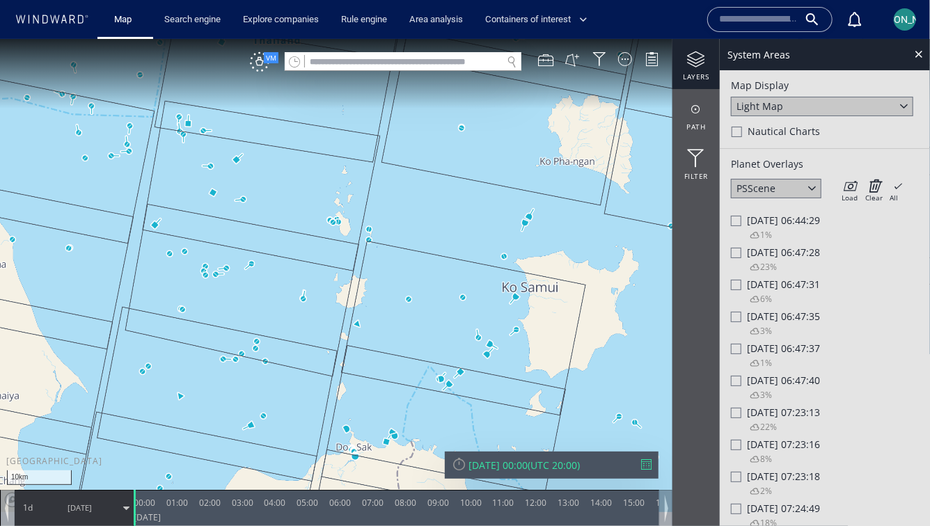
scroll to position [12, 0]
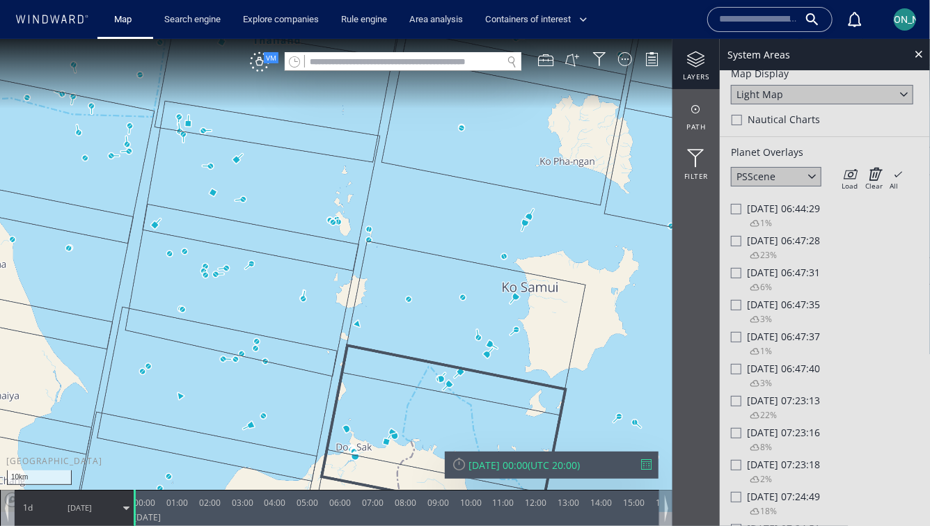
click at [748, 311] on div "3%" at bounding box center [753, 320] width 38 height 19
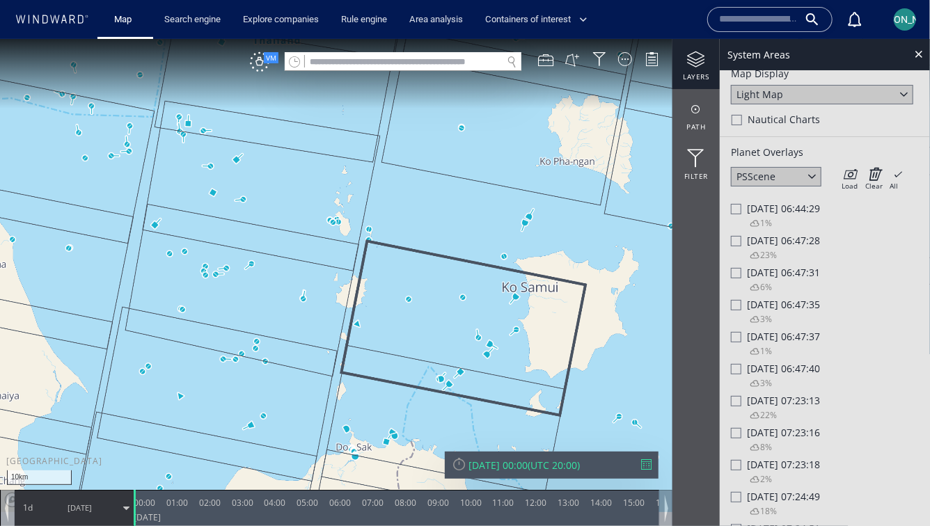
click at [740, 309] on div at bounding box center [736, 304] width 10 height 10
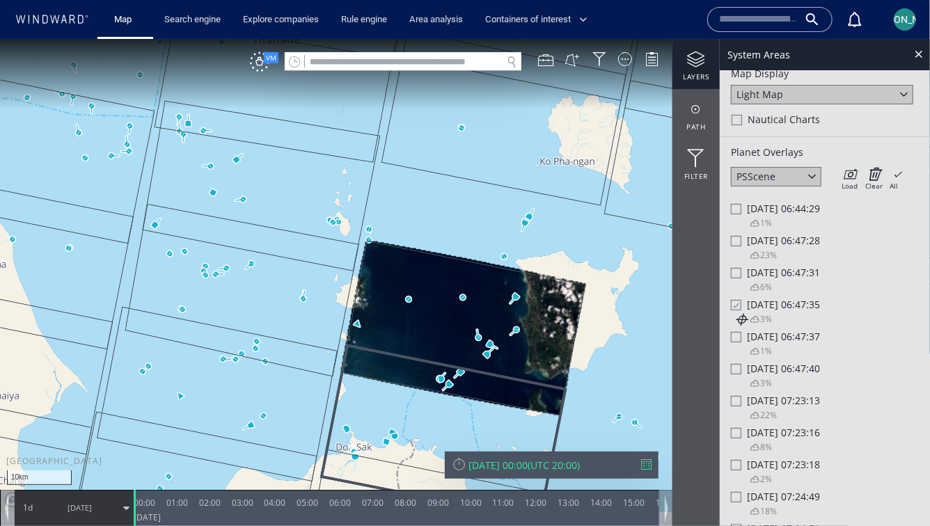
click at [740, 334] on div at bounding box center [736, 336] width 10 height 10
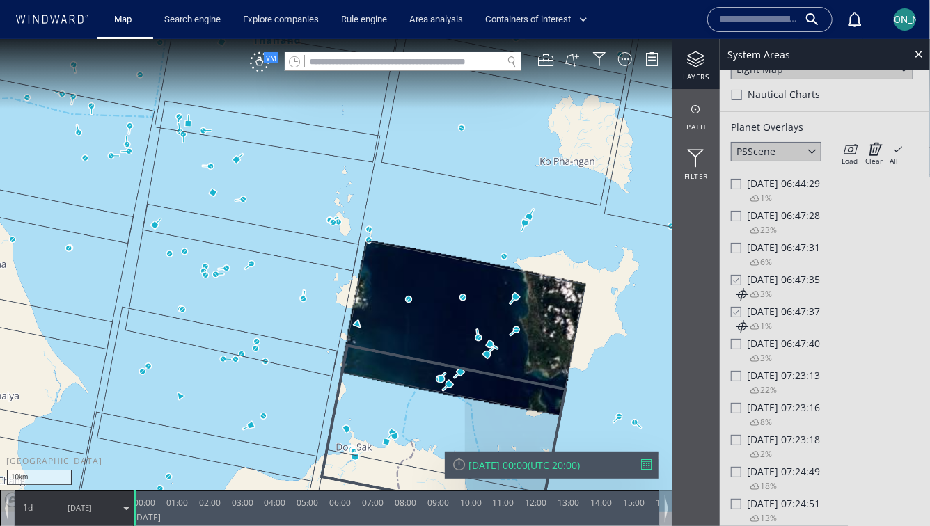
scroll to position [41, 0]
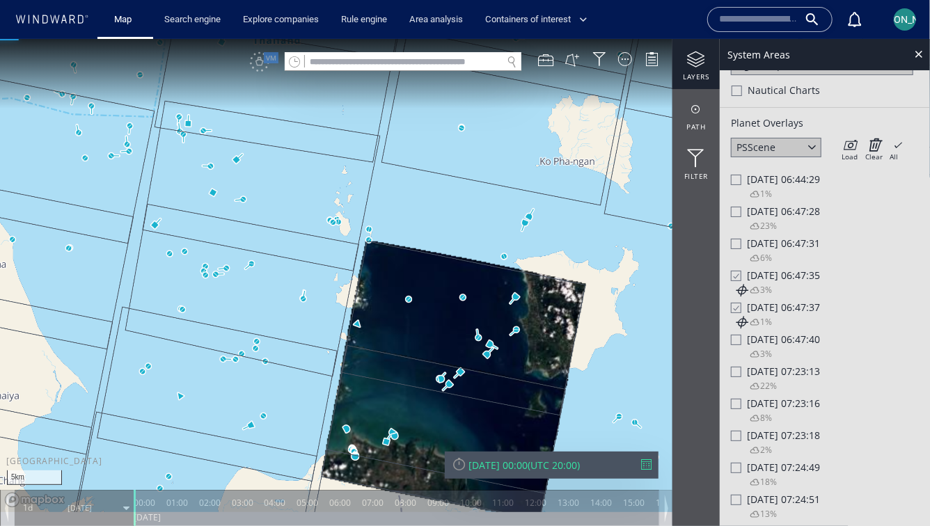
drag, startPoint x: 468, startPoint y: 416, endPoint x: 468, endPoint y: 323, distance: 92.6
click at [468, 322] on canvas "Map" at bounding box center [465, 275] width 930 height 474
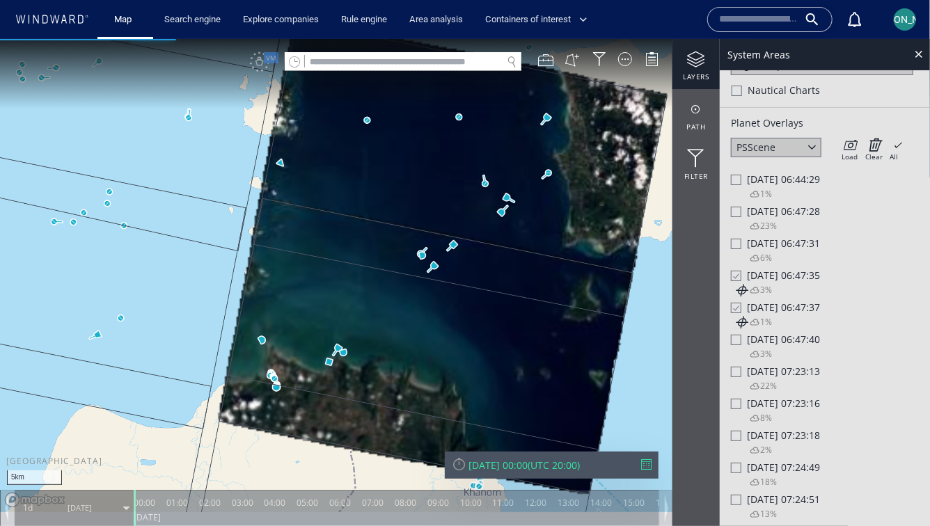
drag, startPoint x: 468, startPoint y: 323, endPoint x: 456, endPoint y: 364, distance: 42.1
click at [456, 364] on canvas "Map" at bounding box center [465, 275] width 930 height 474
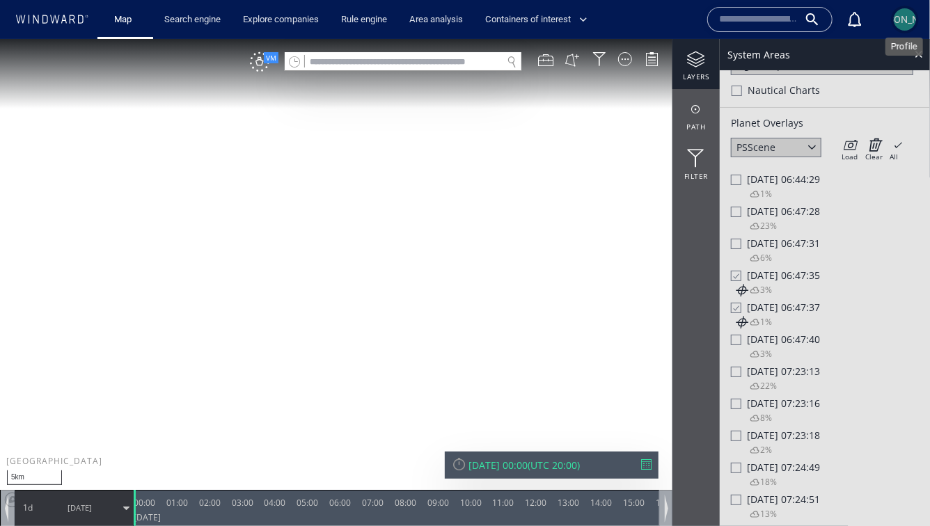
click at [910, 24] on span "[PERSON_NAME]" at bounding box center [905, 19] width 75 height 11
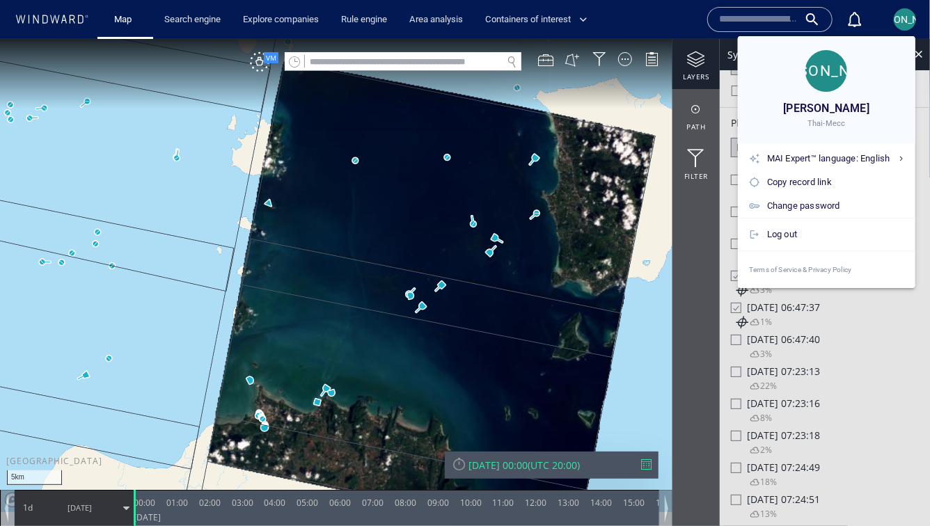
click at [909, 15] on div at bounding box center [465, 263] width 930 height 526
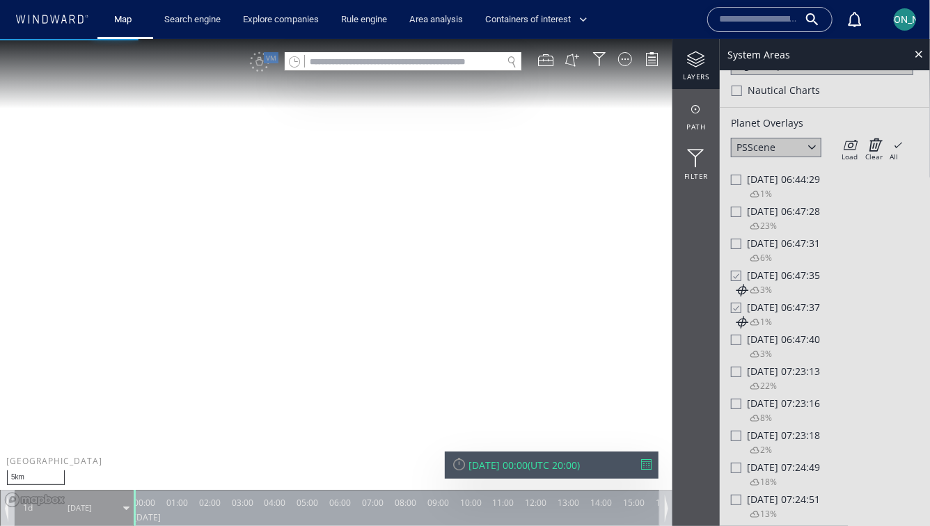
drag, startPoint x: 543, startPoint y: 313, endPoint x: 543, endPoint y: 352, distance: 39.0
click at [543, 352] on canvas "Map" at bounding box center [465, 275] width 930 height 474
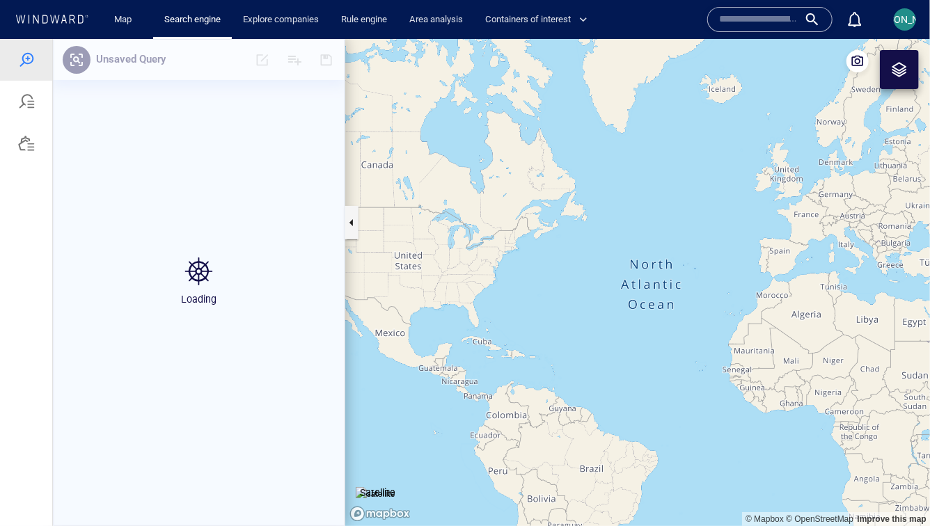
drag, startPoint x: 751, startPoint y: 276, endPoint x: 363, endPoint y: 217, distance: 392.3
click at [363, 217] on canvas "Map" at bounding box center [637, 281] width 585 height 487
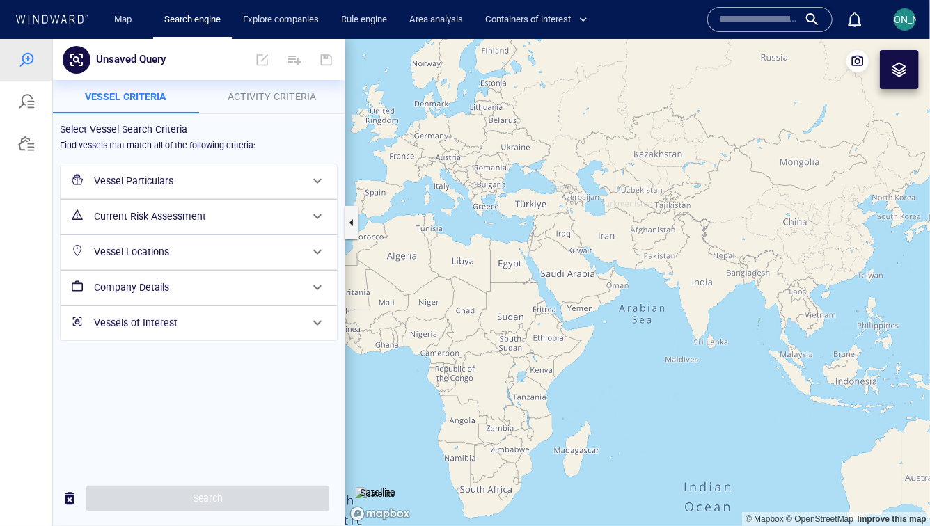
drag, startPoint x: 782, startPoint y: 324, endPoint x: 555, endPoint y: 263, distance: 235.0
click at [555, 263] on canvas "Map" at bounding box center [637, 281] width 585 height 487
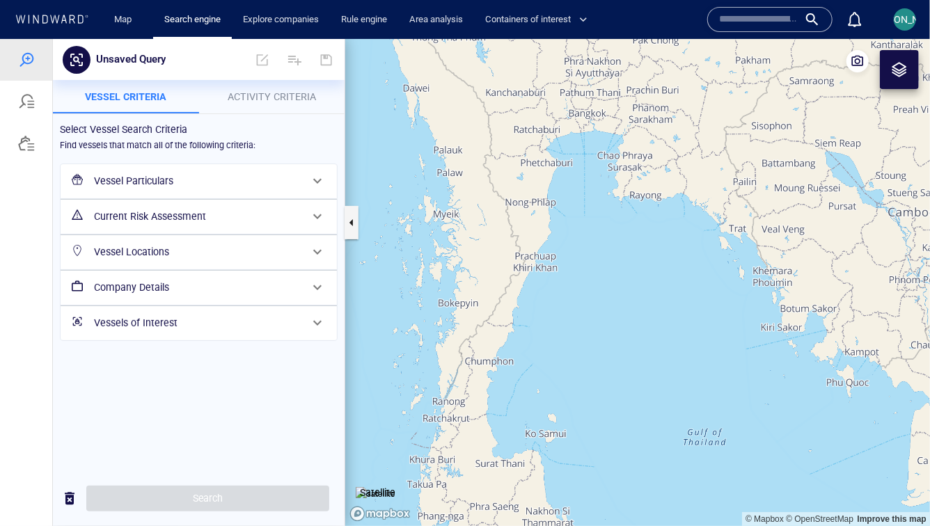
click at [281, 180] on h6 "Vessel Particulars" at bounding box center [197, 180] width 207 height 17
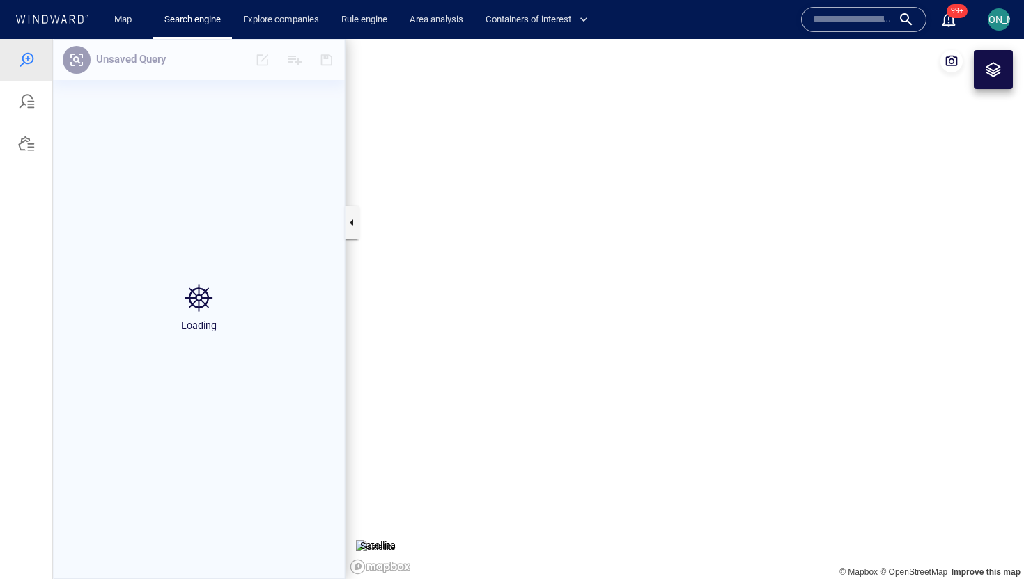
drag, startPoint x: 882, startPoint y: 326, endPoint x: 621, endPoint y: 295, distance: 263.0
click at [620, 295] on canvas "Map" at bounding box center [684, 309] width 678 height 540
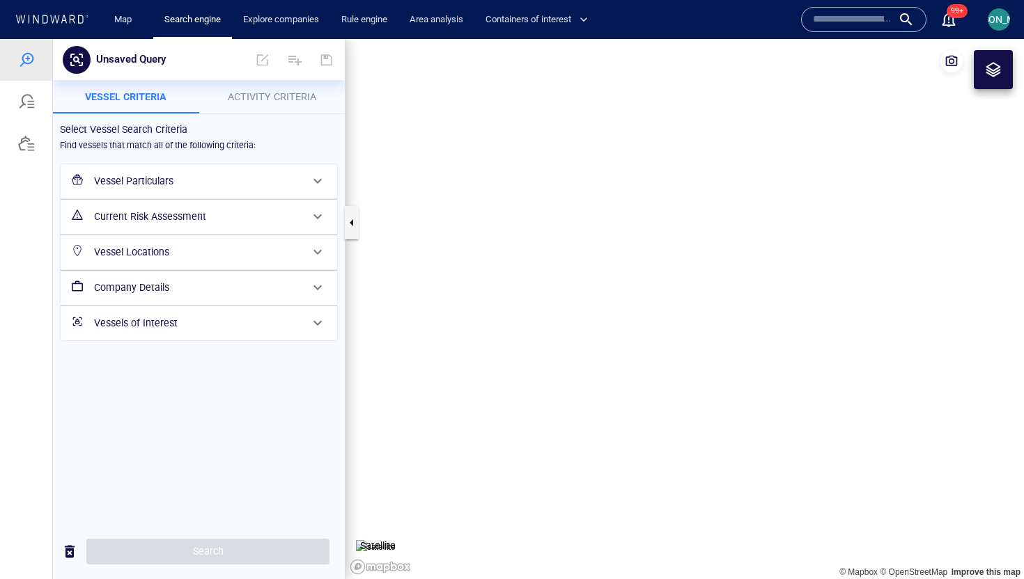
drag, startPoint x: 769, startPoint y: 346, endPoint x: 693, endPoint y: 314, distance: 82.4
click at [692, 314] on canvas "Map" at bounding box center [684, 309] width 678 height 540
click at [274, 100] on span "Activity Criteria" at bounding box center [272, 96] width 88 height 11
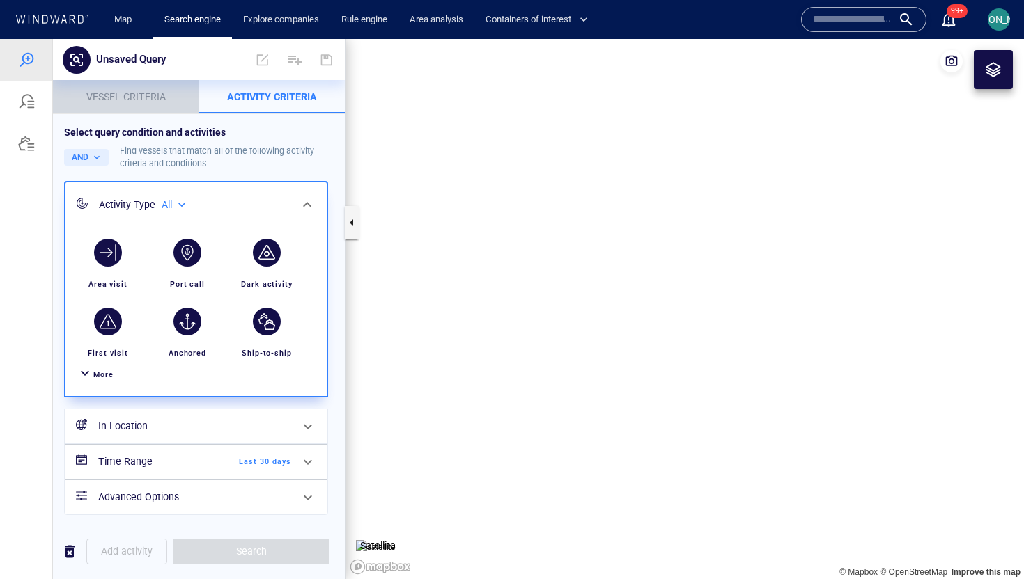
click at [172, 100] on p "Vessel criteria" at bounding box center [126, 96] width 130 height 17
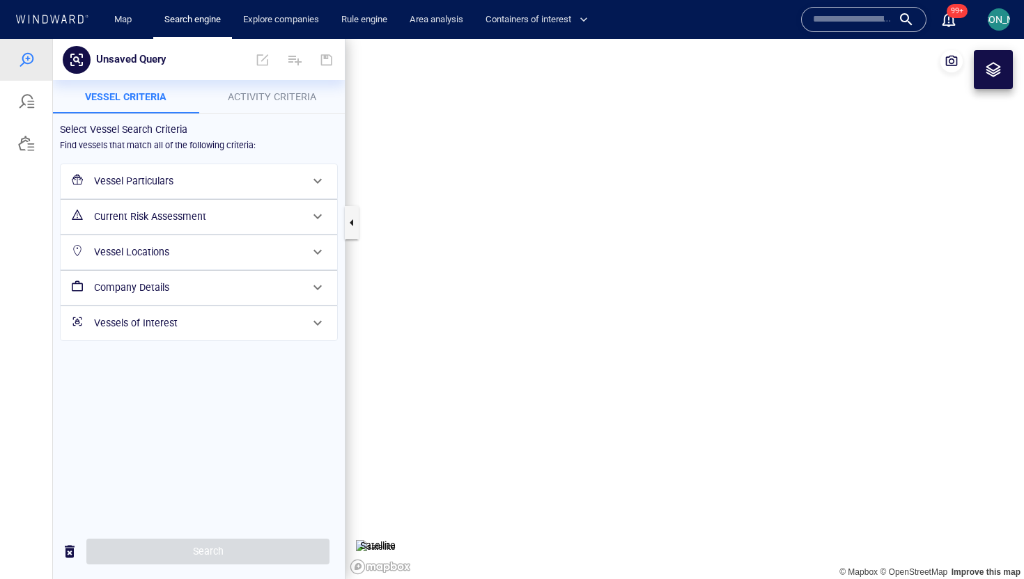
click at [1004, 3] on div "[PERSON_NAME]" at bounding box center [998, 19] width 33 height 33
click at [1000, 14] on span "[PERSON_NAME]" at bounding box center [999, 19] width 75 height 11
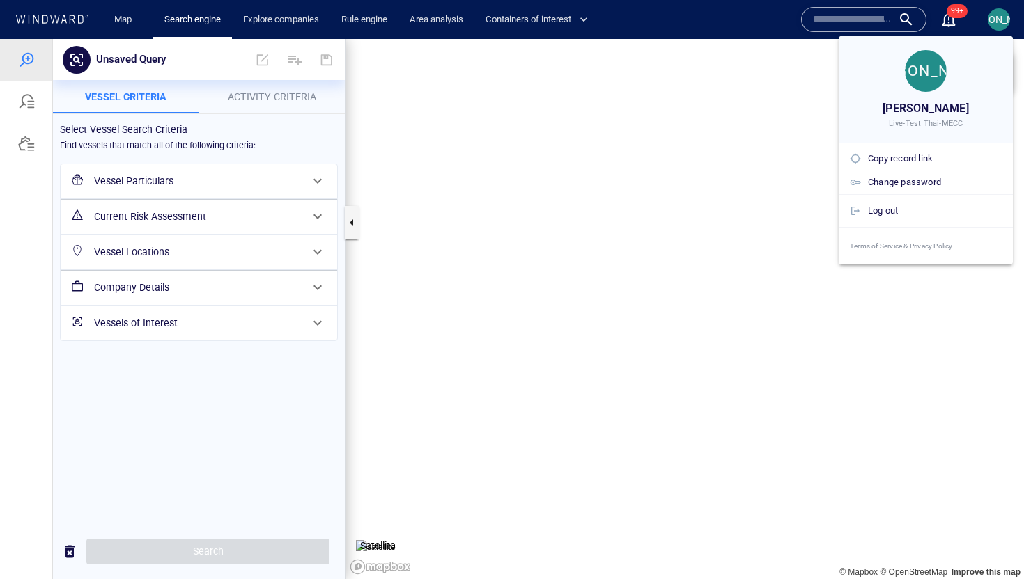
click at [1000, 13] on div at bounding box center [512, 289] width 1024 height 579
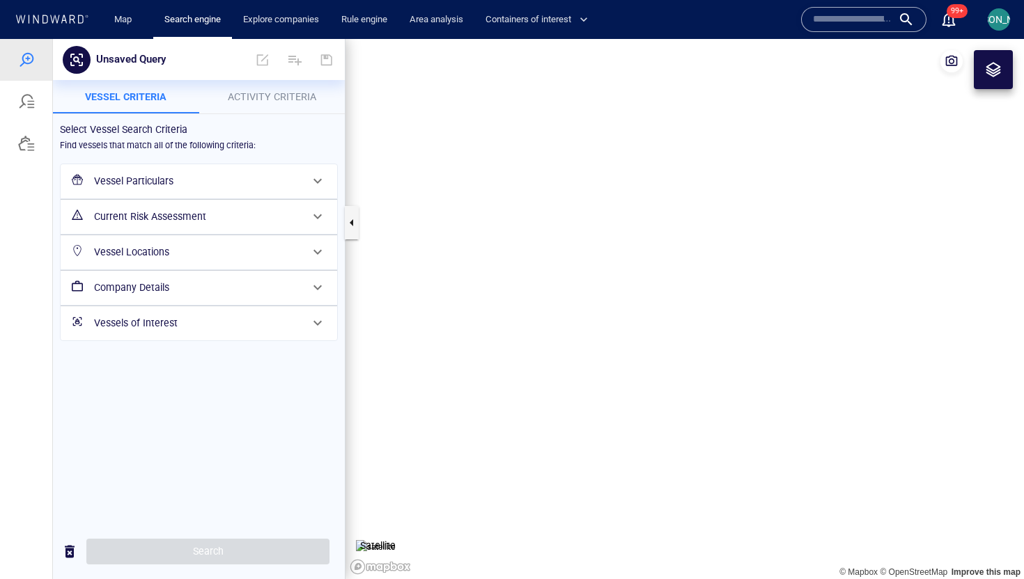
drag, startPoint x: 921, startPoint y: 368, endPoint x: 482, endPoint y: 242, distance: 457.4
click at [481, 242] on canvas "Map" at bounding box center [684, 309] width 678 height 540
drag, startPoint x: 614, startPoint y: 270, endPoint x: 593, endPoint y: 270, distance: 20.9
click at [593, 270] on canvas "Map" at bounding box center [684, 309] width 678 height 540
drag, startPoint x: 624, startPoint y: 423, endPoint x: 635, endPoint y: 275, distance: 148.1
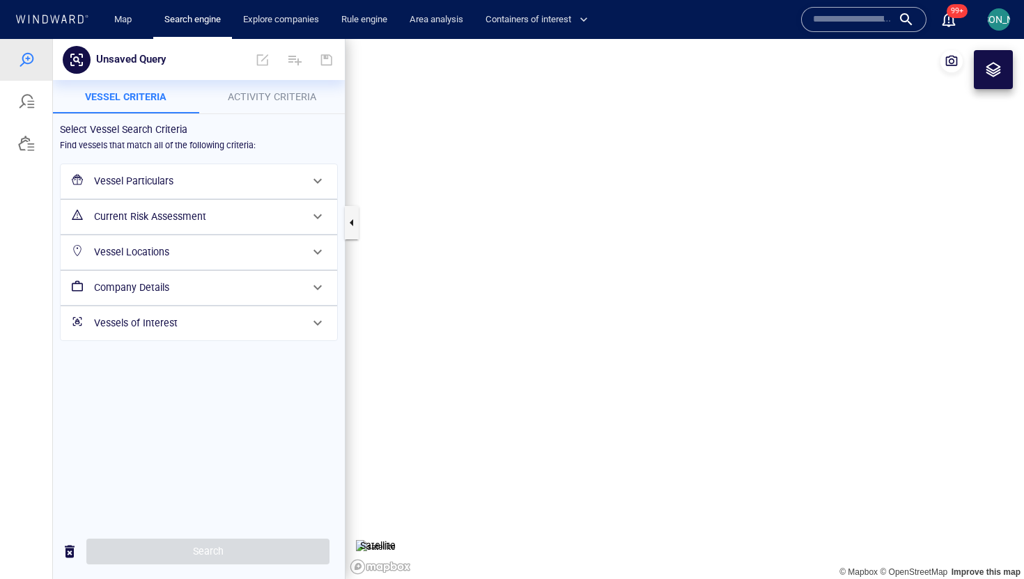
click at [635, 275] on canvas "Map" at bounding box center [684, 309] width 678 height 540
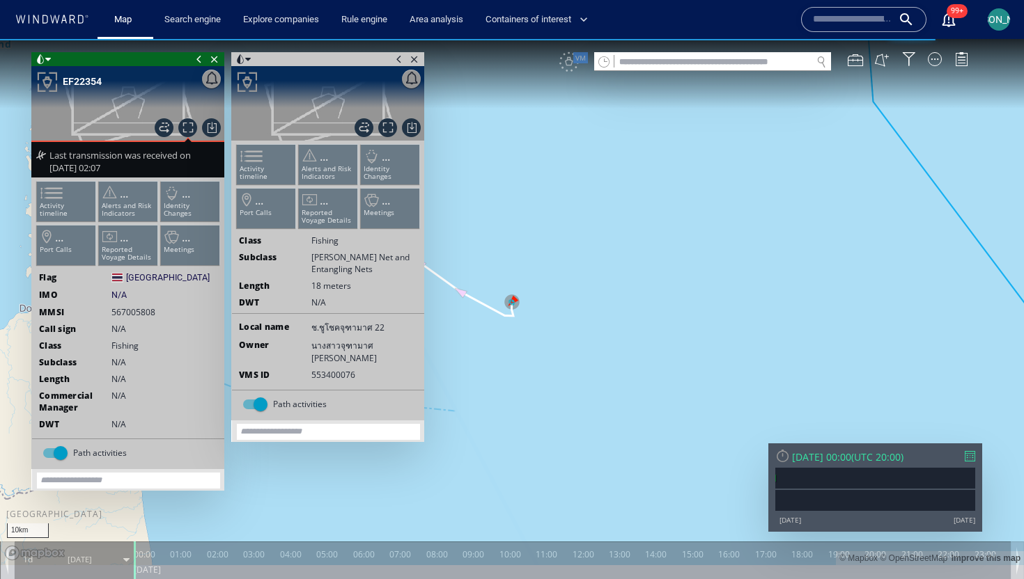
click at [398, 61] on span at bounding box center [398, 59] width 15 height 14
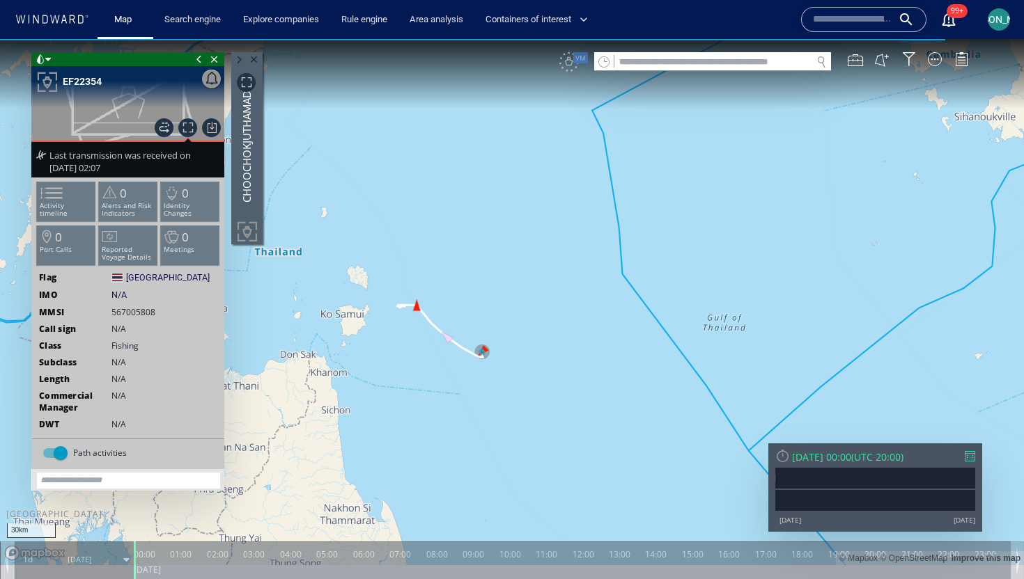
drag, startPoint x: 453, startPoint y: 404, endPoint x: 620, endPoint y: 353, distance: 174.0
click at [620, 353] on canvas "Map" at bounding box center [512, 302] width 1024 height 526
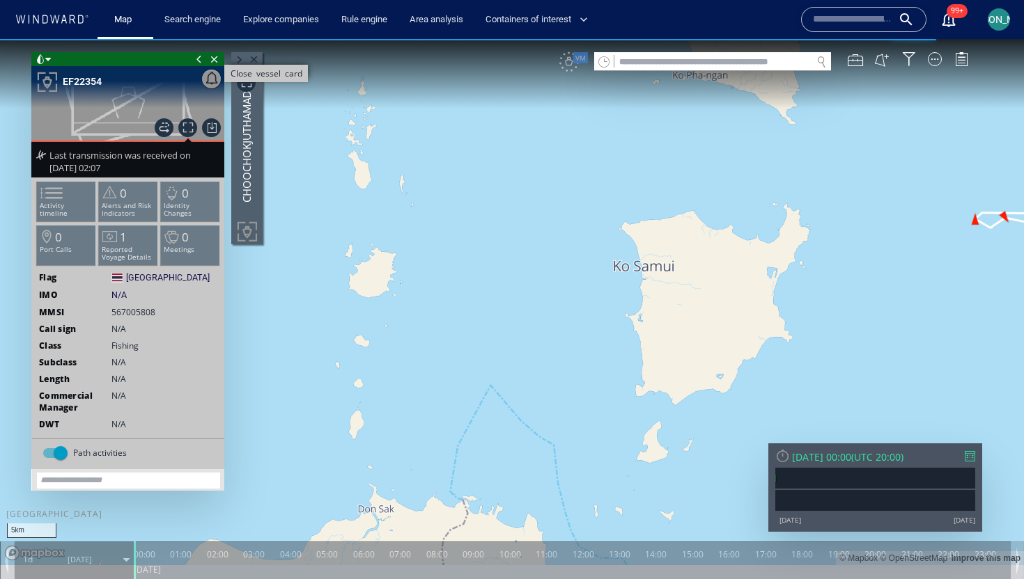
click at [210, 61] on span "Close vessel card" at bounding box center [214, 59] width 15 height 14
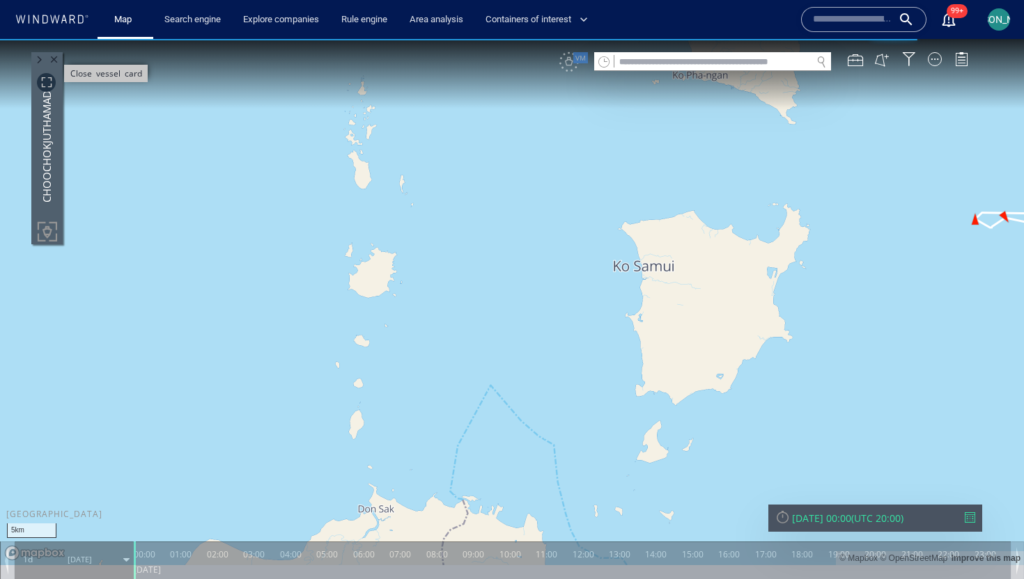
click at [52, 63] on span "Close vessel card" at bounding box center [54, 59] width 15 height 14
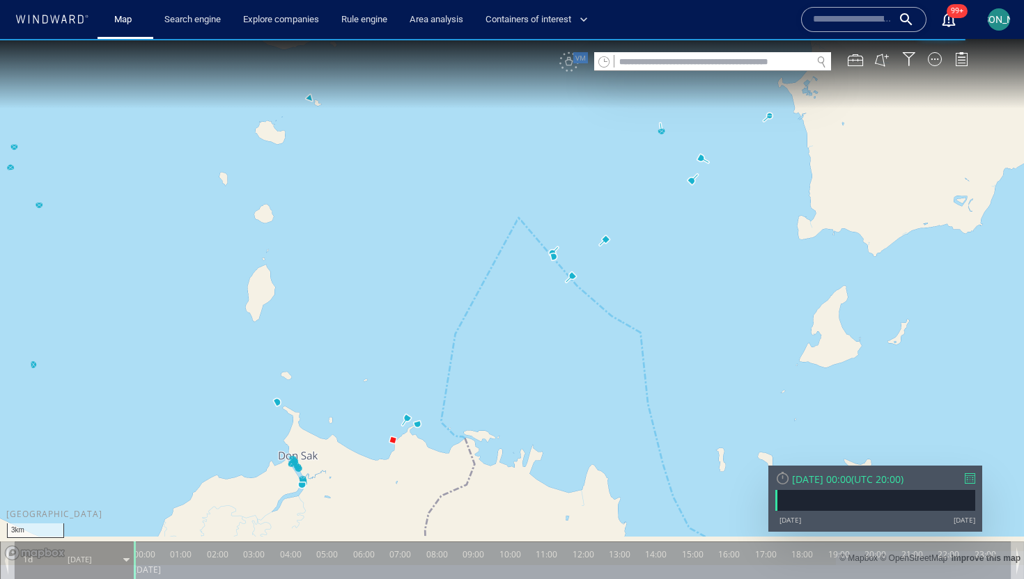
drag, startPoint x: 527, startPoint y: 363, endPoint x: 589, endPoint y: 175, distance: 198.0
click at [589, 175] on canvas "Map" at bounding box center [512, 302] width 1024 height 526
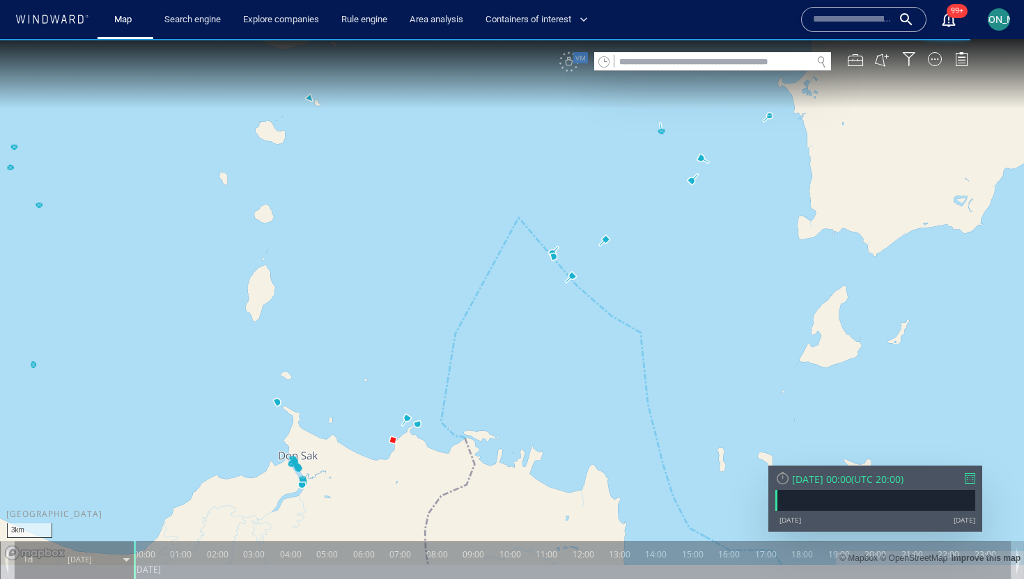
drag, startPoint x: 478, startPoint y: 276, endPoint x: 474, endPoint y: 325, distance: 49.0
click at [473, 325] on canvas "Map" at bounding box center [512, 302] width 1024 height 526
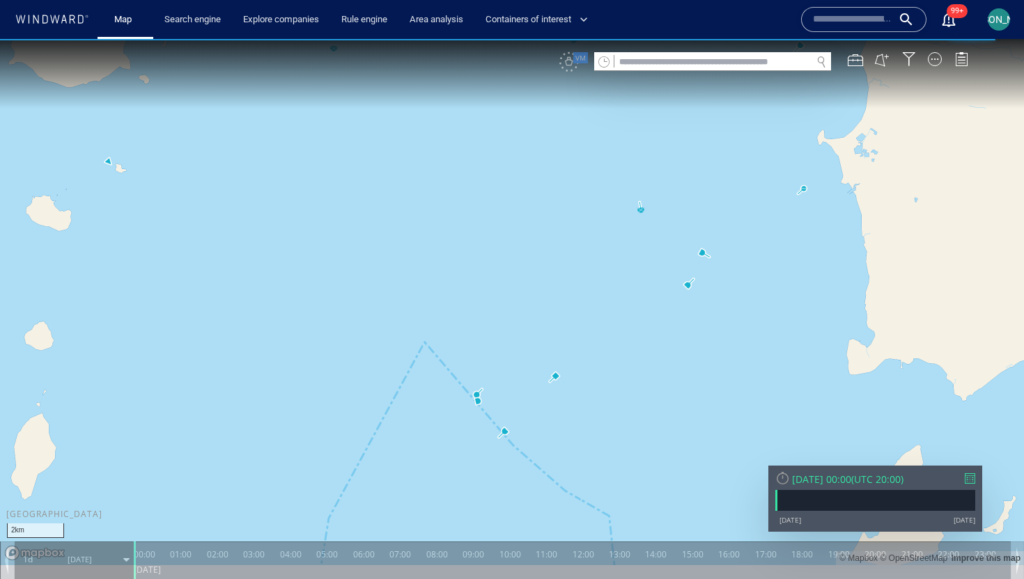
drag, startPoint x: 644, startPoint y: 251, endPoint x: 625, endPoint y: 273, distance: 28.6
click at [625, 273] on canvas "Map" at bounding box center [512, 302] width 1024 height 526
click at [625, 272] on canvas "Map" at bounding box center [512, 302] width 1024 height 526
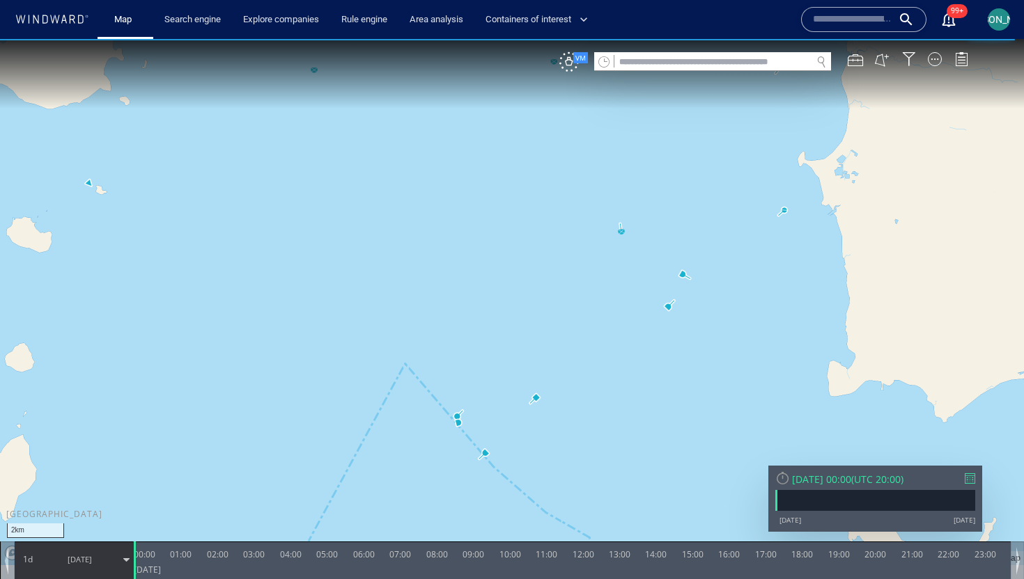
click at [622, 235] on canvas "Map" at bounding box center [512, 302] width 1024 height 526
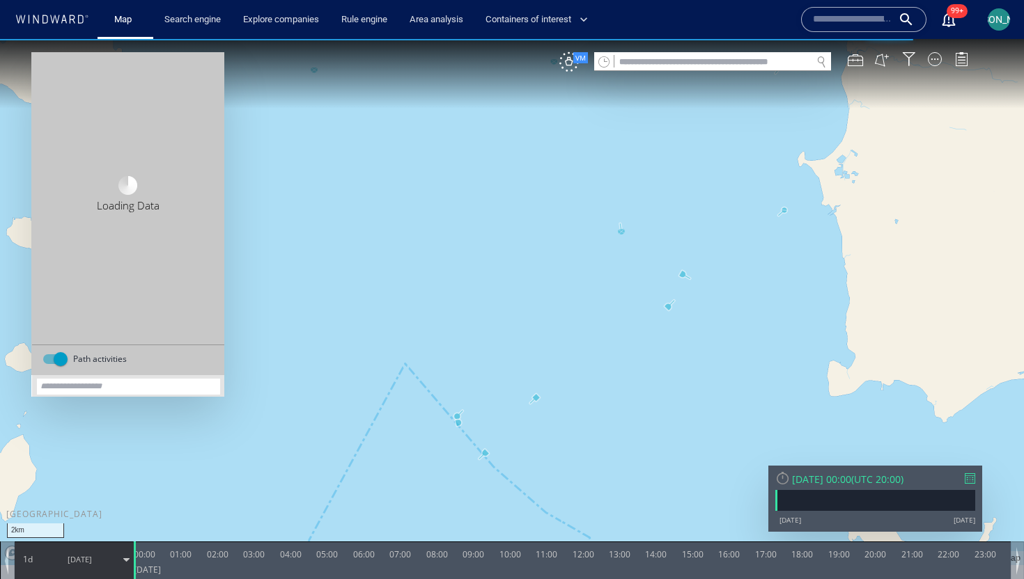
click at [681, 275] on canvas "Map" at bounding box center [512, 302] width 1024 height 526
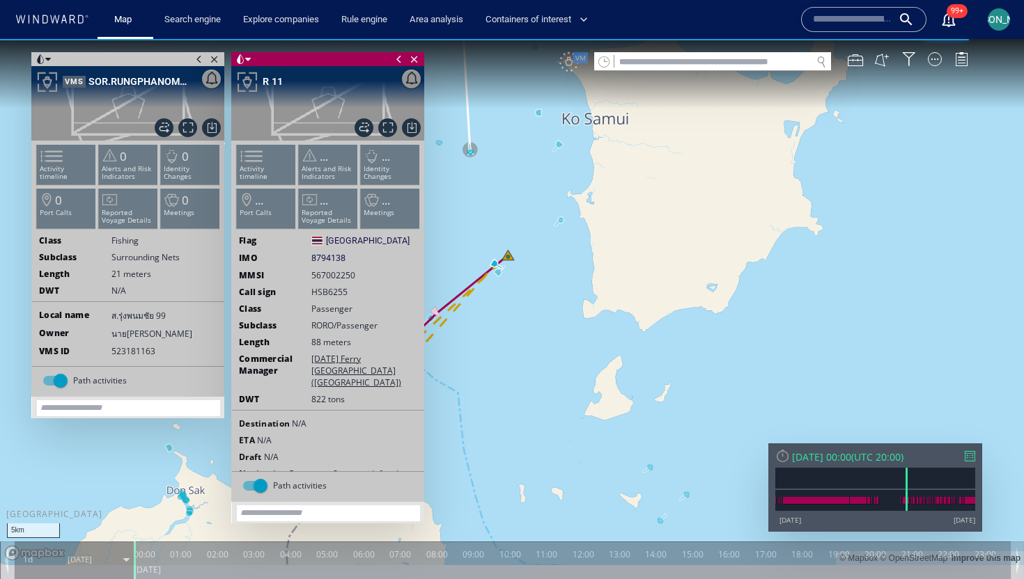
drag, startPoint x: 481, startPoint y: 225, endPoint x: 601, endPoint y: 212, distance: 121.1
click at [601, 212] on canvas "Map" at bounding box center [512, 302] width 1024 height 526
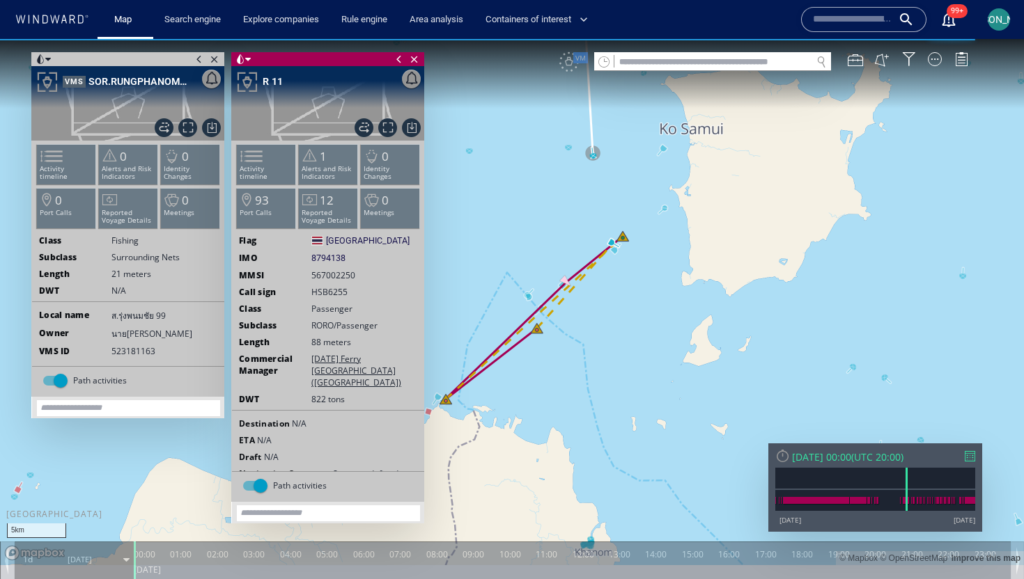
drag, startPoint x: 601, startPoint y: 212, endPoint x: 601, endPoint y: 247, distance: 34.8
click at [601, 247] on canvas "Map" at bounding box center [512, 302] width 1024 height 526
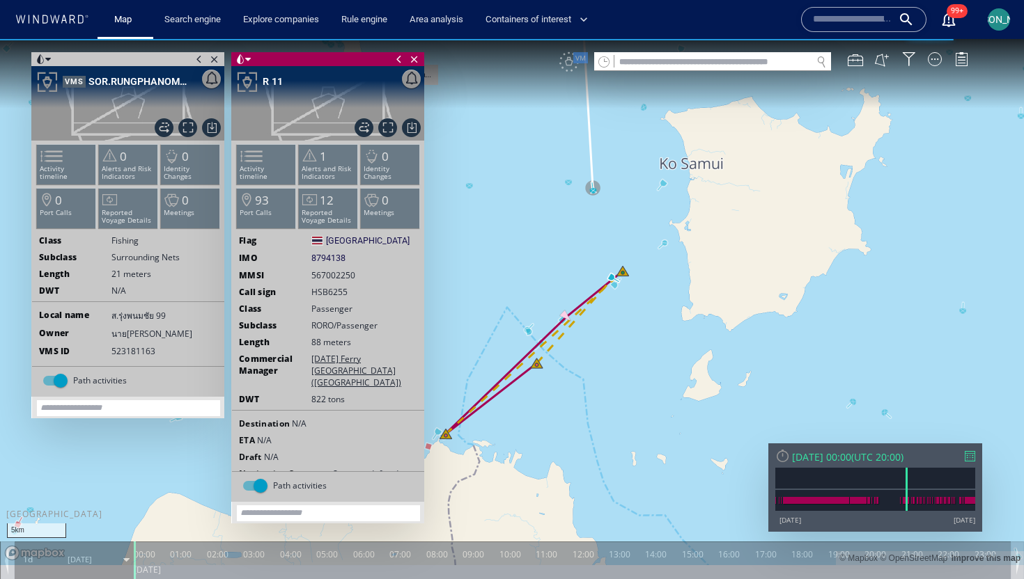
click at [399, 61] on span at bounding box center [398, 59] width 15 height 14
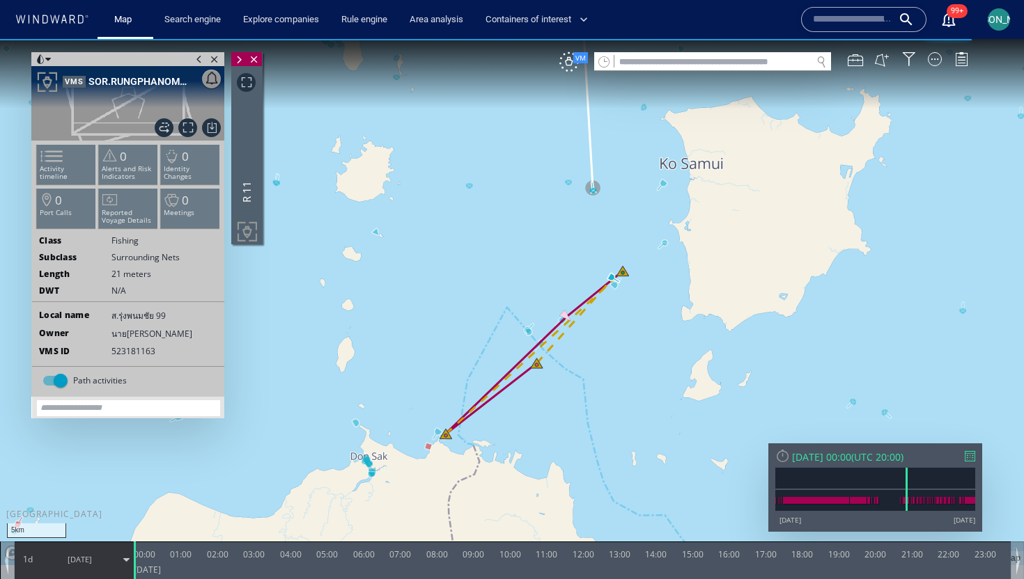
click at [203, 60] on span at bounding box center [199, 59] width 15 height 14
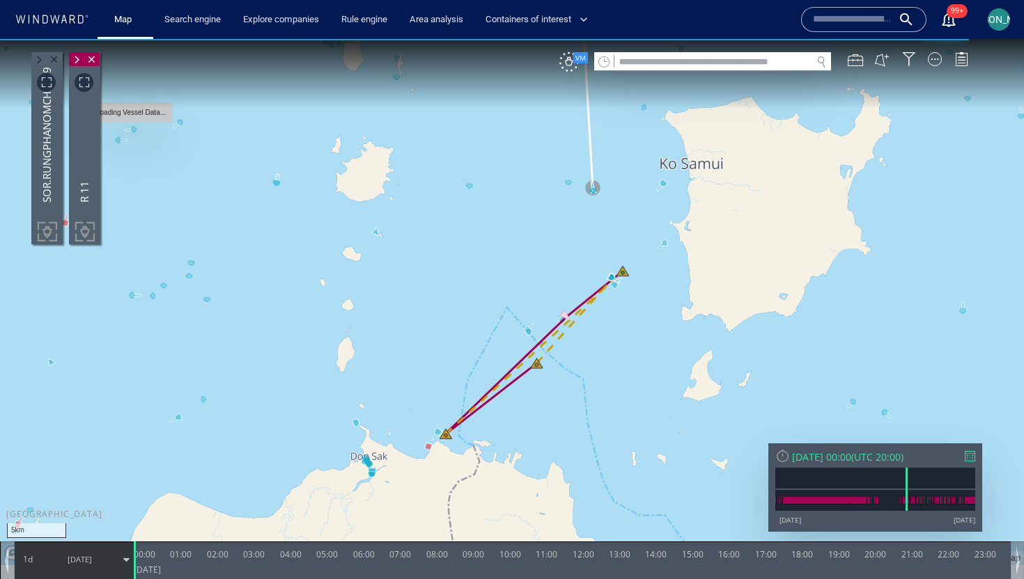
click at [41, 60] on span at bounding box center [38, 60] width 15 height 14
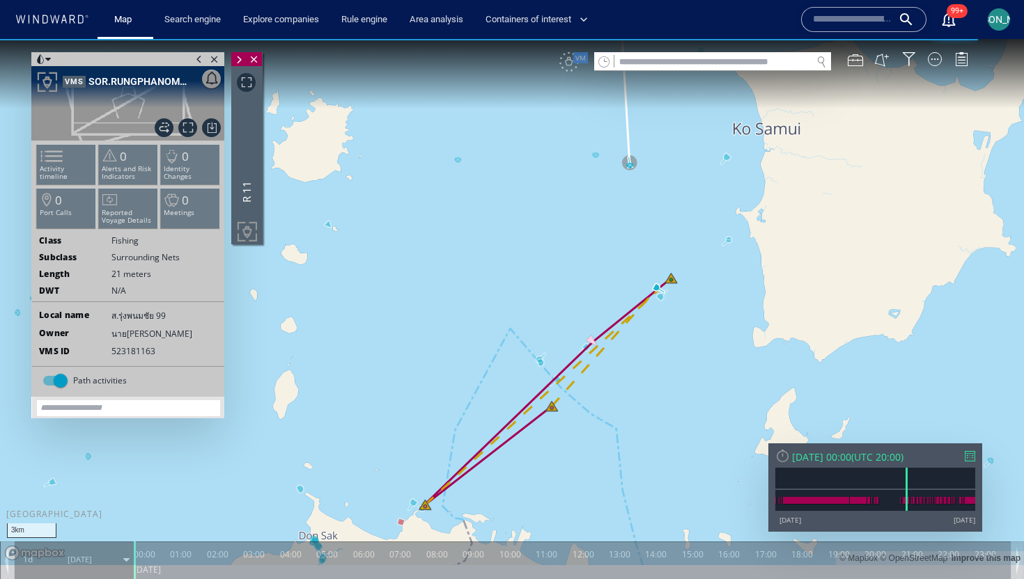
drag, startPoint x: 499, startPoint y: 253, endPoint x: 507, endPoint y: 284, distance: 32.4
click at [507, 284] on canvas "Map" at bounding box center [512, 302] width 1024 height 526
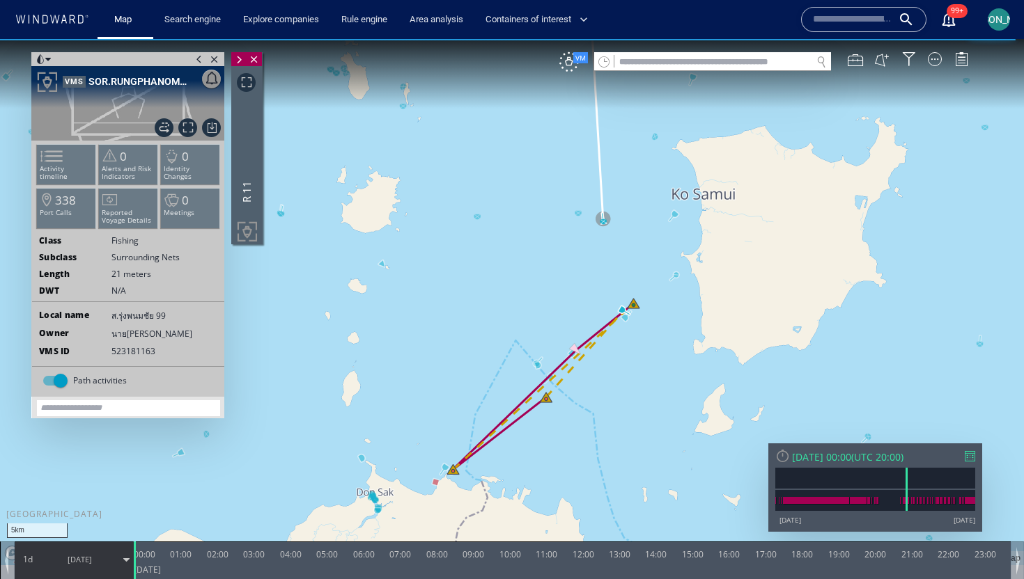
click at [994, 19] on span "[PERSON_NAME]" at bounding box center [999, 19] width 75 height 11
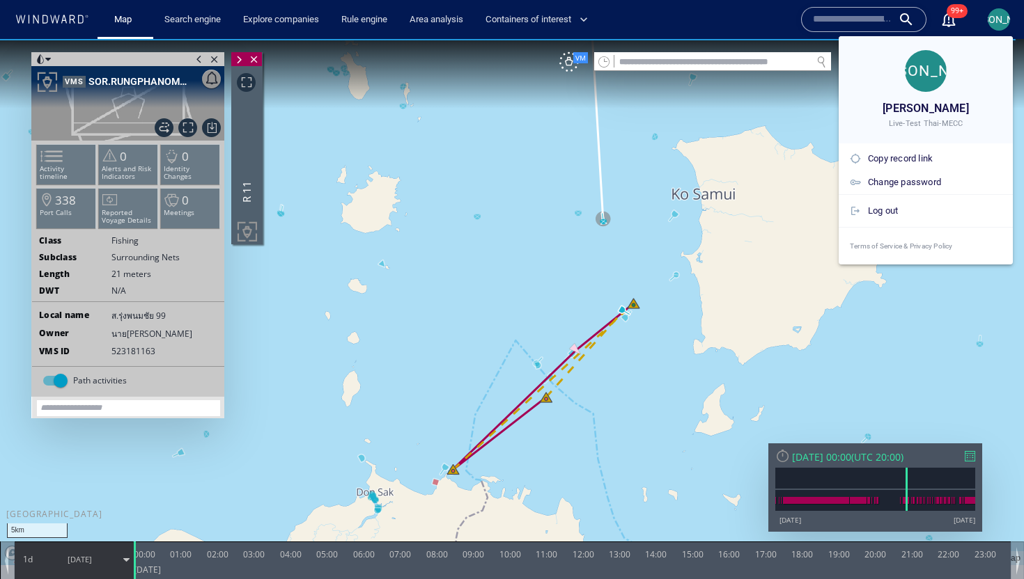
click at [994, 19] on div at bounding box center [512, 289] width 1024 height 579
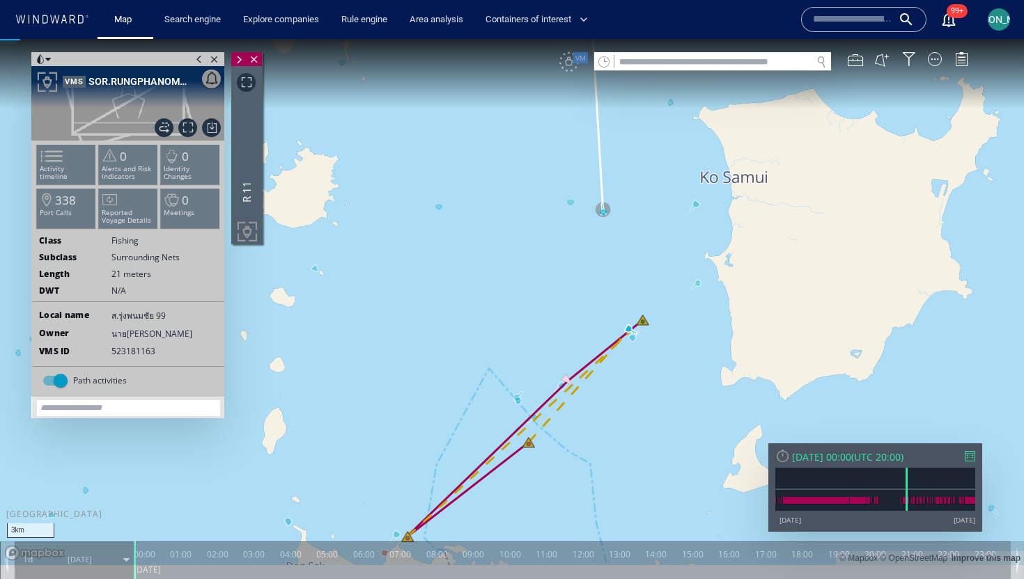
drag, startPoint x: 595, startPoint y: 271, endPoint x: 627, endPoint y: 244, distance: 41.0
click at [627, 244] on canvas "Map" at bounding box center [512, 302] width 1024 height 526
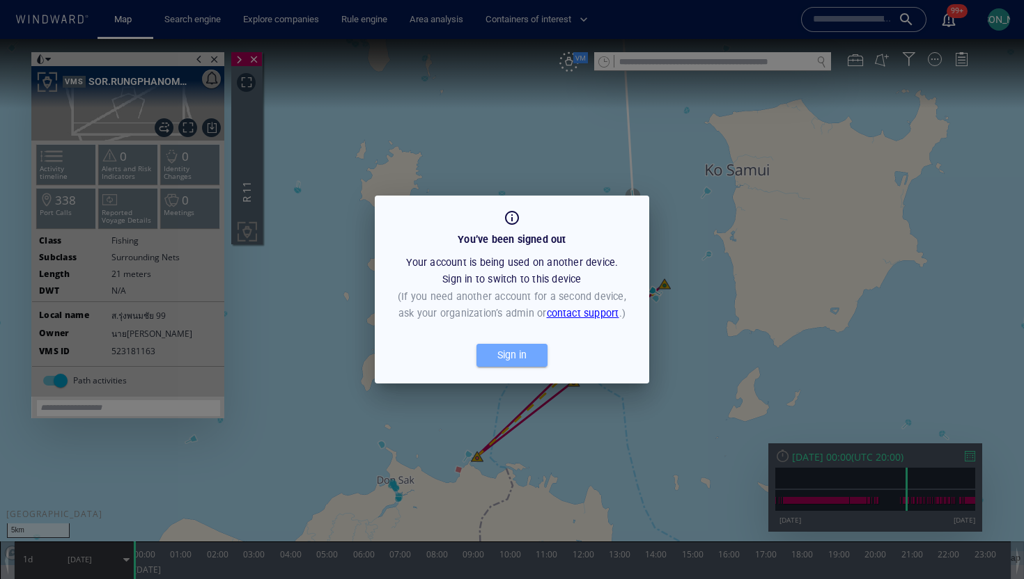
click at [515, 352] on div "Sign in" at bounding box center [511, 355] width 35 height 23
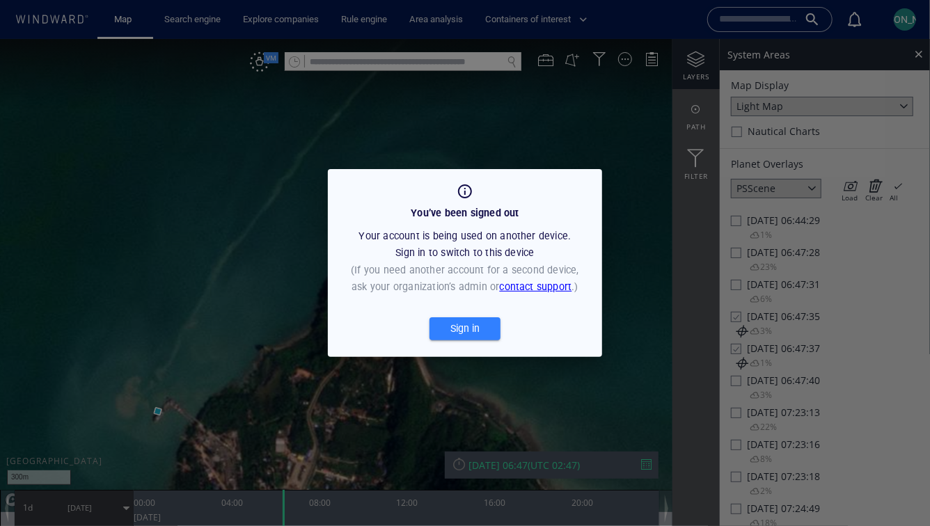
scroll to position [41, 0]
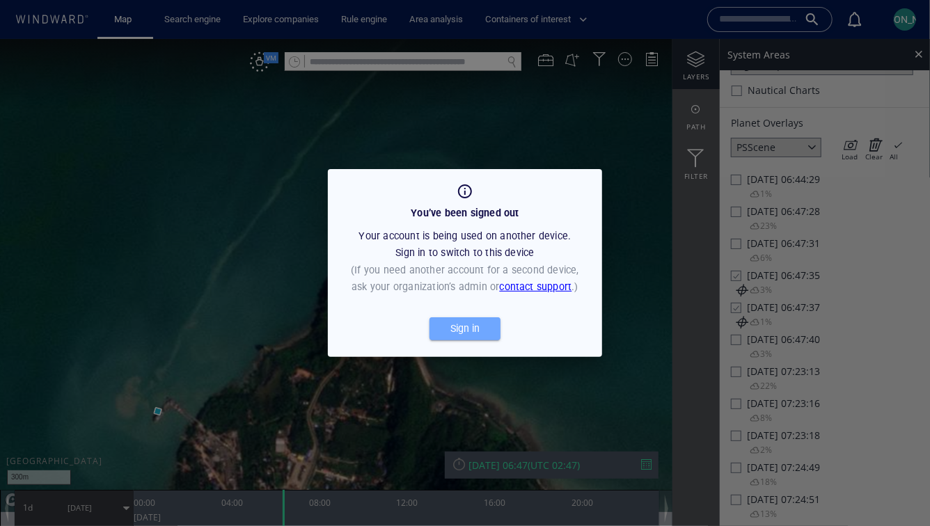
click at [469, 326] on div "Sign in" at bounding box center [465, 329] width 35 height 23
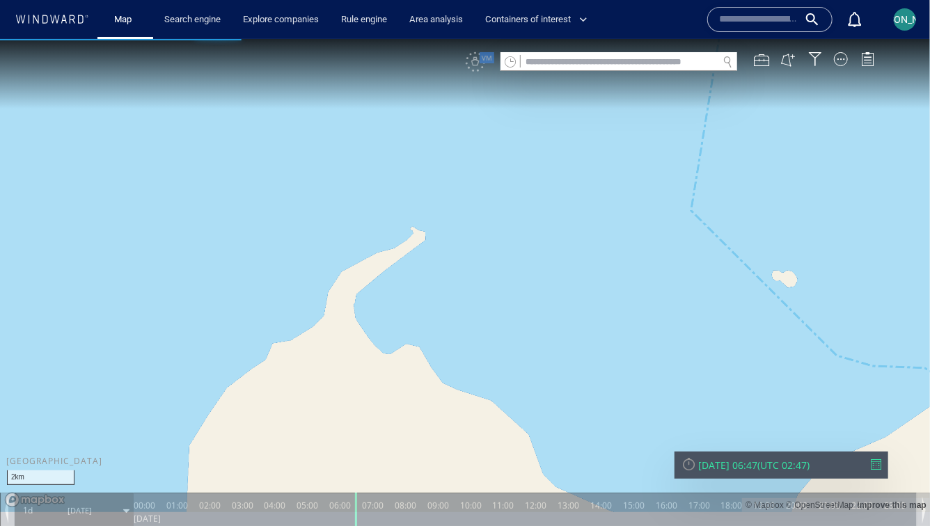
drag, startPoint x: 547, startPoint y: 183, endPoint x: 543, endPoint y: 336, distance: 152.6
click at [543, 336] on canvas "Map" at bounding box center [465, 275] width 930 height 474
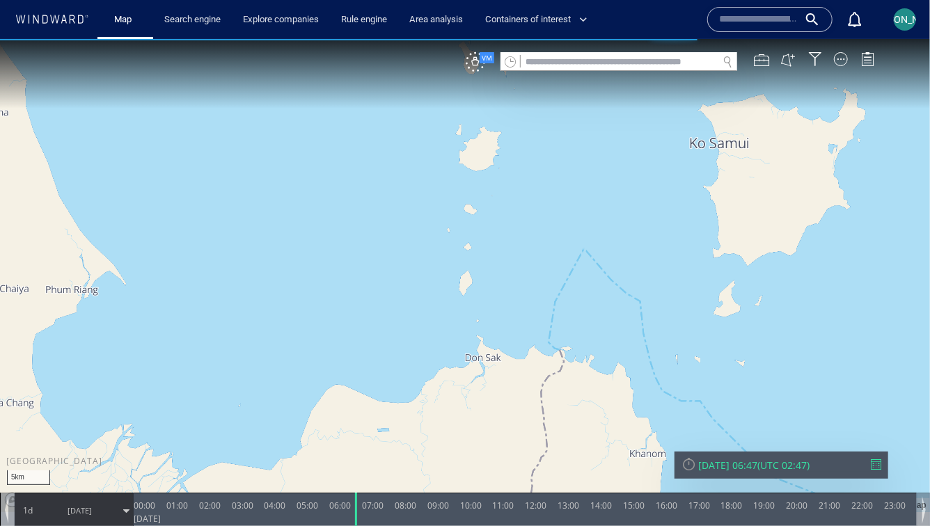
drag, startPoint x: 618, startPoint y: 212, endPoint x: 568, endPoint y: 212, distance: 50.1
click at [568, 212] on canvas "Map" at bounding box center [465, 275] width 930 height 474
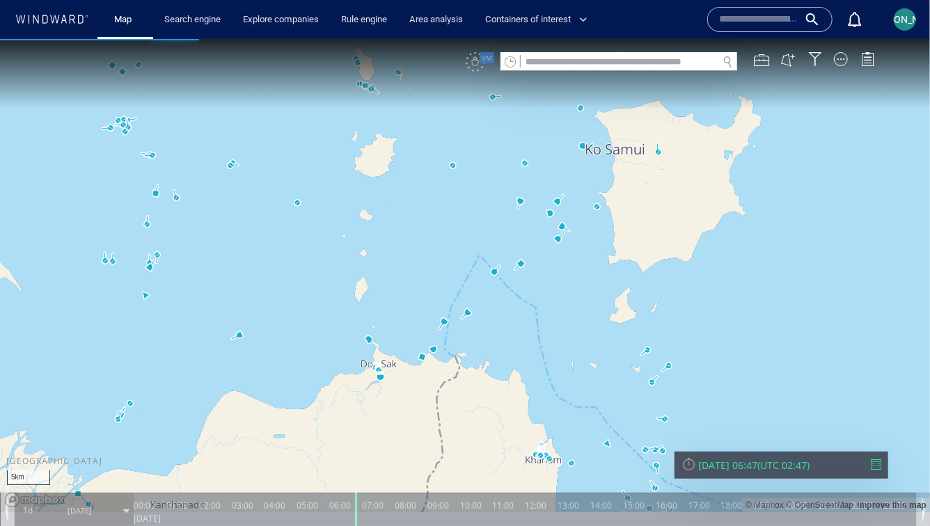
drag, startPoint x: 540, startPoint y: 223, endPoint x: 465, endPoint y: 261, distance: 84.4
click at [465, 262] on canvas "Map" at bounding box center [465, 275] width 930 height 474
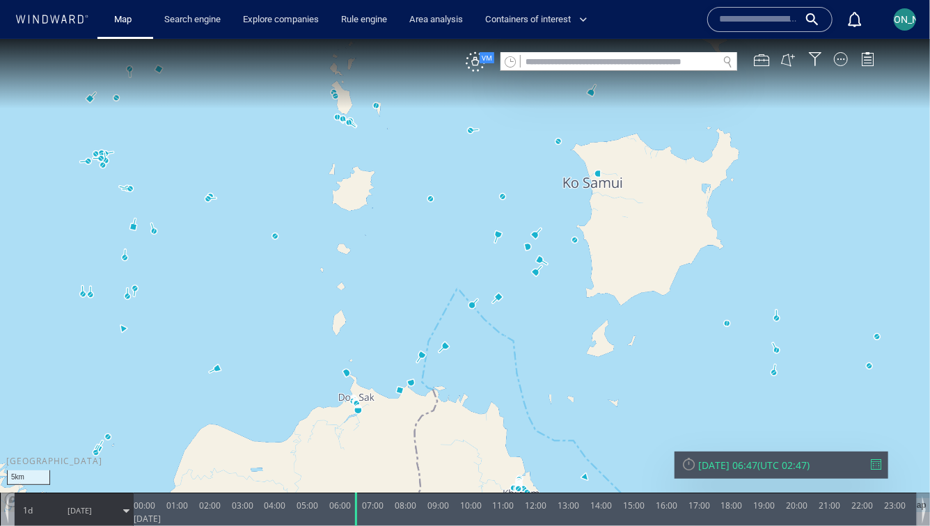
drag, startPoint x: 462, startPoint y: 259, endPoint x: 466, endPoint y: 271, distance: 12.3
click at [466, 271] on canvas "Map" at bounding box center [465, 275] width 930 height 474
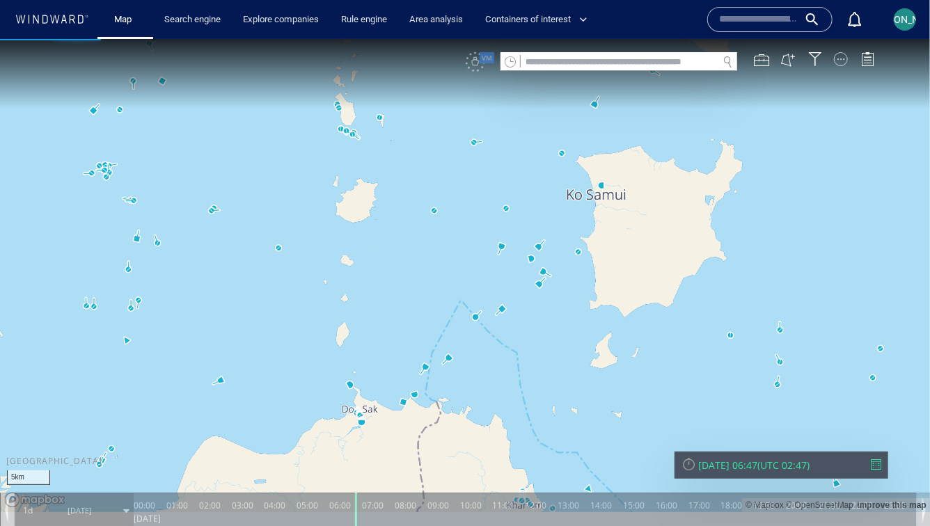
click at [843, 54] on div at bounding box center [841, 59] width 14 height 14
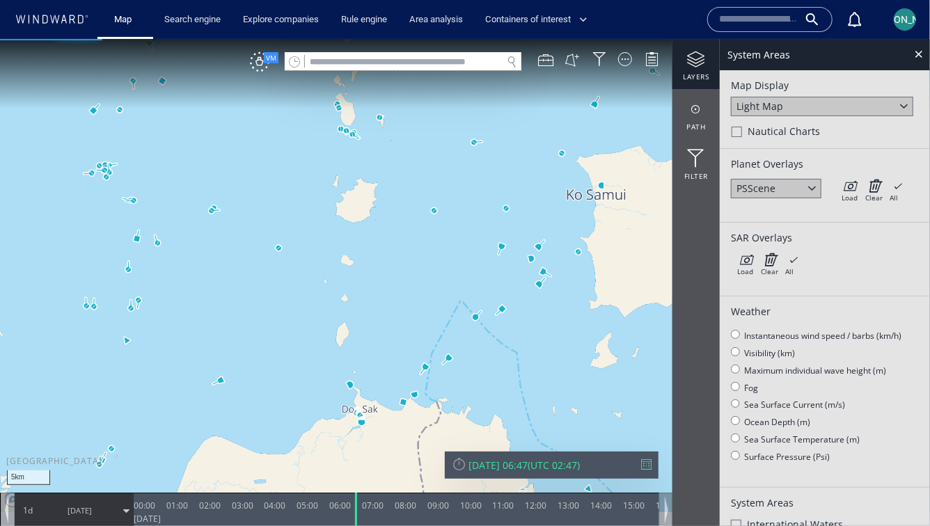
drag, startPoint x: 434, startPoint y: 305, endPoint x: 434, endPoint y: 289, distance: 16.0
click at [434, 289] on canvas "Map" at bounding box center [465, 275] width 930 height 474
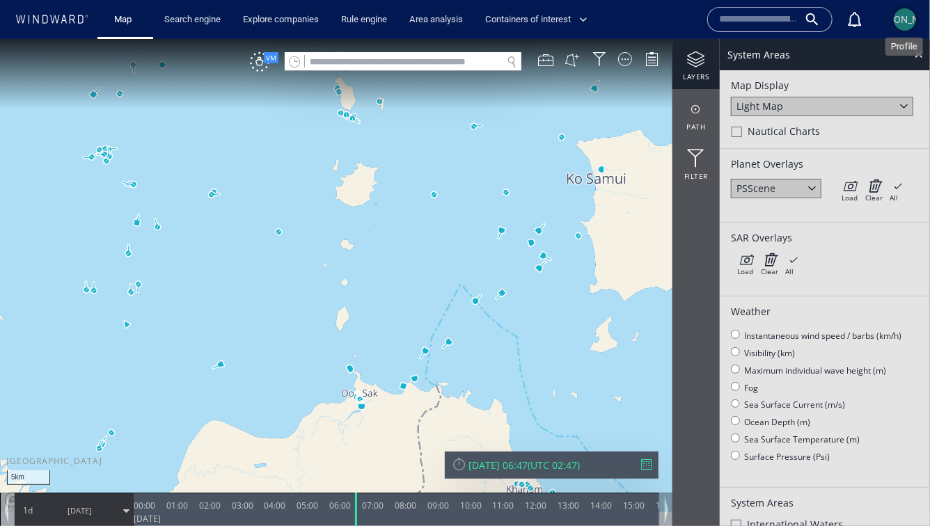
click at [903, 13] on div "[PERSON_NAME]" at bounding box center [905, 19] width 75 height 17
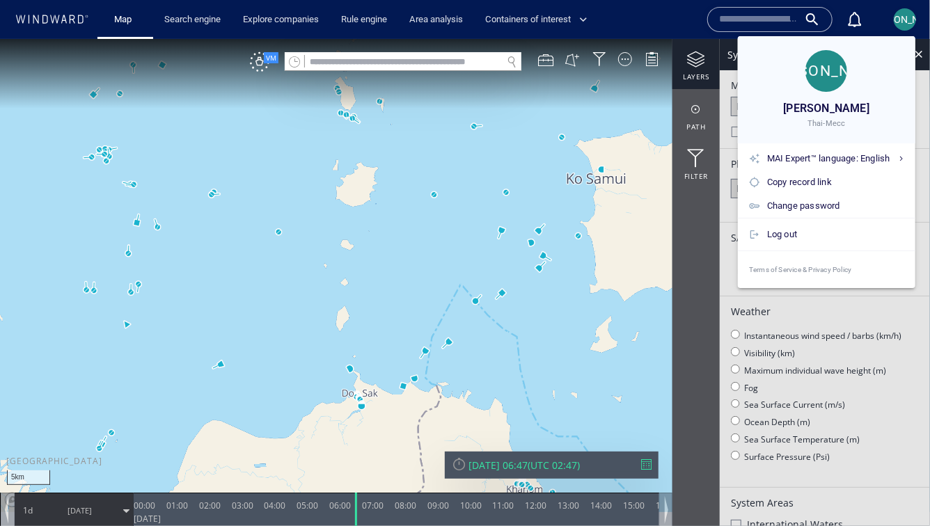
click at [453, 245] on div at bounding box center [465, 263] width 930 height 526
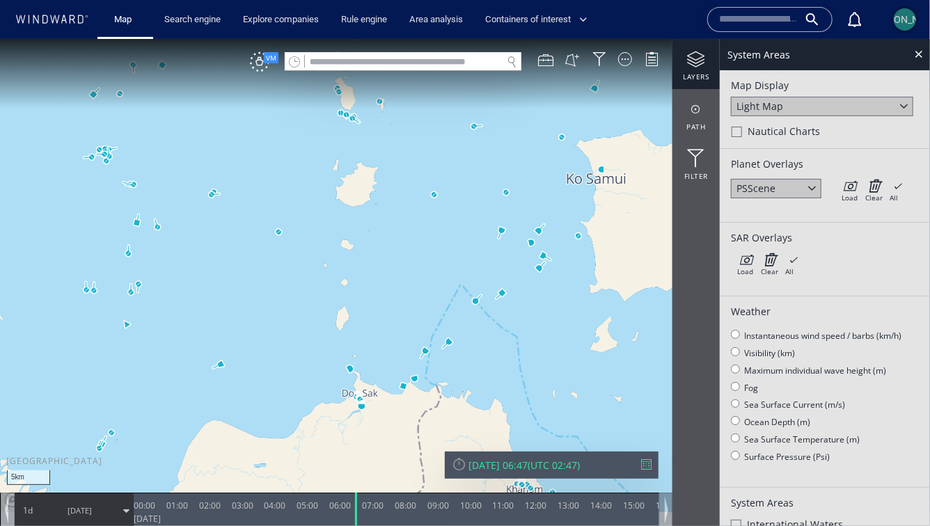
click at [917, 23] on button "[PERSON_NAME]" at bounding box center [905, 20] width 28 height 28
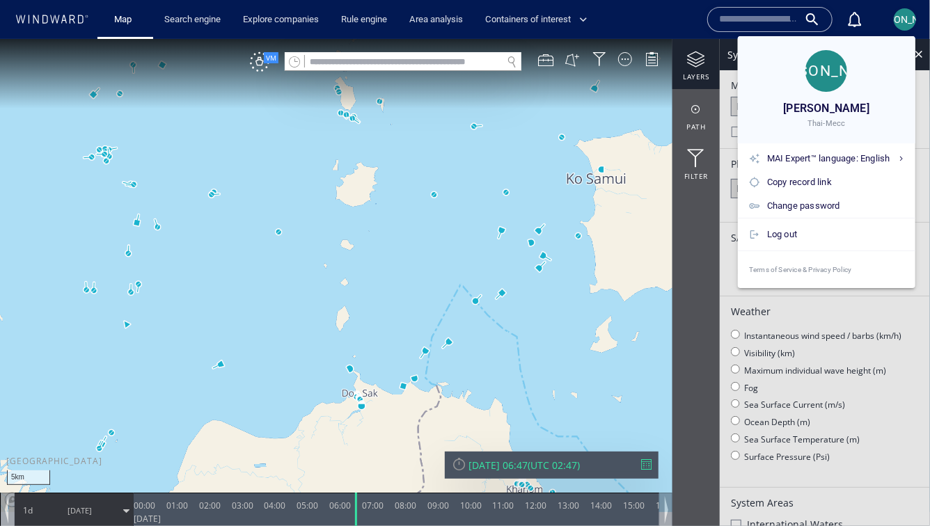
click at [912, 22] on div at bounding box center [465, 263] width 930 height 526
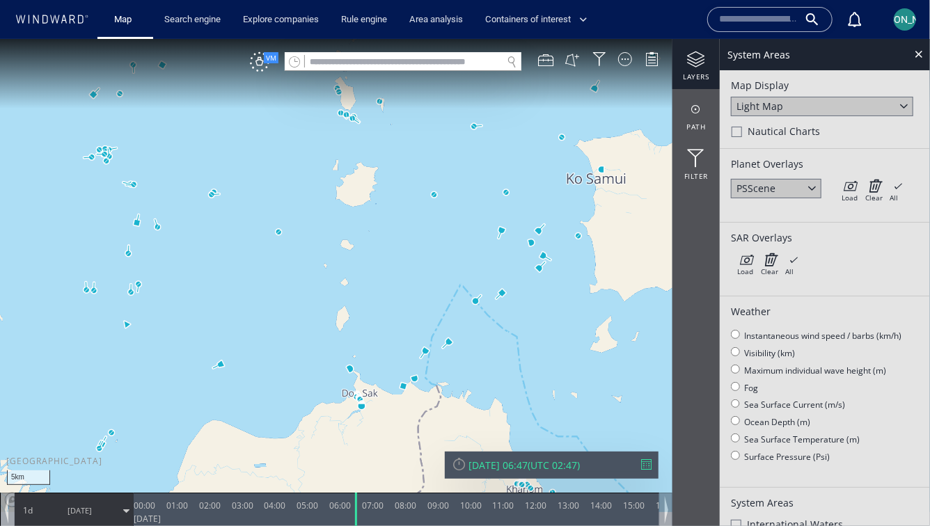
click at [912, 22] on div "[PERSON_NAME]" at bounding box center [905, 19] width 22 height 22
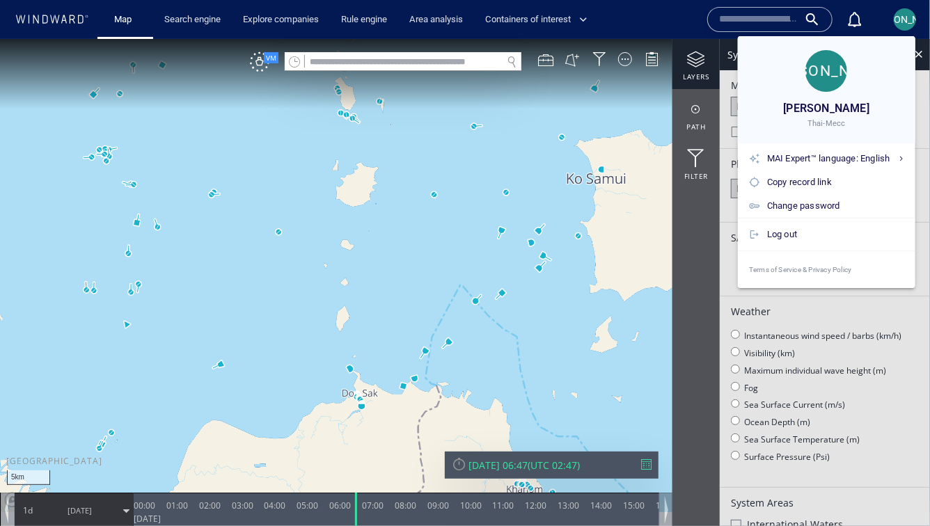
click at [481, 218] on div at bounding box center [465, 263] width 930 height 526
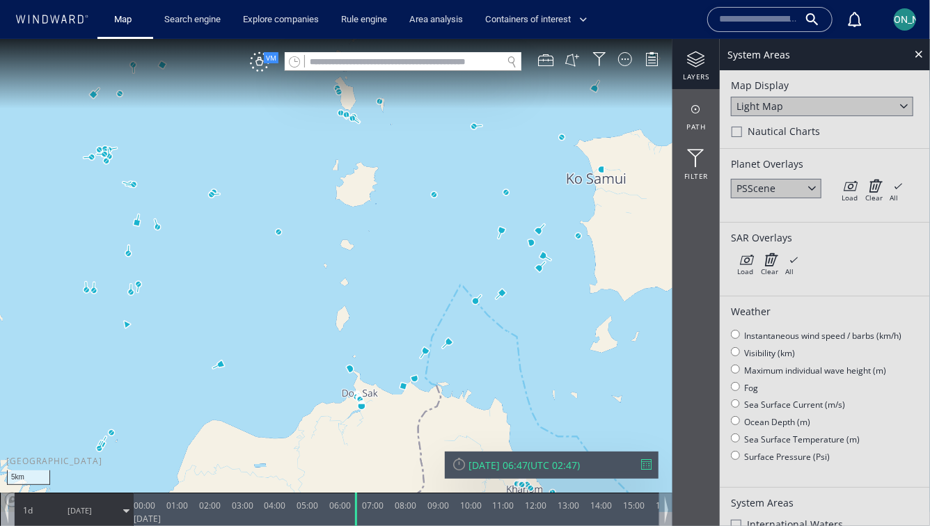
click at [481, 217] on div "[PERSON_NAME] Thai-Mecc MAI Expert™ language: English English ไทย - ThENGAct Co…" at bounding box center [465, 263] width 930 height 526
drag, startPoint x: 481, startPoint y: 255, endPoint x: 476, endPoint y: 225, distance: 30.2
click at [476, 225] on canvas "Map" at bounding box center [465, 275] width 930 height 474
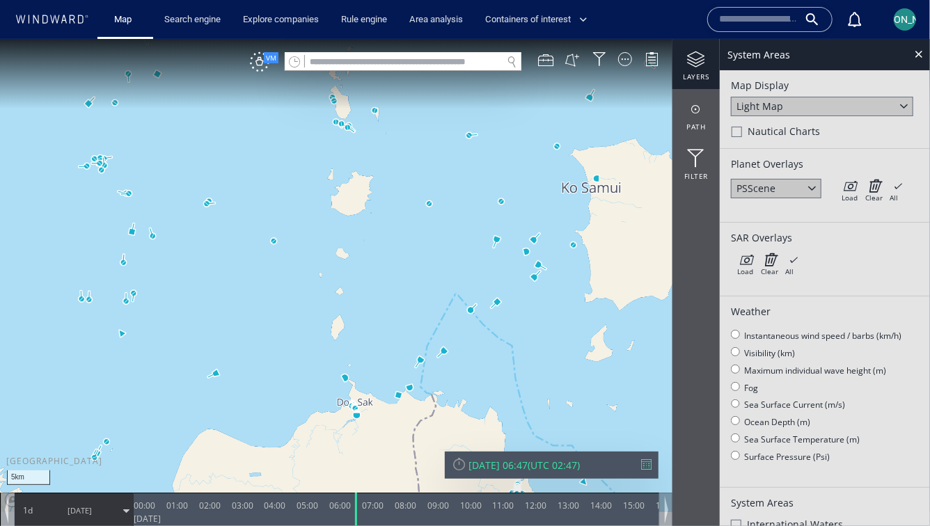
drag, startPoint x: 454, startPoint y: 281, endPoint x: 446, endPoint y: 281, distance: 7.7
click at [446, 281] on canvas "Map" at bounding box center [465, 275] width 930 height 474
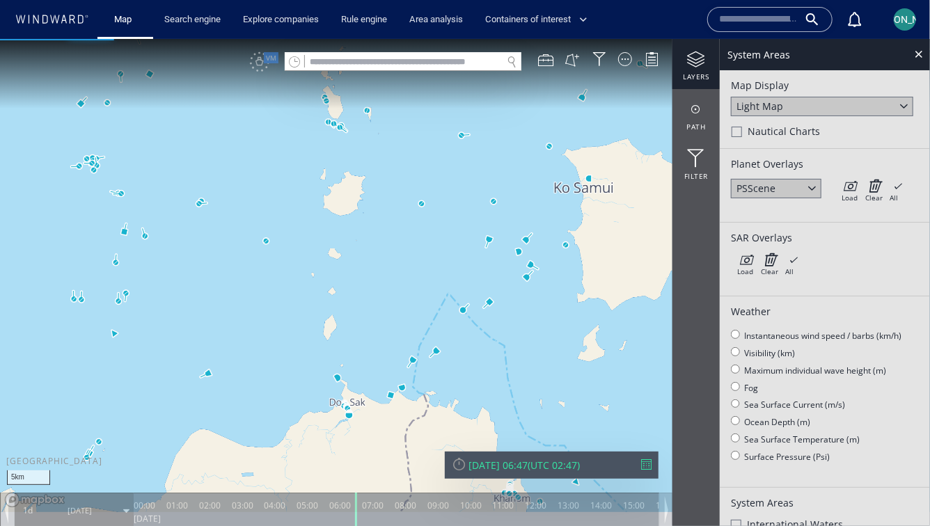
drag, startPoint x: 446, startPoint y: 281, endPoint x: 440, endPoint y: 298, distance: 18.5
click at [439, 299] on canvas "Map" at bounding box center [465, 275] width 930 height 474
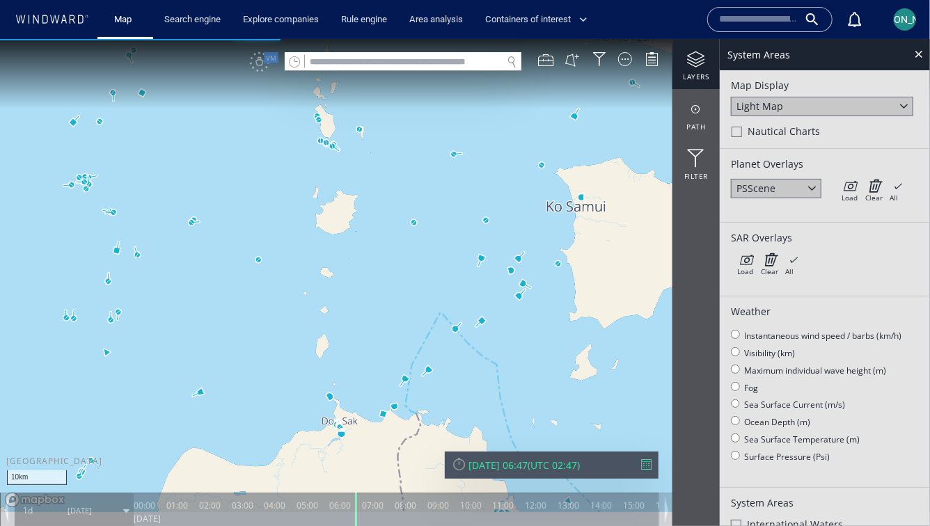
drag, startPoint x: 440, startPoint y: 298, endPoint x: 440, endPoint y: 307, distance: 9.1
click at [440, 307] on canvas "Map" at bounding box center [465, 275] width 930 height 474
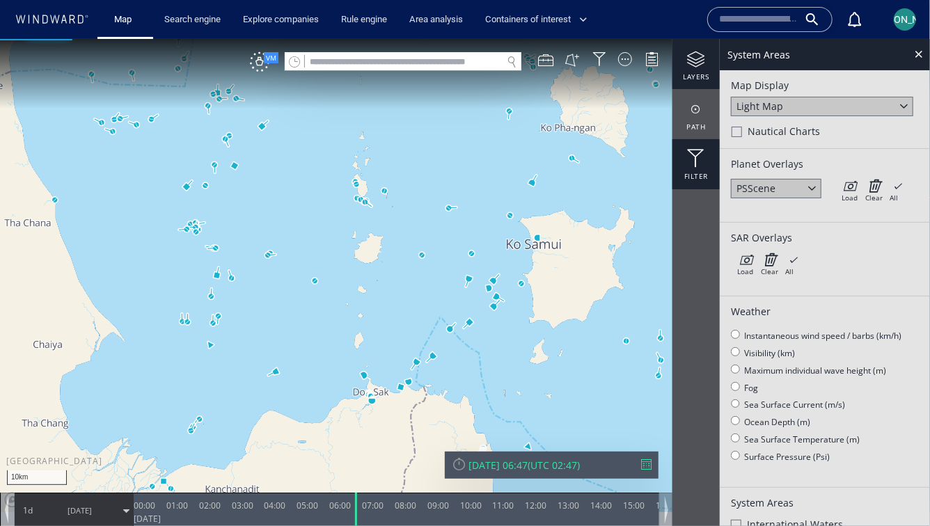
click at [716, 159] on div at bounding box center [696, 158] width 47 height 18
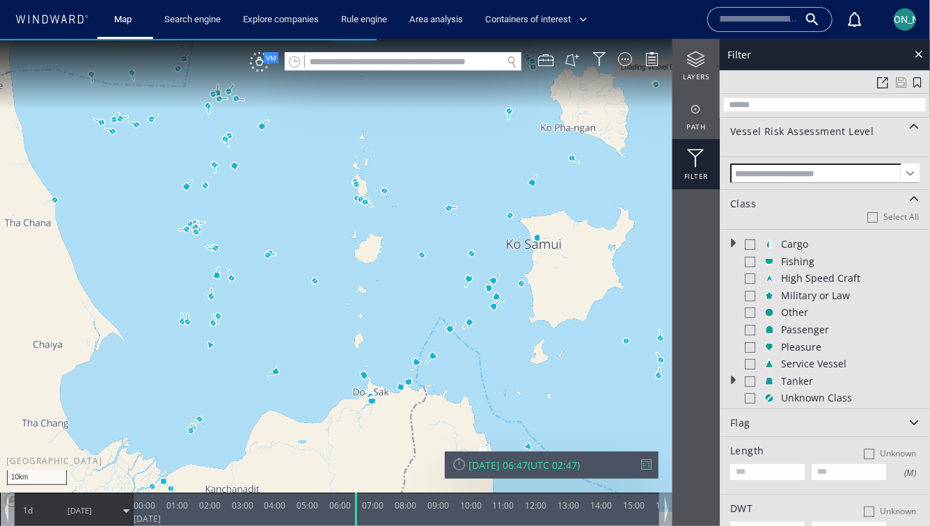
click at [911, 169] on span at bounding box center [910, 172] width 19 height 19
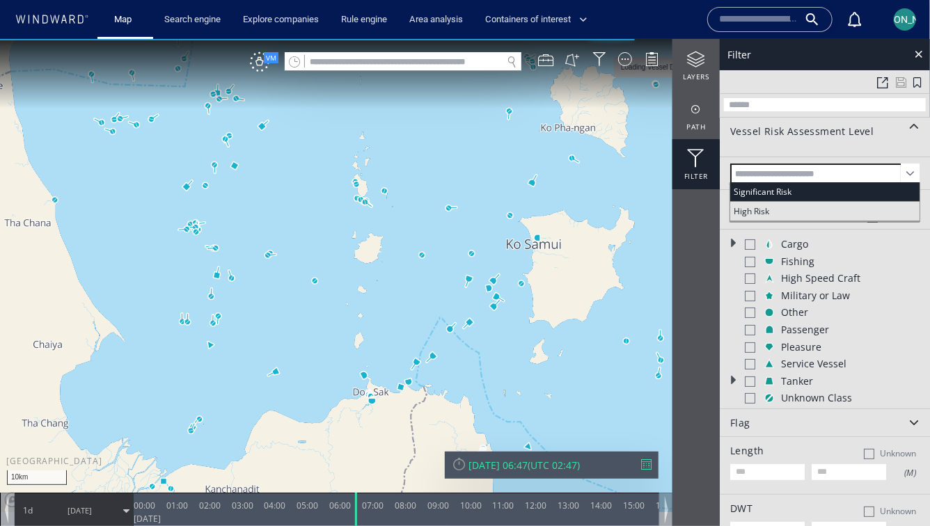
click at [911, 169] on span at bounding box center [910, 172] width 19 height 19
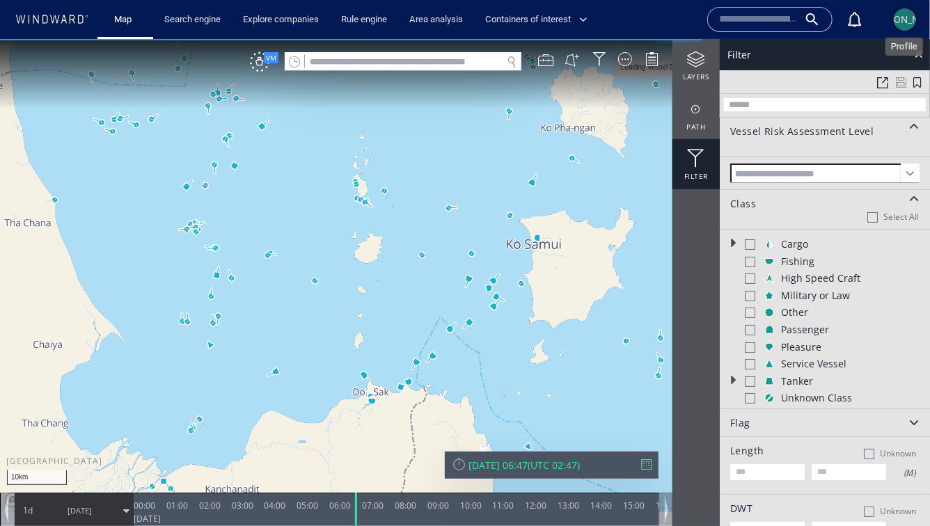
click at [900, 24] on span "[PERSON_NAME]" at bounding box center [905, 19] width 75 height 11
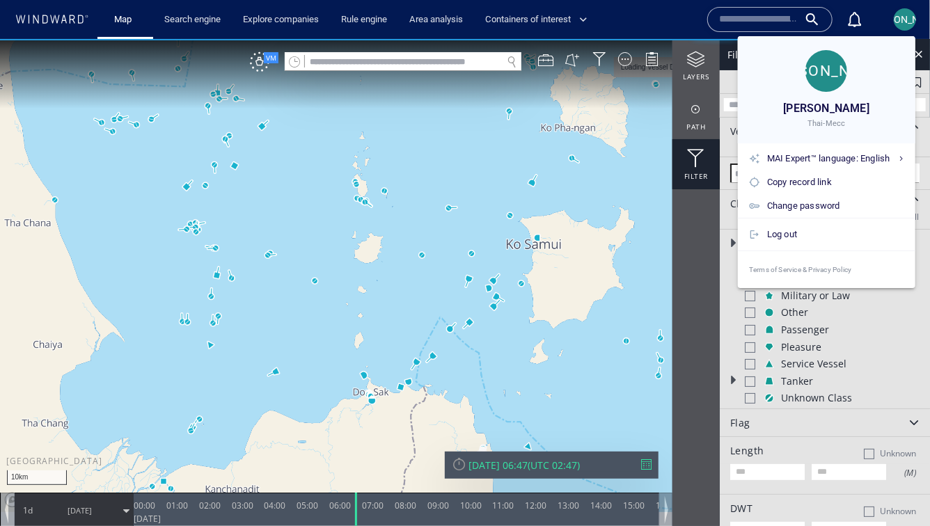
click at [905, 14] on div at bounding box center [465, 263] width 930 height 526
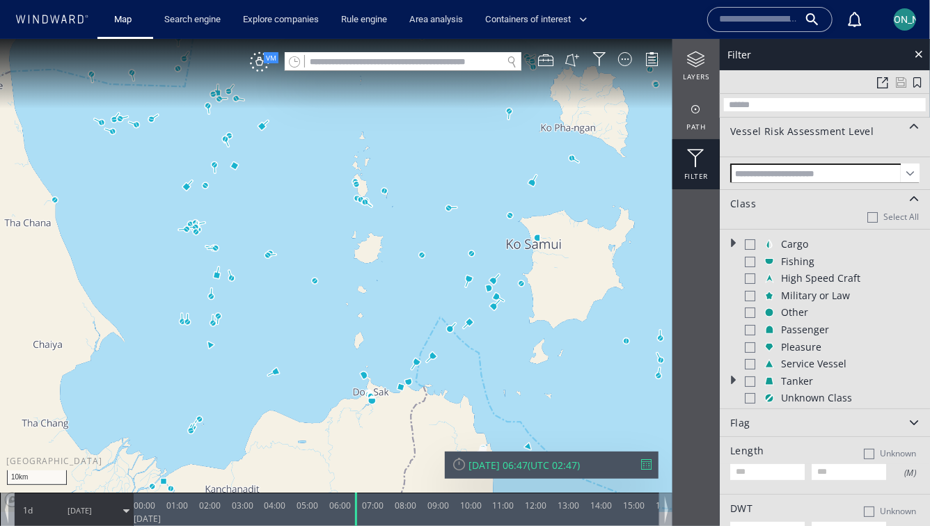
drag, startPoint x: 607, startPoint y: 246, endPoint x: 584, endPoint y: 246, distance: 22.3
click at [584, 246] on canvas "Map" at bounding box center [465, 275] width 930 height 474
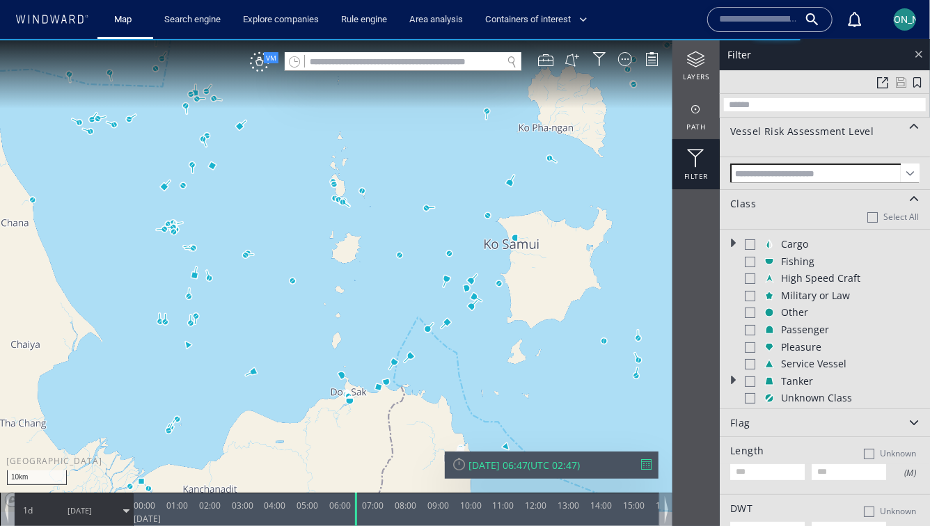
click at [920, 54] on div at bounding box center [919, 53] width 16 height 16
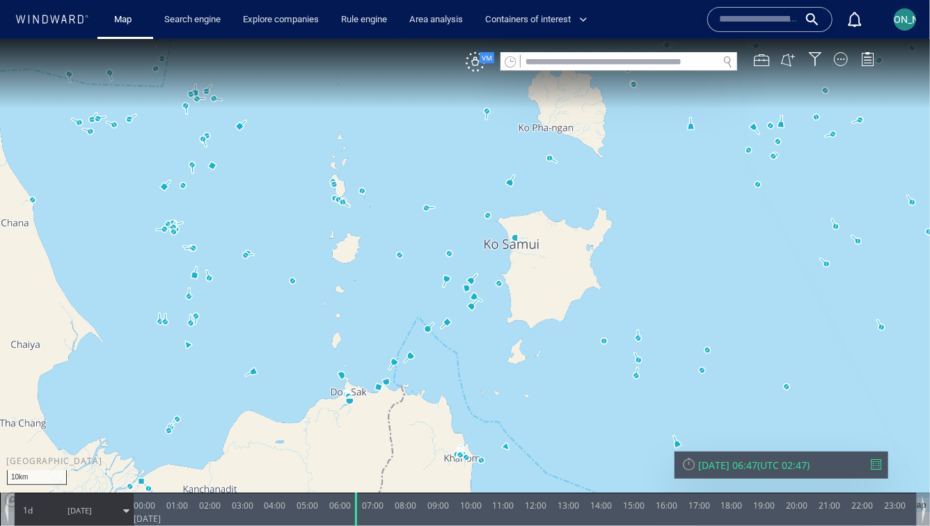
click at [840, 57] on div at bounding box center [841, 59] width 14 height 14
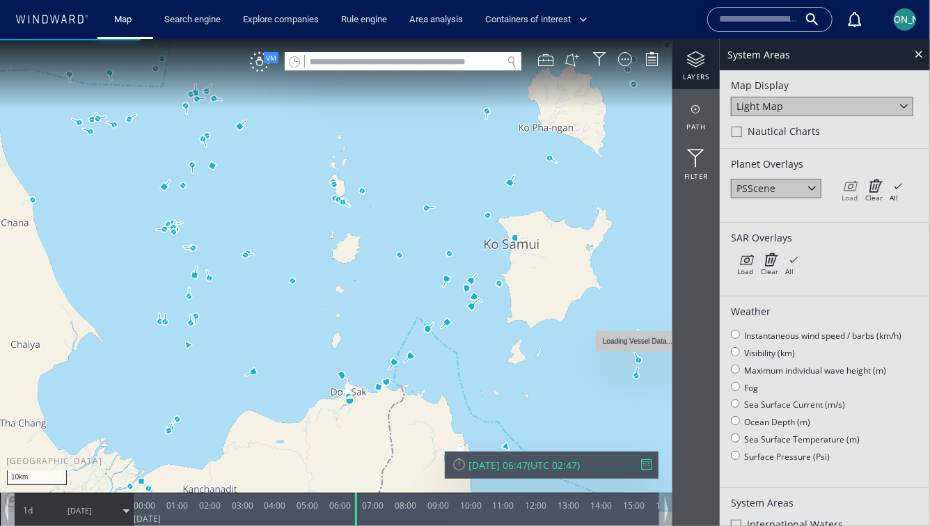
click at [851, 189] on icon at bounding box center [850, 185] width 16 height 14
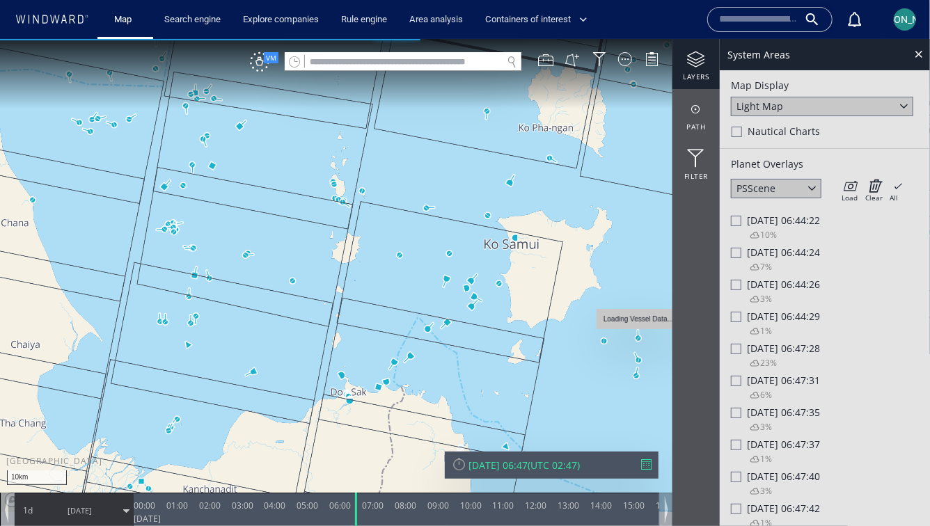
click at [751, 419] on span "[DATE] 06:47:35" at bounding box center [783, 411] width 73 height 13
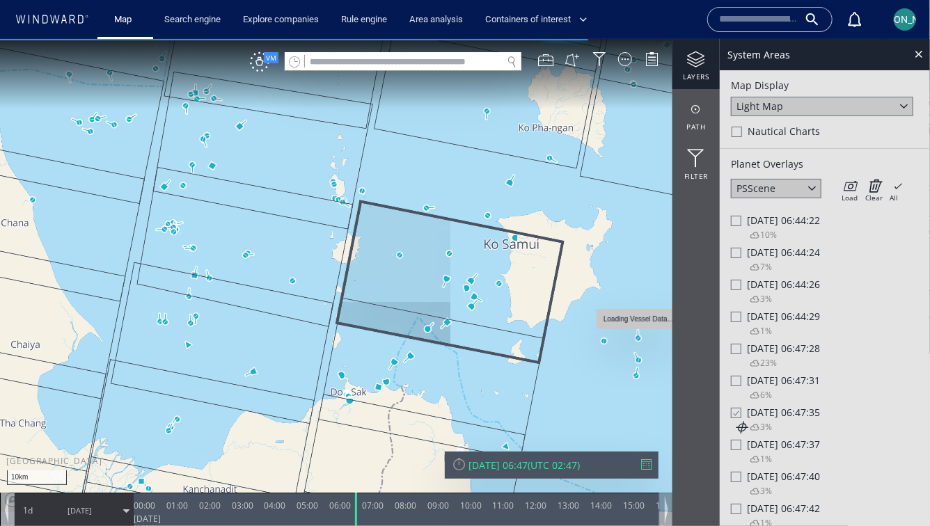
click at [733, 441] on div at bounding box center [736, 444] width 10 height 10
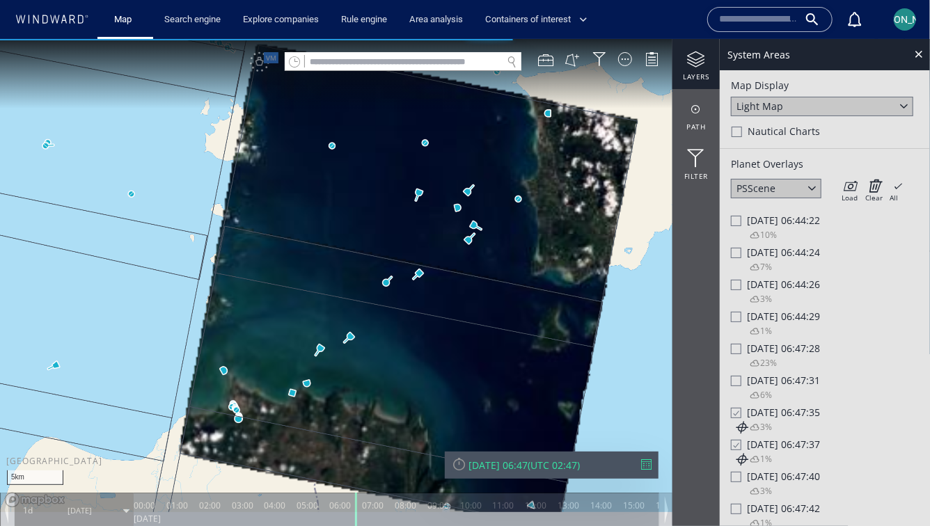
drag, startPoint x: 524, startPoint y: 315, endPoint x: 559, endPoint y: 265, distance: 61.4
click at [559, 265] on canvas "Map" at bounding box center [465, 275] width 930 height 474
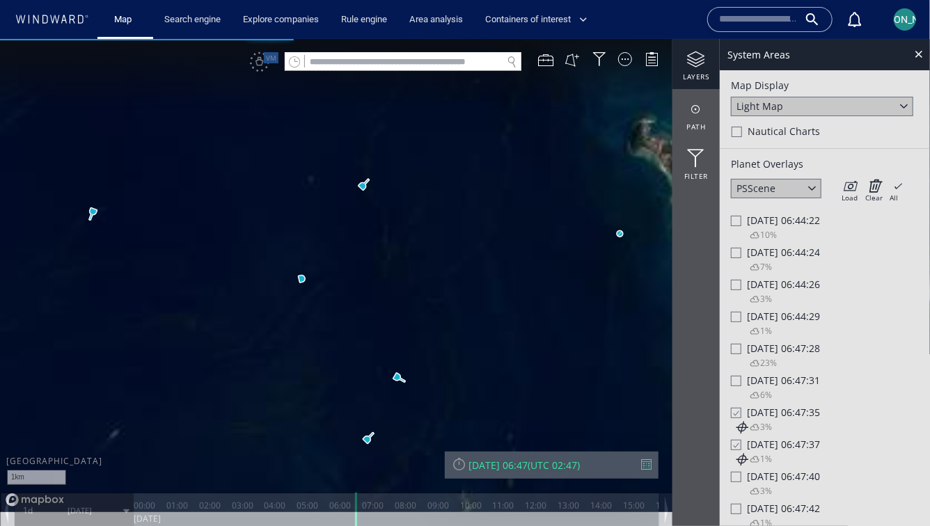
drag, startPoint x: 570, startPoint y: 208, endPoint x: 414, endPoint y: 223, distance: 156.7
click at [414, 223] on canvas "Map" at bounding box center [465, 275] width 930 height 474
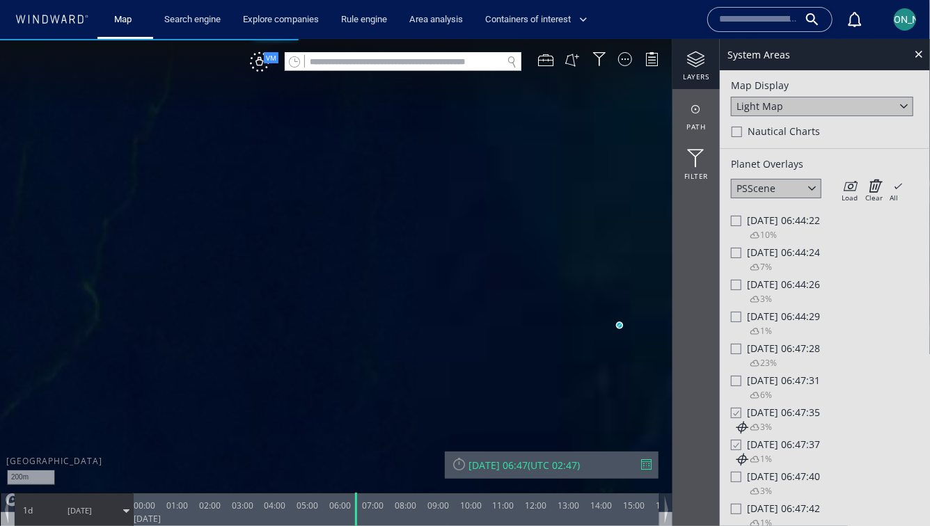
drag, startPoint x: 516, startPoint y: 295, endPoint x: 325, endPoint y: 242, distance: 198.7
click at [323, 242] on canvas "Map" at bounding box center [465, 275] width 930 height 474
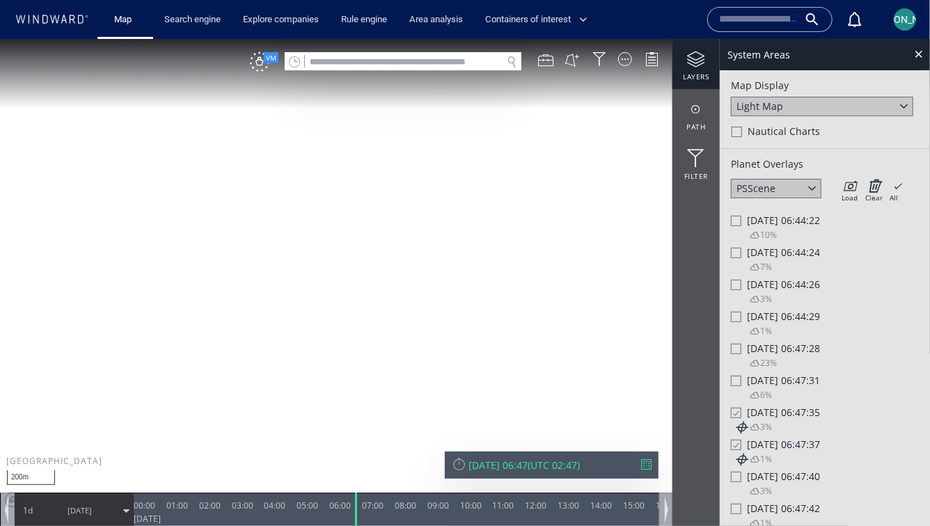
drag, startPoint x: 426, startPoint y: 389, endPoint x: 435, endPoint y: 232, distance: 157.6
click at [435, 231] on canvas "Map" at bounding box center [465, 275] width 930 height 474
drag, startPoint x: 435, startPoint y: 232, endPoint x: 378, endPoint y: 391, distance: 168.5
click at [378, 391] on canvas "Map" at bounding box center [465, 275] width 930 height 474
click at [375, 300] on canvas "Map" at bounding box center [465, 275] width 930 height 474
